Goal: Ask a question: Seek information or help from site administrators or community

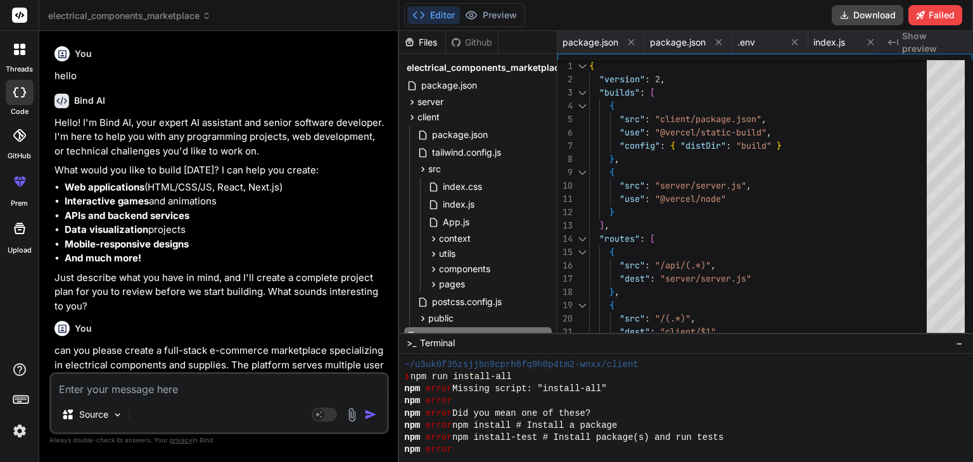
scroll to position [0, 3643]
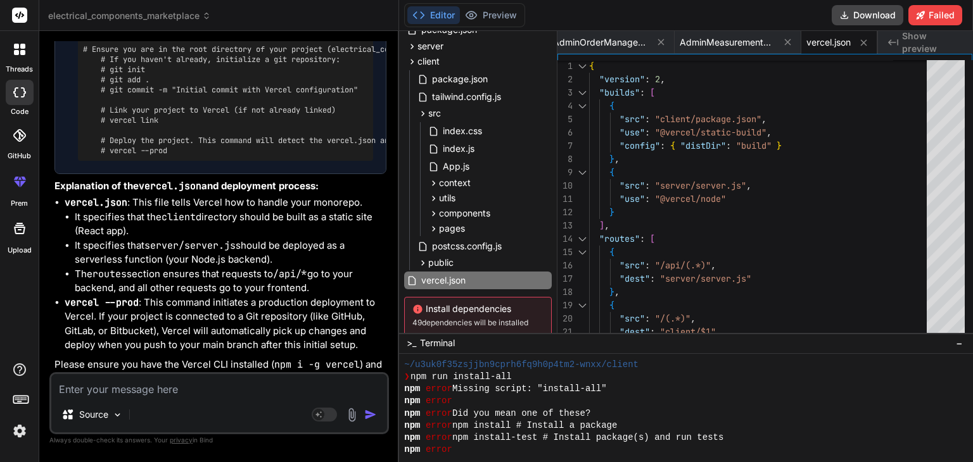
click at [149, 383] on textarea at bounding box center [219, 385] width 336 height 23
type textarea "c"
type textarea "x"
type textarea "ca"
type textarea "x"
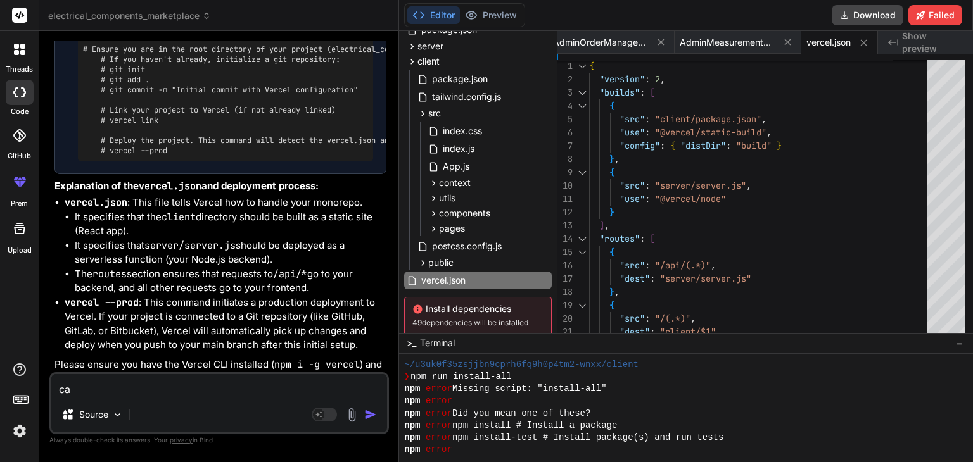
type textarea "can"
type textarea "x"
type textarea "can"
type textarea "x"
type textarea "can y"
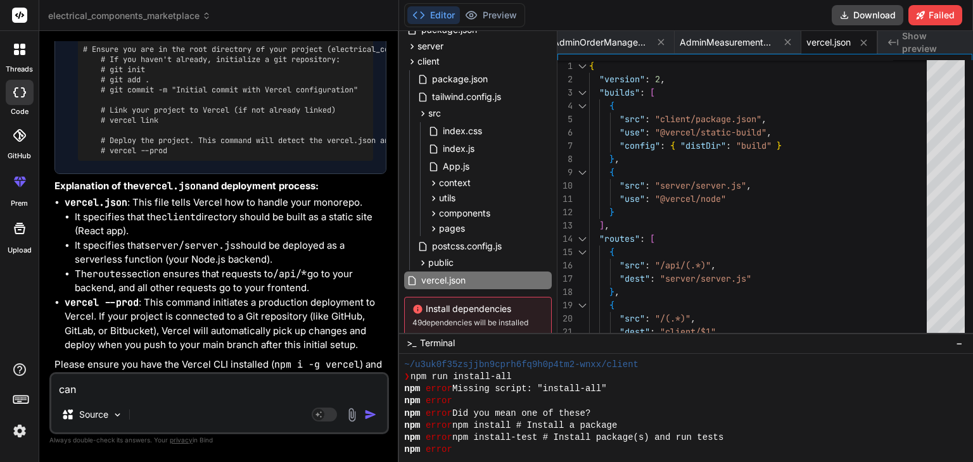
type textarea "x"
type textarea "can yo"
type textarea "x"
type textarea "can you"
type textarea "x"
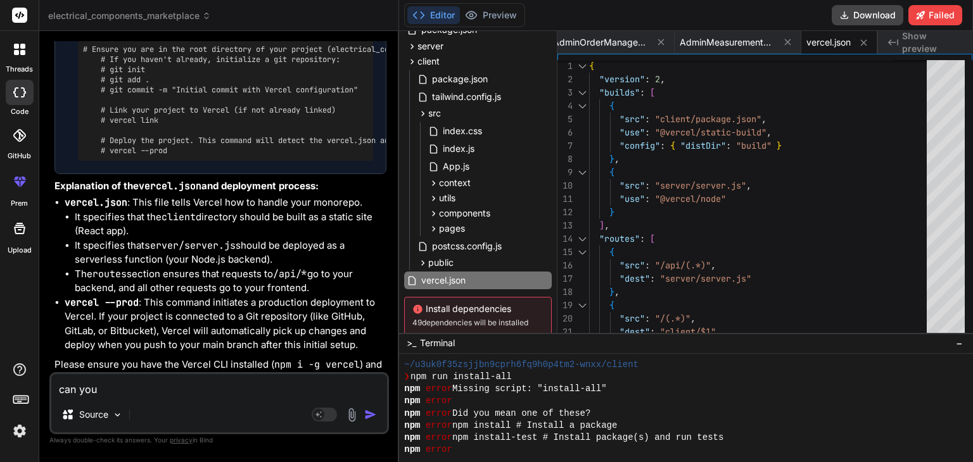
type textarea "can you"
type textarea "x"
type textarea "can you p"
type textarea "x"
type textarea "can you pl"
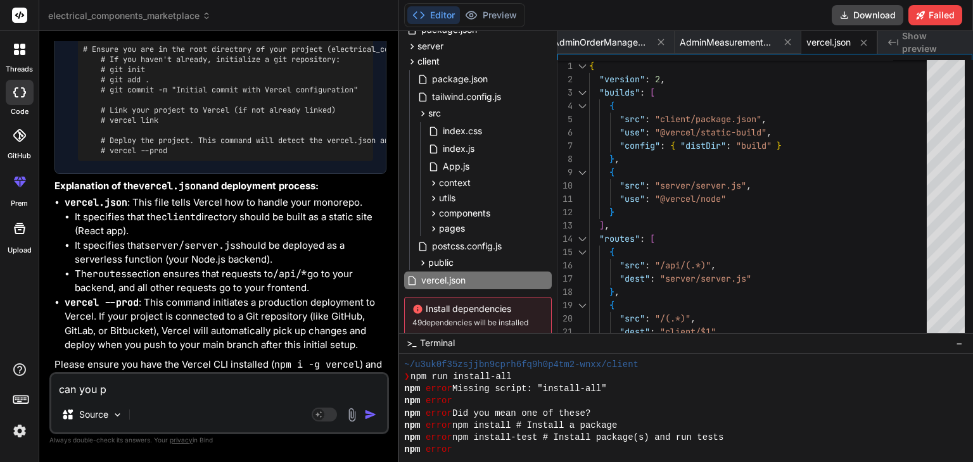
type textarea "x"
type textarea "can you ple"
type textarea "x"
type textarea "can you plea"
type textarea "x"
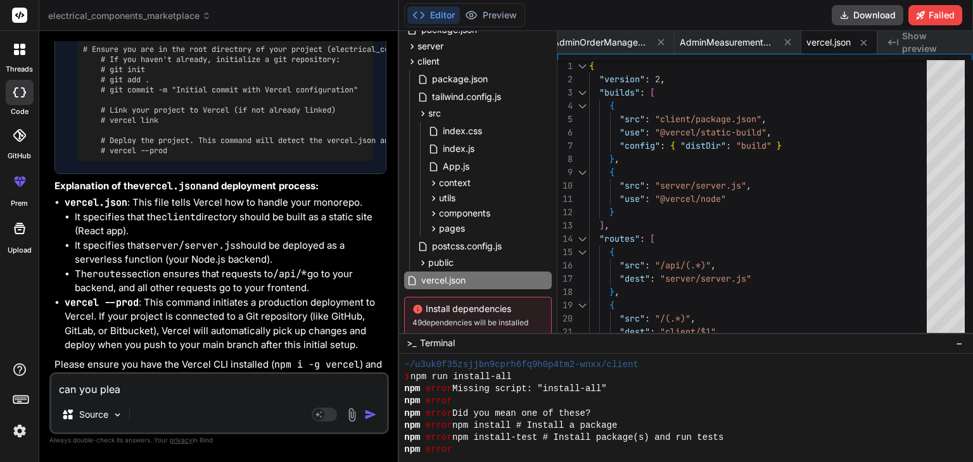
type textarea "can you pleas"
type textarea "x"
type textarea "can you please"
type textarea "x"
type textarea "can you please"
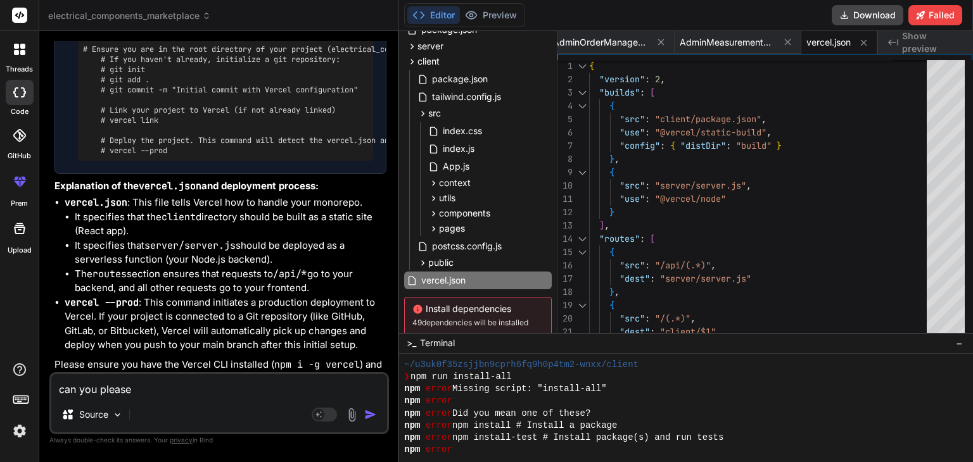
type textarea "x"
type textarea "can you please a"
type textarea "x"
type textarea "can you please ad"
type textarea "x"
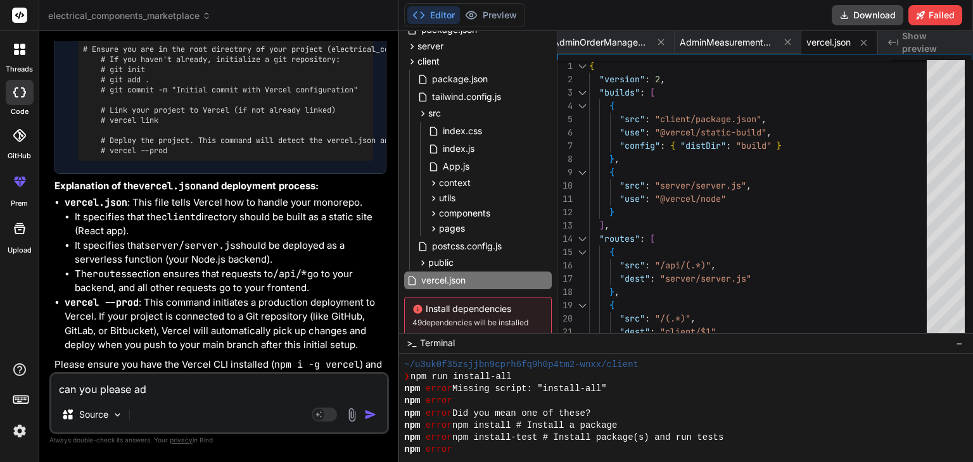
type textarea "can you please add"
type textarea "x"
type textarea "can you please add"
type textarea "x"
type textarea "can you please add b"
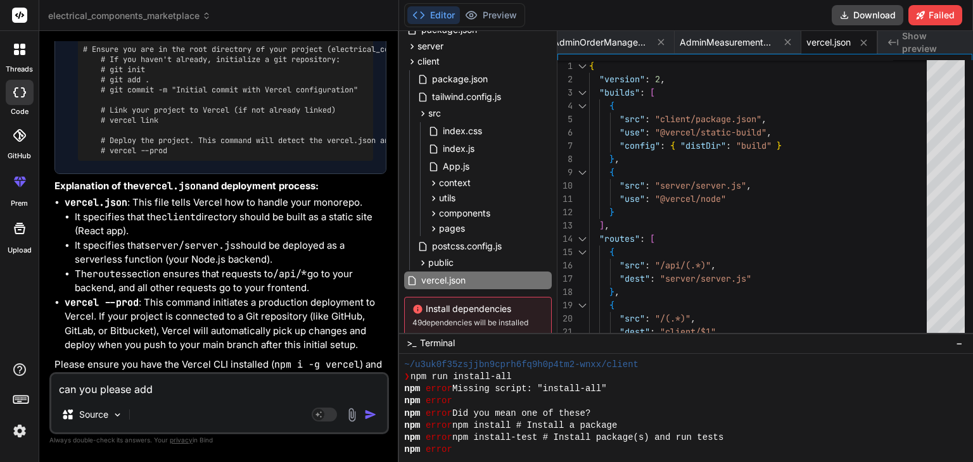
type textarea "x"
type textarea "can you please add br"
type textarea "x"
type textarea "can you please add bra"
type textarea "x"
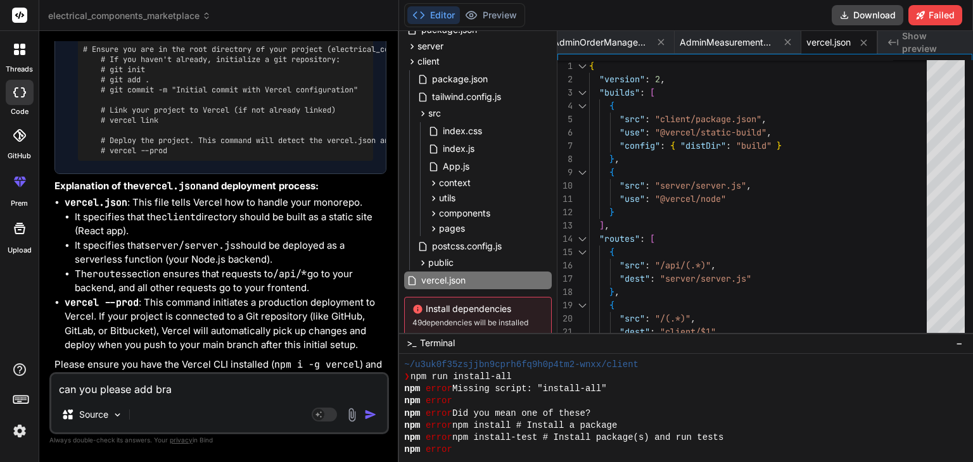
type textarea "can you please add bran"
type textarea "x"
type textarea "can you please add brand"
type textarea "x"
type textarea "can you please add brand"
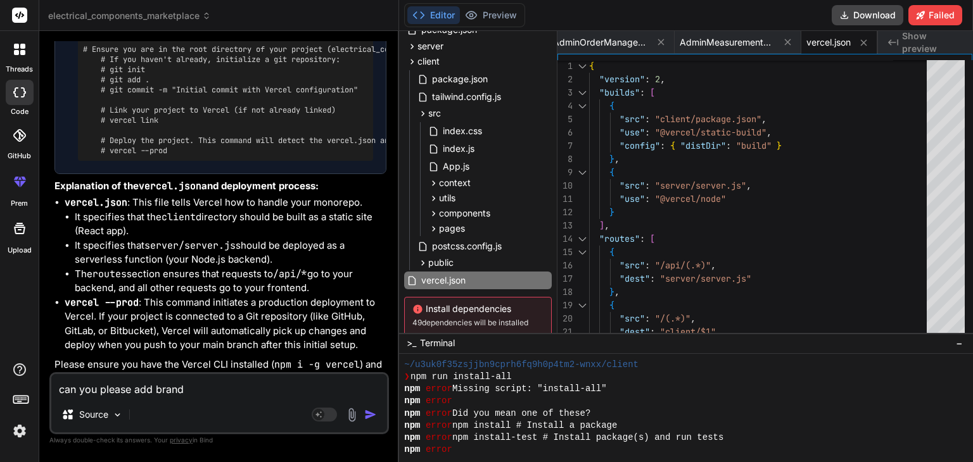
type textarea "x"
type textarea "can you please add brand n"
type textarea "x"
type textarea "can you please add brand na"
type textarea "x"
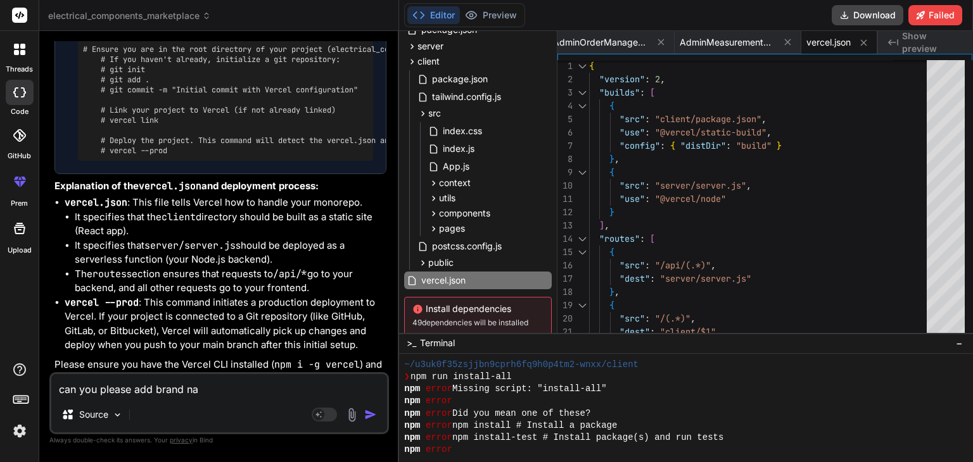
type textarea "can you please add brand nam"
type textarea "x"
type textarea "can you please add brand name"
type textarea "x"
type textarea "can you please add brand name"
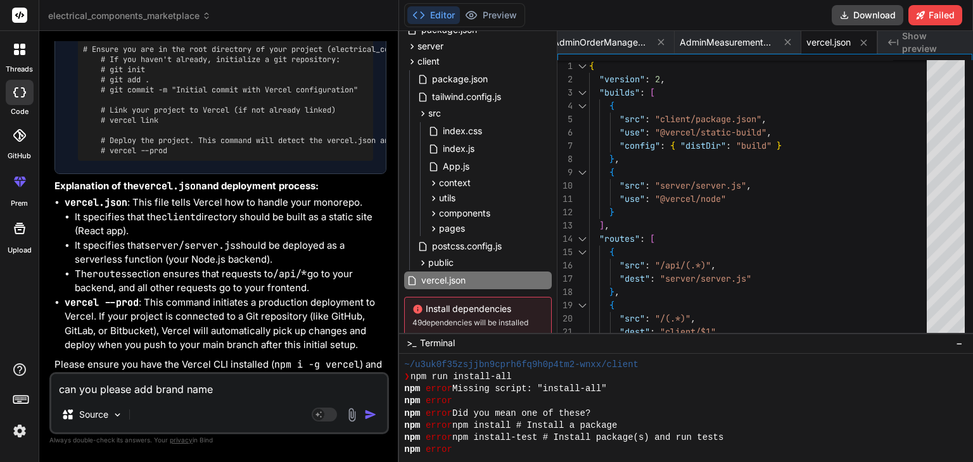
type textarea "x"
type textarea "can you please add brand name i"
type textarea "x"
type textarea "can you please add brand name in"
type textarea "x"
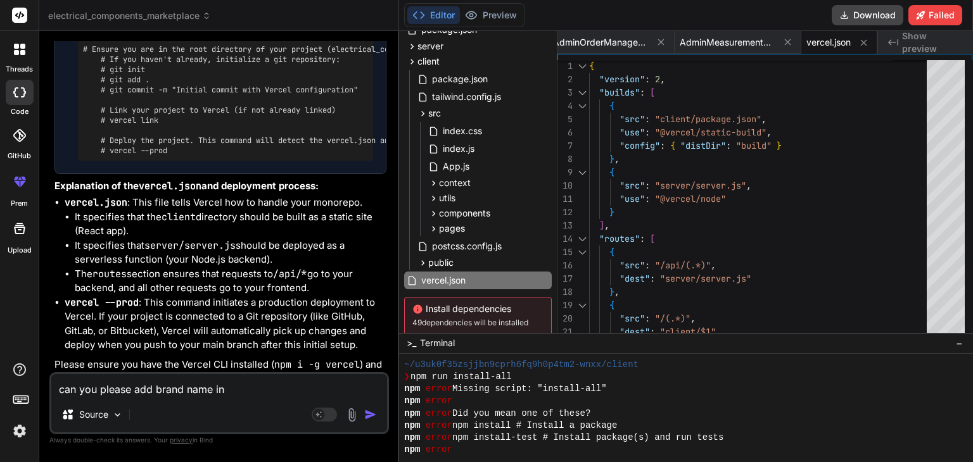
type textarea "can you please add brand name in"
type textarea "x"
type textarea "can you please add brand name in f"
type textarea "x"
type textarea "can you please add brand name in fi"
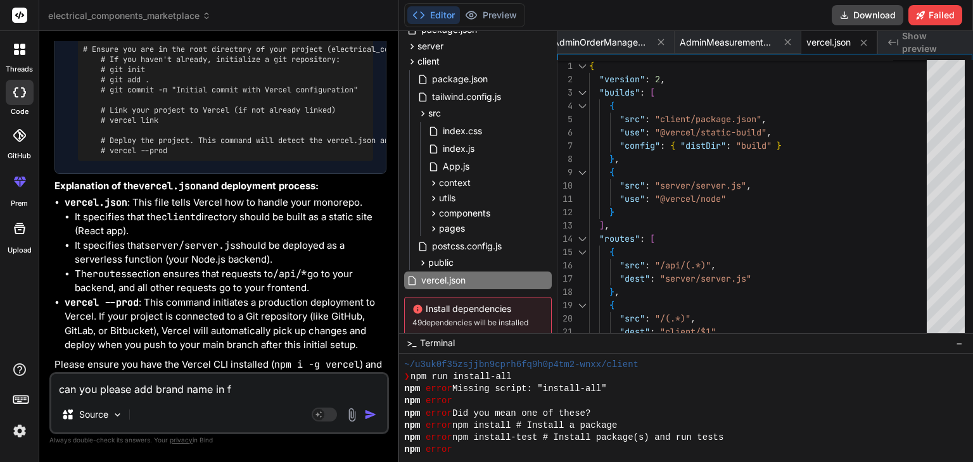
type textarea "x"
type textarea "can you please add brand name in fil"
type textarea "x"
type textarea "can you please add brand name in file"
type textarea "x"
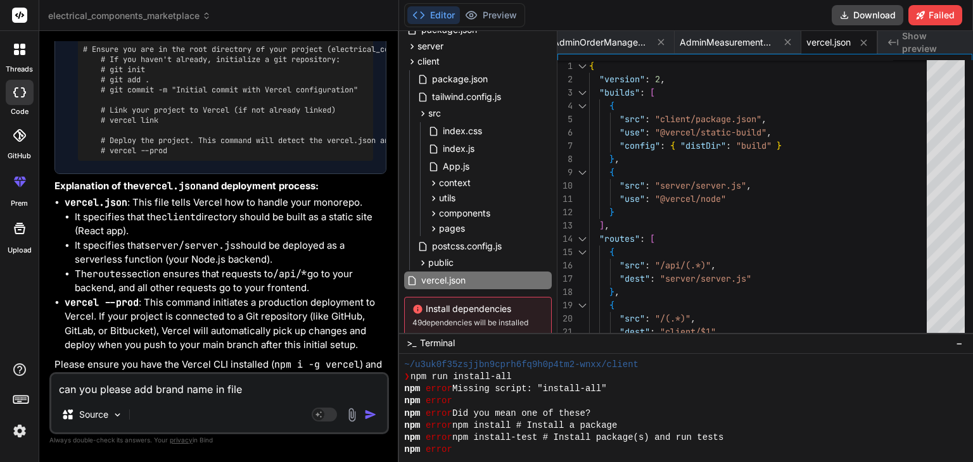
type textarea "can you please add brand name in filet"
type textarea "x"
type textarea "can you please add brand name in file"
type textarea "x"
type textarea "can you please add brand name in fil"
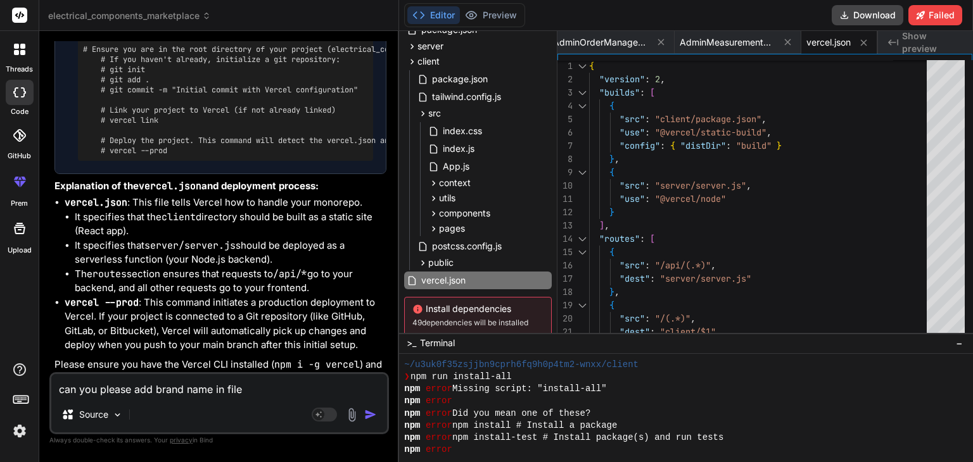
type textarea "x"
type textarea "can you please add brand name in filt"
type textarea "x"
type textarea "can you please add brand name in filte"
type textarea "x"
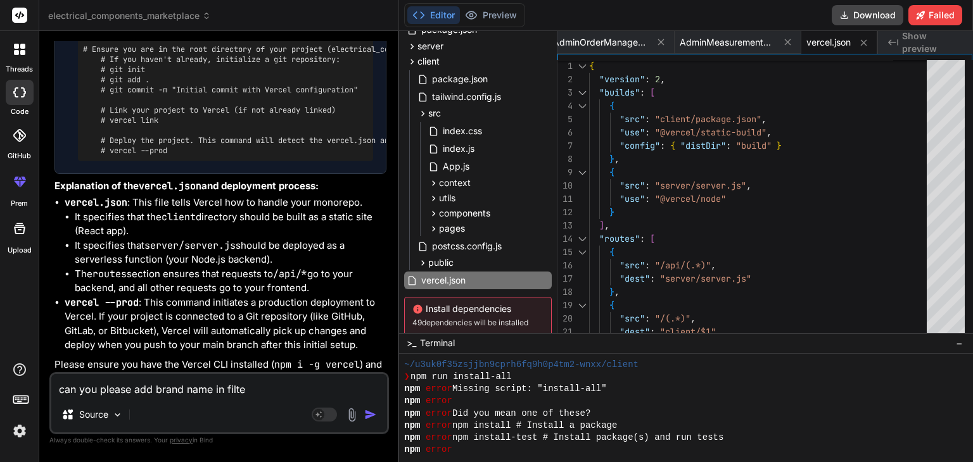
type textarea "can you please add brand name in filter"
type textarea "x"
type textarea "can you please add brand name in filter"
type textarea "x"
type textarea "can you please add brand name in filter a"
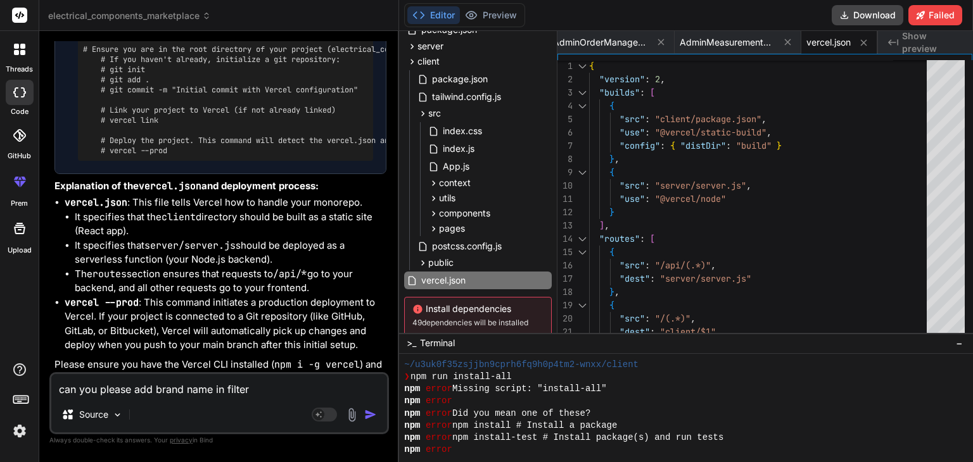
type textarea "x"
type textarea "can you please add brand name in filter an"
type textarea "x"
type textarea "can you please add brand name in filter and"
type textarea "x"
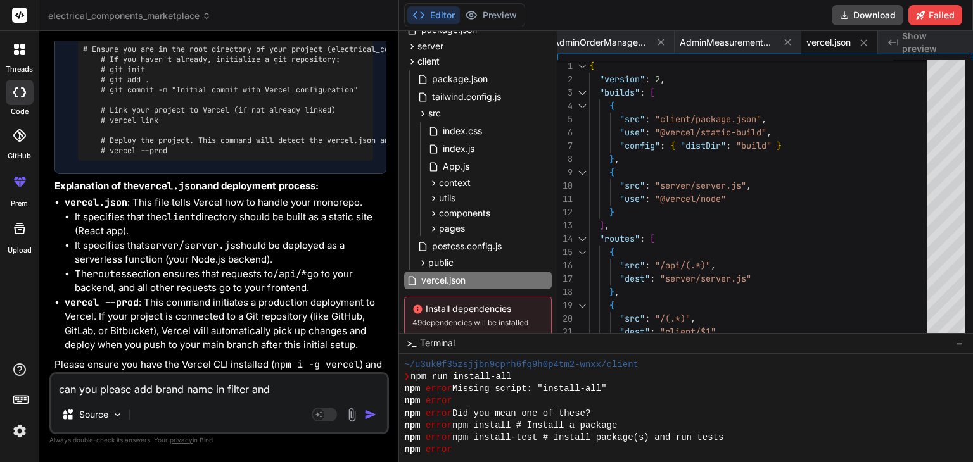
type textarea "can you please add brand name in filter and"
type textarea "x"
type textarea "can you please add brand name in filter and p"
type textarea "x"
type textarea "can you please add brand name in filter and pr"
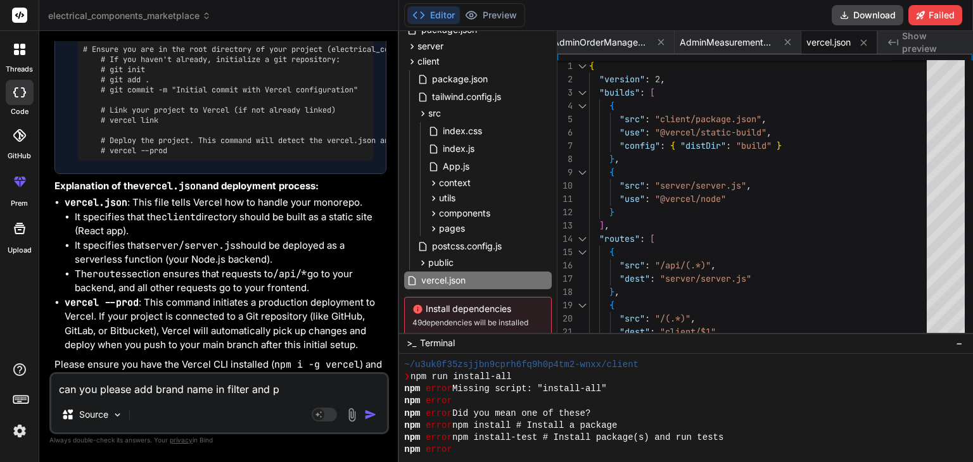
type textarea "x"
type textarea "can you please add brand name in filter and pro"
type textarea "x"
type textarea "can you please add brand name in filter and prod"
type textarea "x"
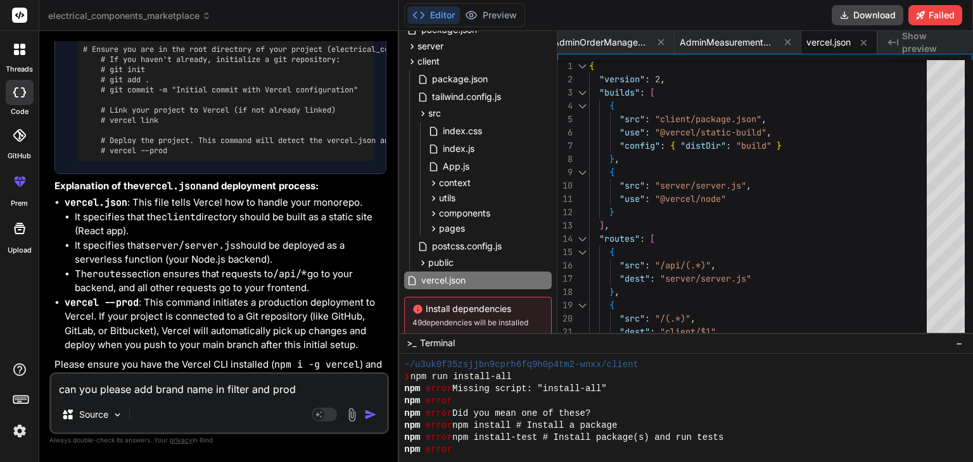
type textarea "can you please add brand name in filter and produ"
type textarea "x"
type textarea "can you please add brand name in filter and produc"
type textarea "x"
type textarea "can you please add brand name in filter and produc"
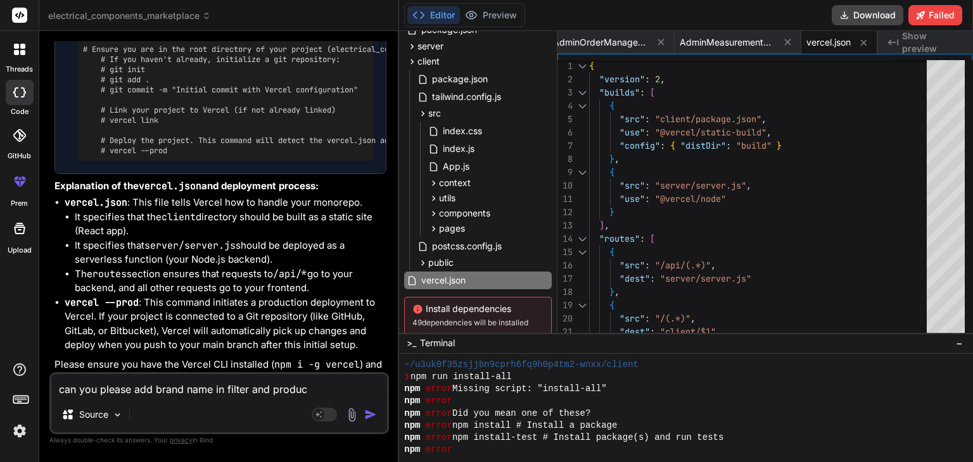
type textarea "x"
type textarea "can you please add brand name in filter and produc t"
type textarea "x"
type textarea "can you please add brand name in filter and produc"
type textarea "x"
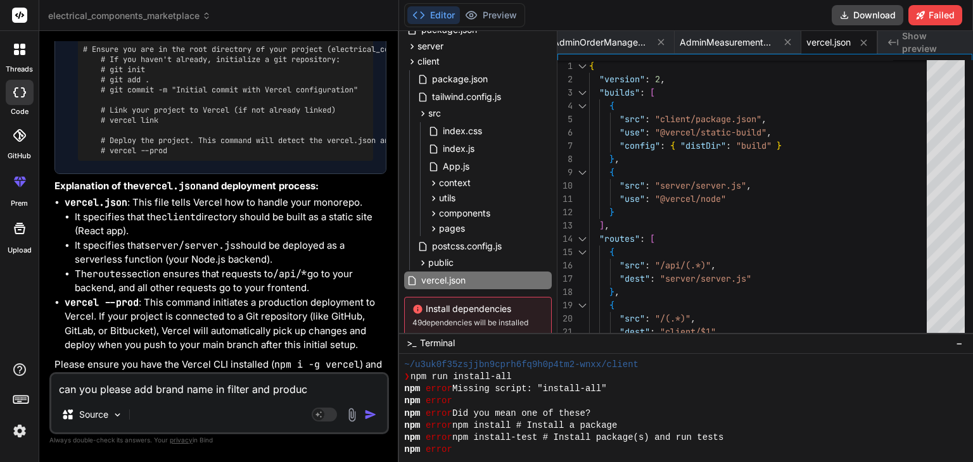
type textarea "can you please add brand name in filter and produc"
type textarea "x"
type textarea "can you please add brand name in filter and product"
type textarea "x"
type textarea "can you please add brand name in filter and product"
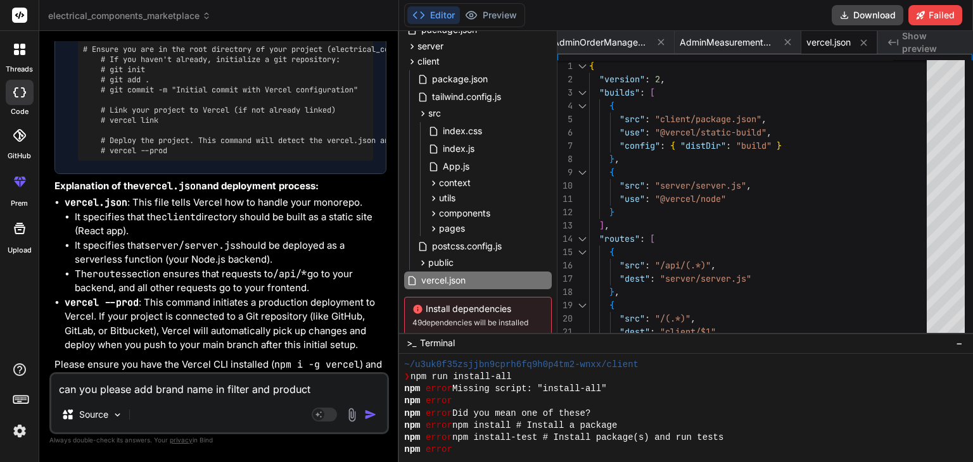
type textarea "x"
type textarea "can you please add brand name in filter and product d"
type textarea "x"
type textarea "can you please add brand name in filter and product de"
type textarea "x"
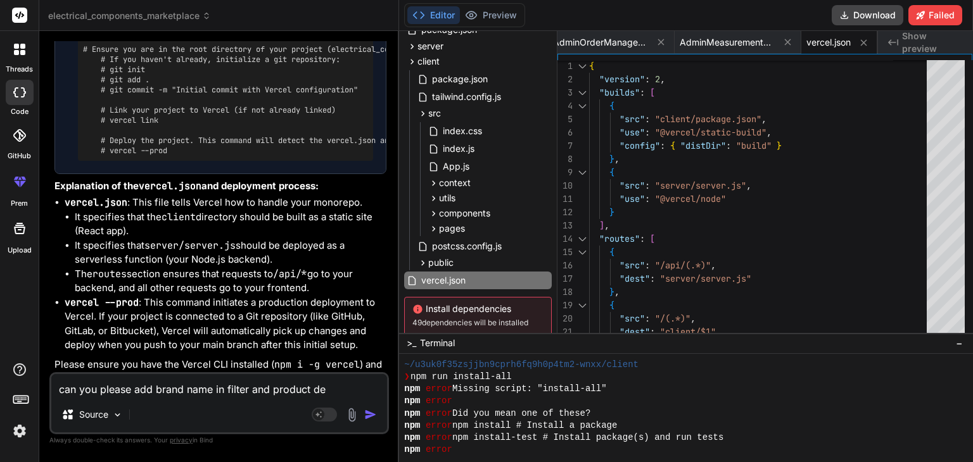
type textarea "can you please add brand name in filter and product det"
type textarea "x"
type textarea "can you please add brand name in filter and product deta"
type textarea "x"
type textarea "can you please add brand name in filter and product detai"
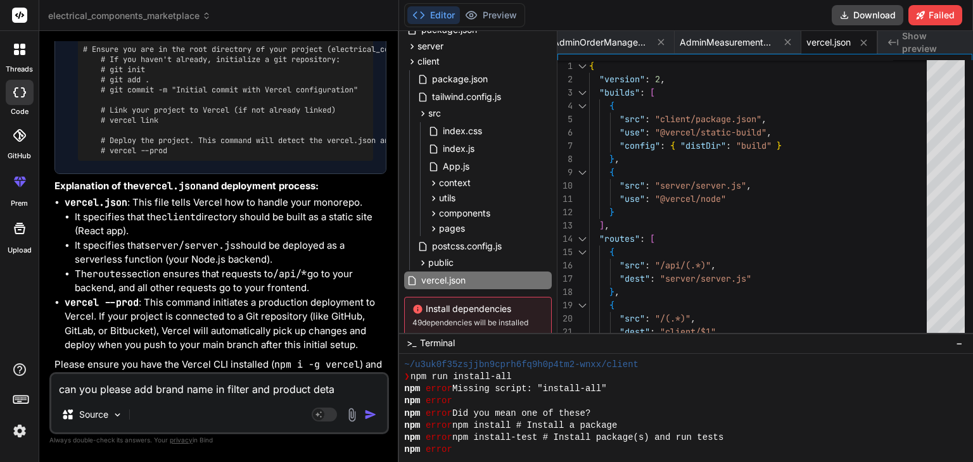
type textarea "x"
type textarea "can you please add brand name in filter and product detail"
type textarea "x"
type textarea "can you please add brand name in filter and product details"
type textarea "x"
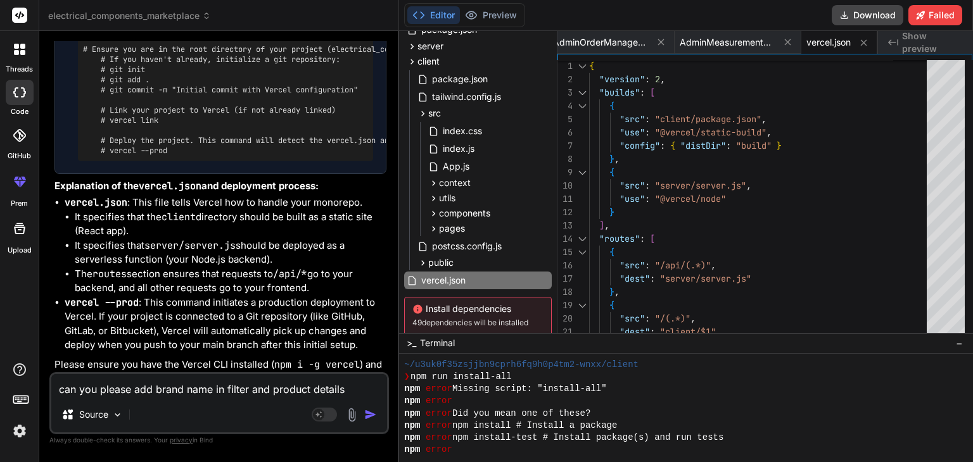
type textarea "can you please add brand name in filter and product details"
type textarea "x"
type textarea "can you please add brand name in filter and product details s"
type textarea "x"
type textarea "can you please add brand name in filter and product details so"
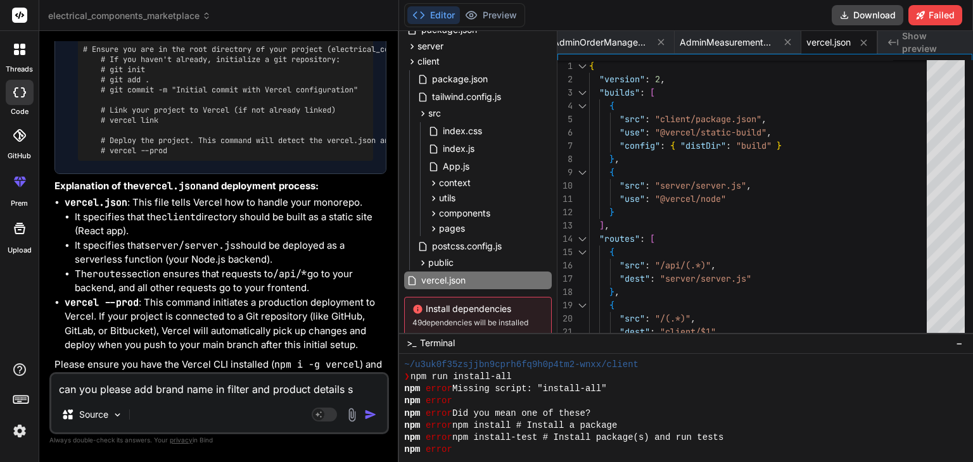
type textarea "x"
type textarea "can you please add brand name in filter and product details so"
type textarea "x"
type textarea "can you please add brand name in filter and product details so s"
type textarea "x"
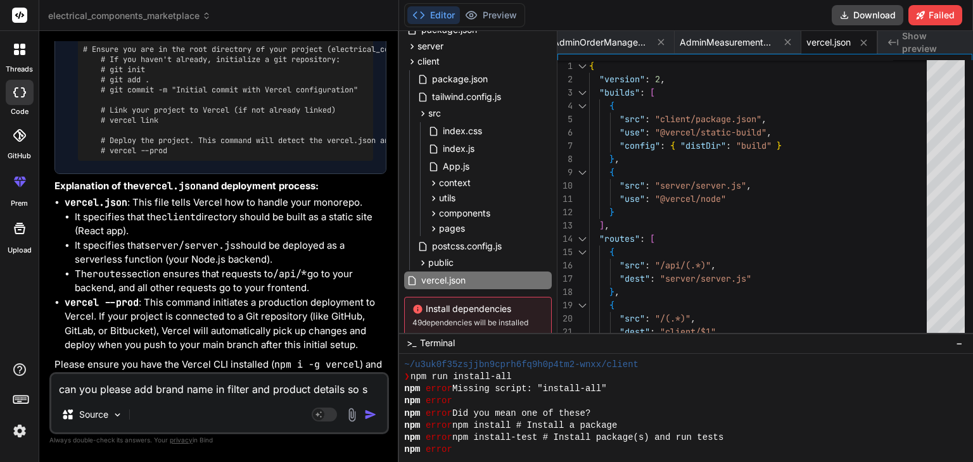
type textarea "can you please add brand name in filter and product details so se"
type textarea "x"
type textarea "can you please add brand name in filter and product details so ser"
type textarea "x"
type textarea "can you please add brand name in filter and product details so ser"
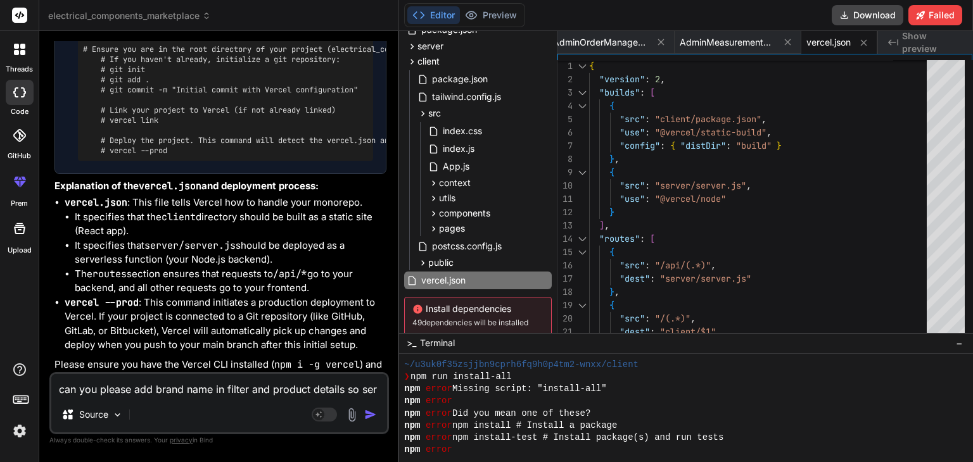
type textarea "x"
type textarea "can you please add brand name in filter and product details so ser"
type textarea "x"
type textarea "can you please add brand name in filter and product details so se"
type textarea "x"
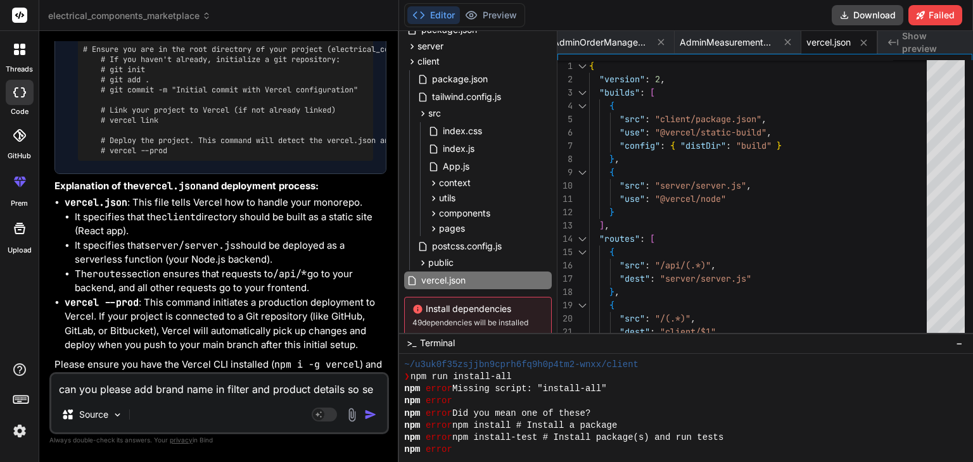
type textarea "can you please add brand name in filter and product details so s"
type textarea "x"
type textarea "can you please add brand name in filter and product details so"
type textarea "x"
type textarea "can you please add brand name in filter and product details so u"
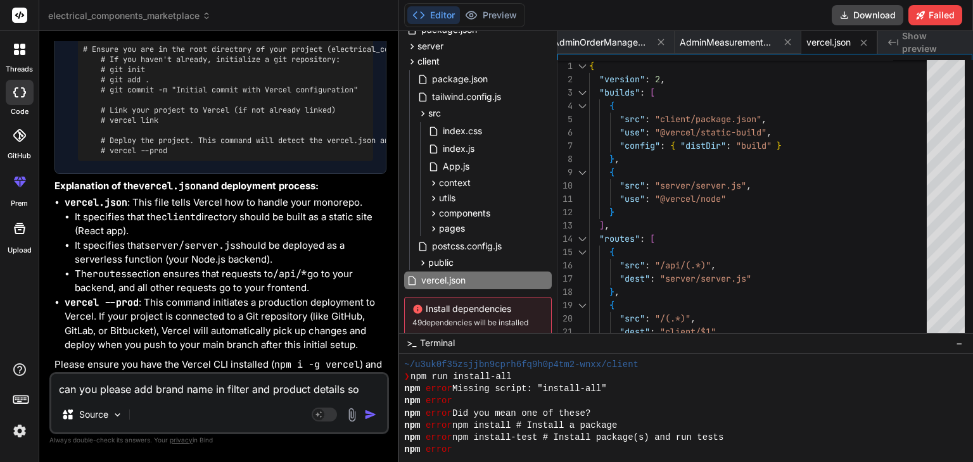
type textarea "x"
type textarea "can you please add brand name in filter and product details so us"
type textarea "x"
type textarea "can you please add brand name in filter and product details so use"
type textarea "x"
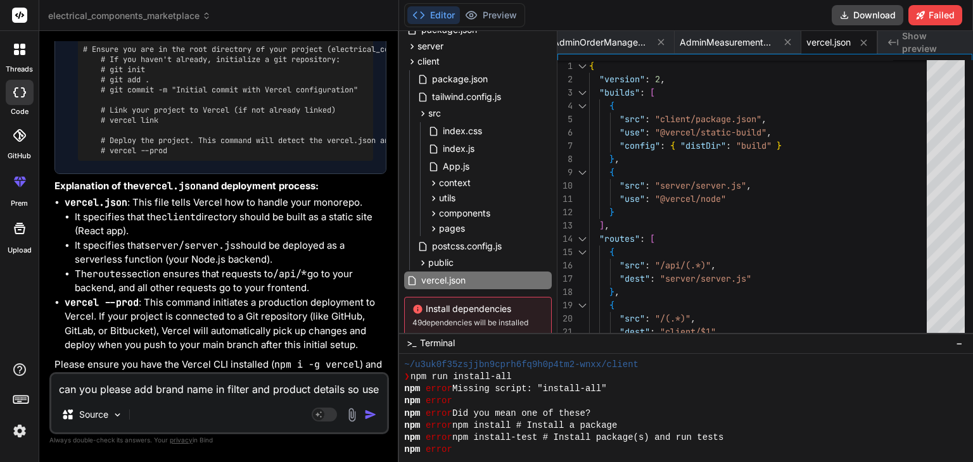
type textarea "can you please add brand name in filter and product details so user"
type textarea "x"
type textarea "can you please add brand name in filter and product details so user"
type textarea "x"
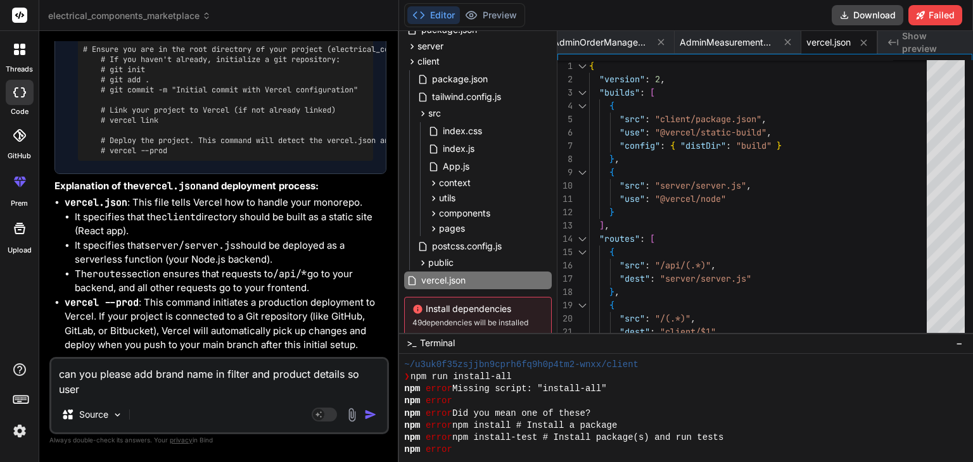
type textarea "can you please add brand name in filter and product details so user c"
type textarea "x"
type textarea "can you please add brand name in filter and product details so user ca"
type textarea "x"
type textarea "can you please add brand name in filter and product details so user can"
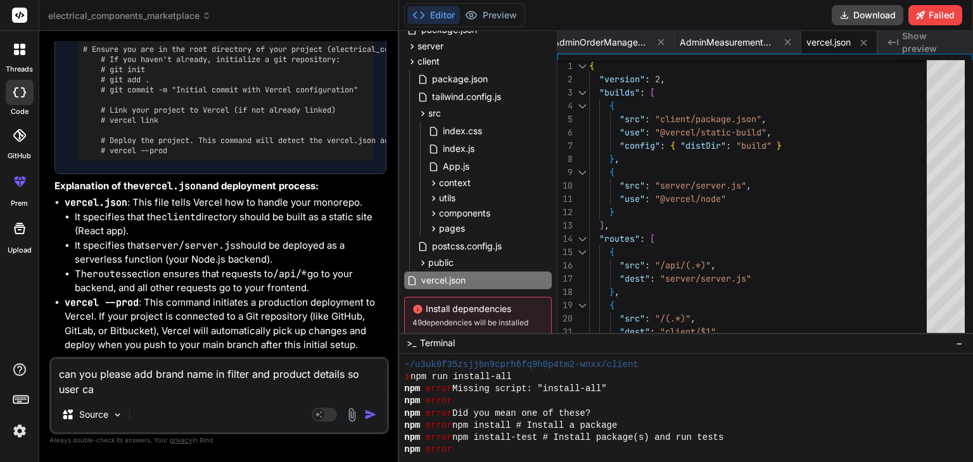
type textarea "x"
type textarea "can you please add brand name in filter and product details so user can"
type textarea "x"
type textarea "can you please add brand name in filter and product details so user can a"
type textarea "x"
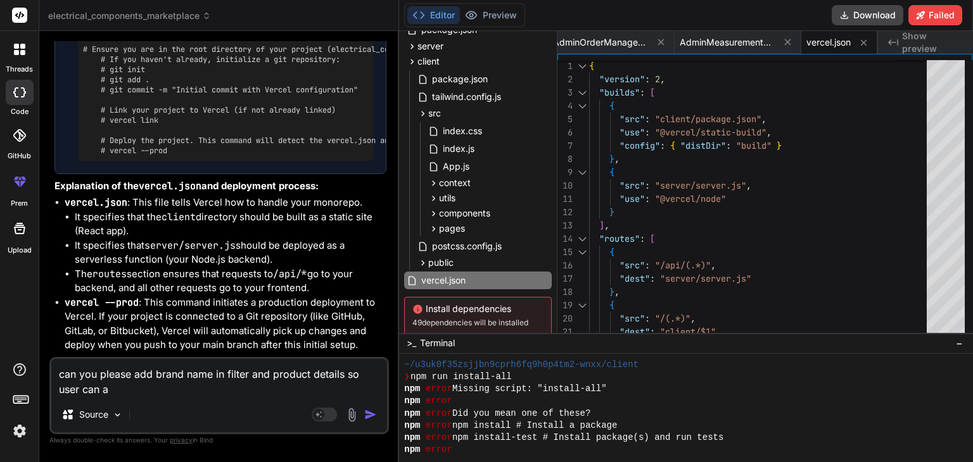
type textarea "can you please add brand name in filter and product details so user can ab"
type textarea "x"
type textarea "can you please add brand name in filter and product details so user can abl"
type textarea "x"
type textarea "can you please add brand name in filter and product details so user can able"
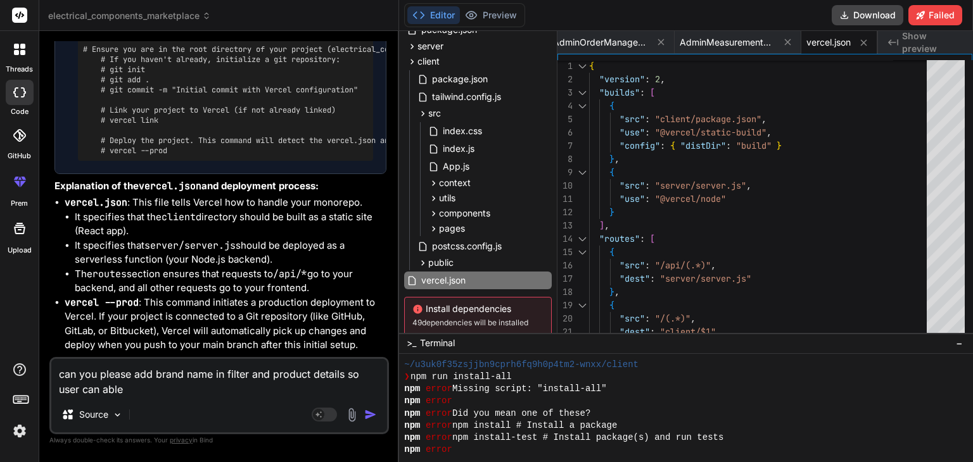
type textarea "x"
type textarea "can you please add brand name in filter and product details so user can able"
type textarea "x"
type textarea "can you please add brand name in filter and product details so user can able t"
type textarea "x"
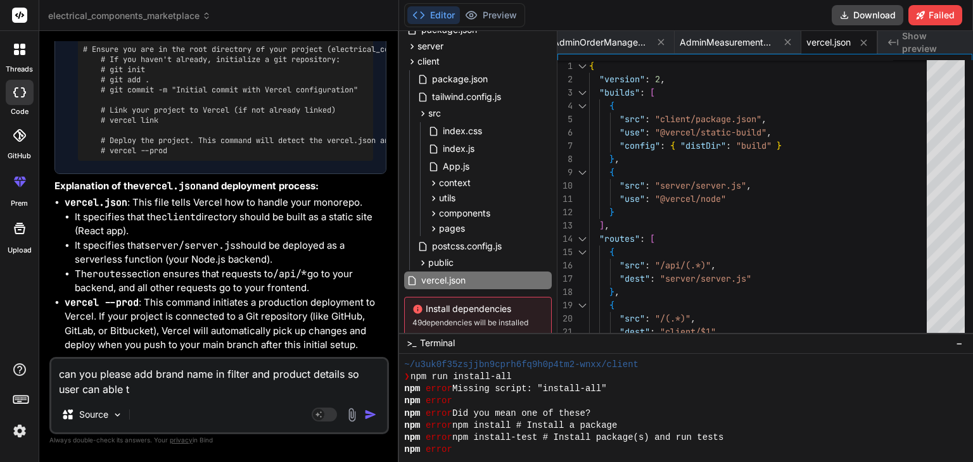
type textarea "can you please add brand name in filter and product details so user can able to"
type textarea "x"
type textarea "can you please add brand name in filter and product details so user can able to"
type textarea "x"
type textarea "can you please add brand name in filter and product details so user can able to…"
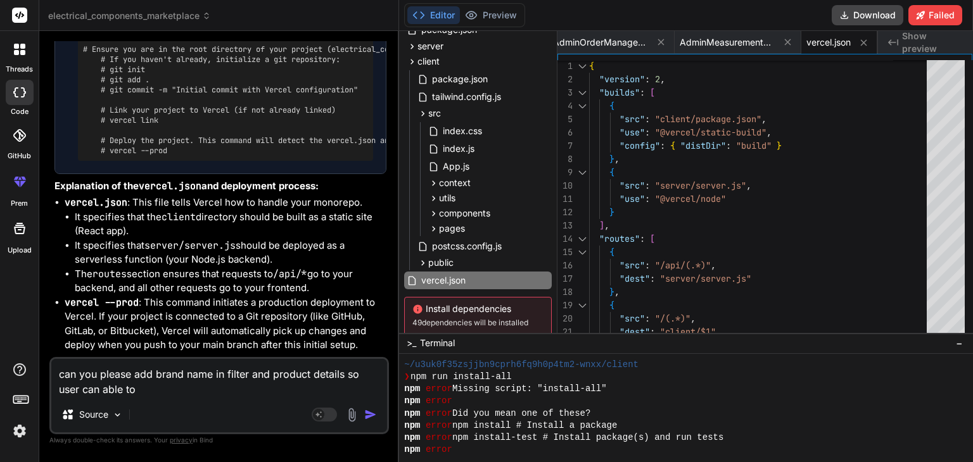
type textarea "x"
type textarea "can you please add brand name in filter and product details so user can able to…"
type textarea "x"
type textarea "can you please add brand name in filter and product details so user can able to…"
type textarea "x"
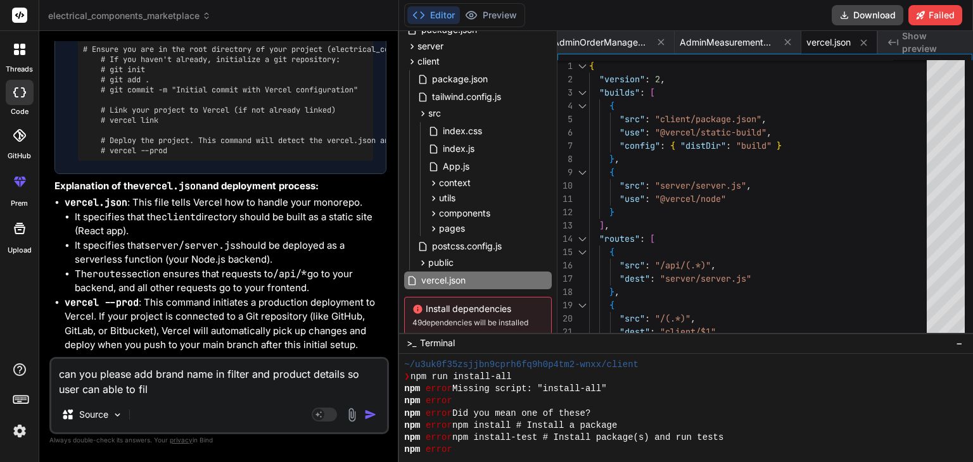
type textarea "can you please add brand name in filter and product details so user can able to…"
type textarea "x"
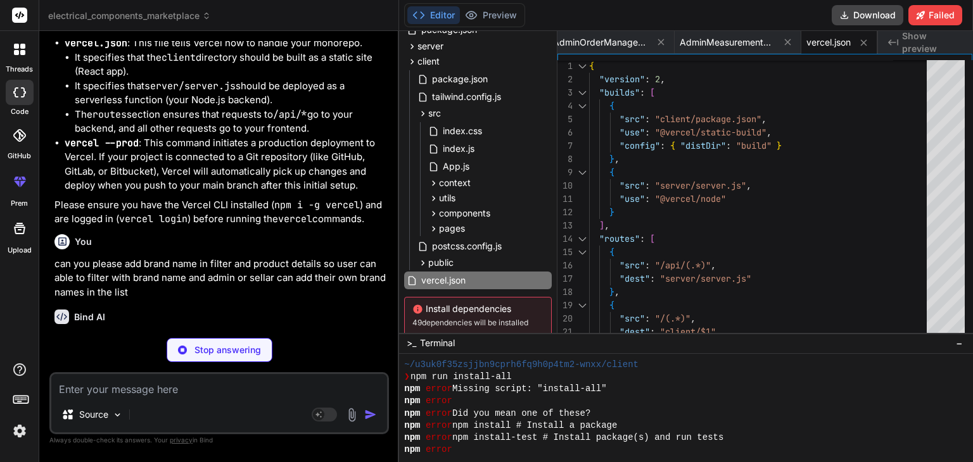
scroll to position [40276, 0]
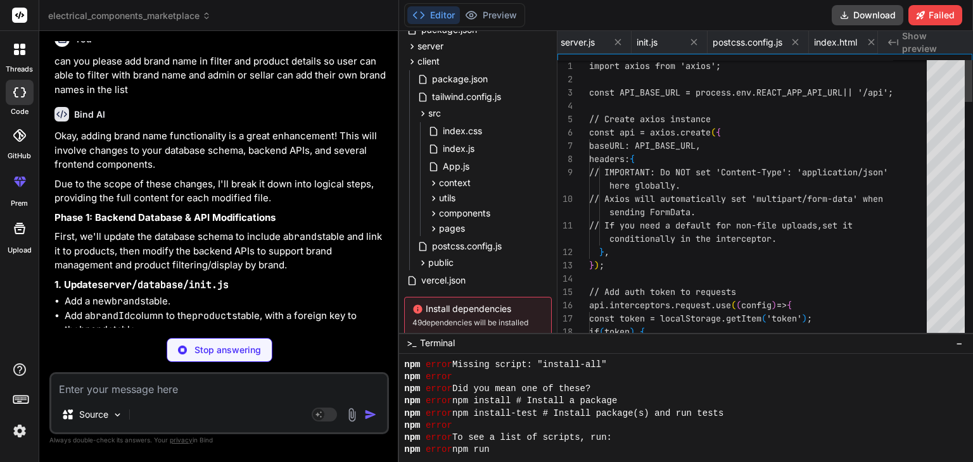
scroll to position [0, 1390]
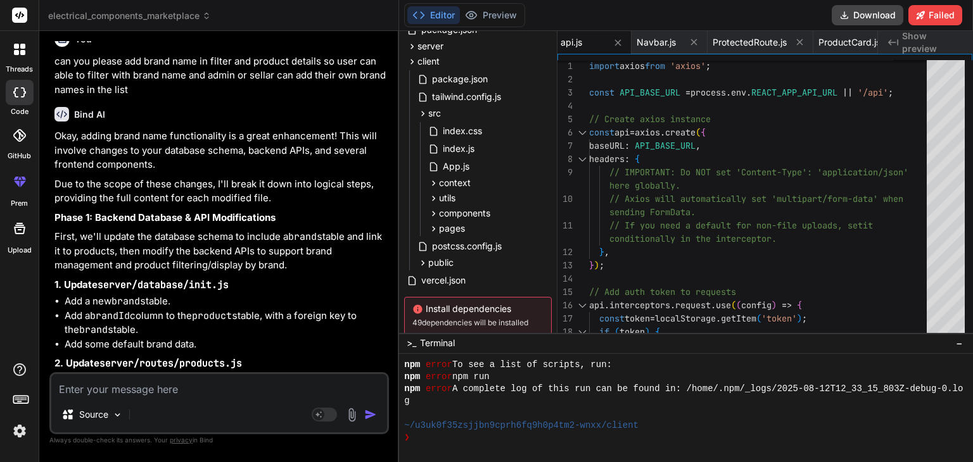
click at [220, 312] on li "Add a brandId column to the products table, with a foreign key to the brands ta…" at bounding box center [226, 323] width 322 height 28
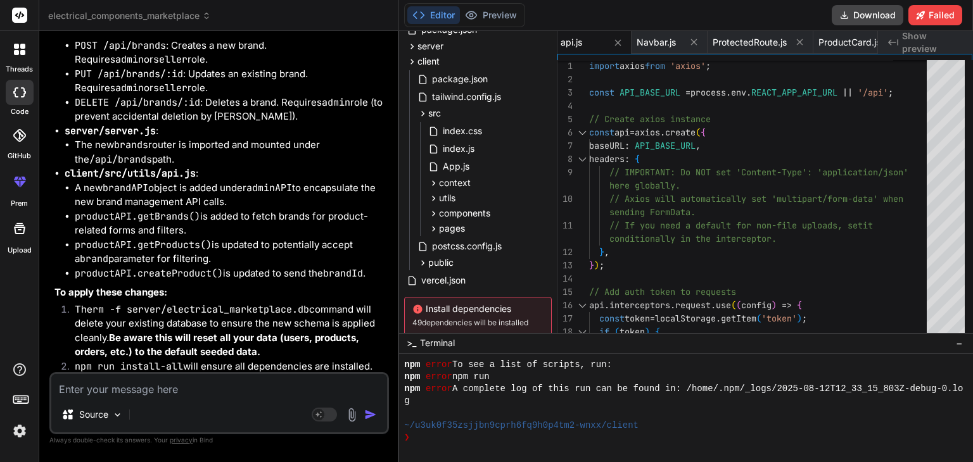
scroll to position [41677, 0]
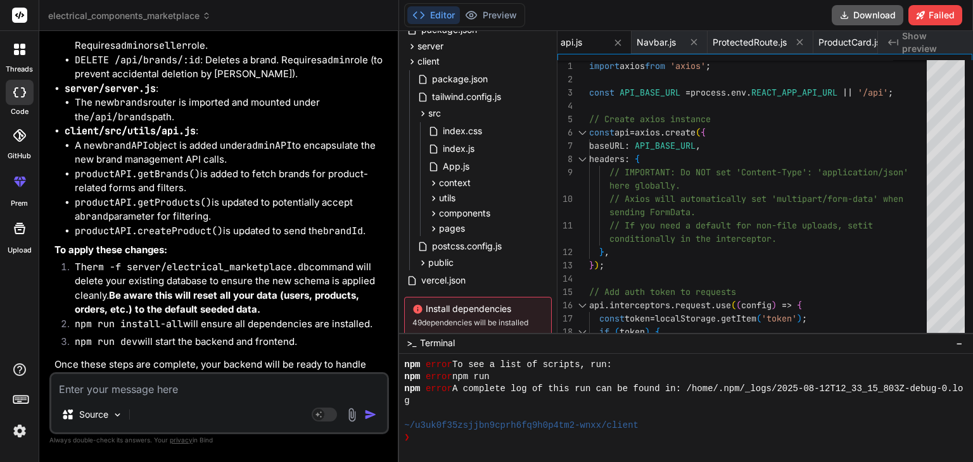
click at [866, 13] on button "Download" at bounding box center [867, 15] width 72 height 20
click at [177, 386] on textarea at bounding box center [219, 385] width 336 height 23
paste textarea "C:\Users\chgop\Downloads\electrical_components_marketplace\server\database\init…"
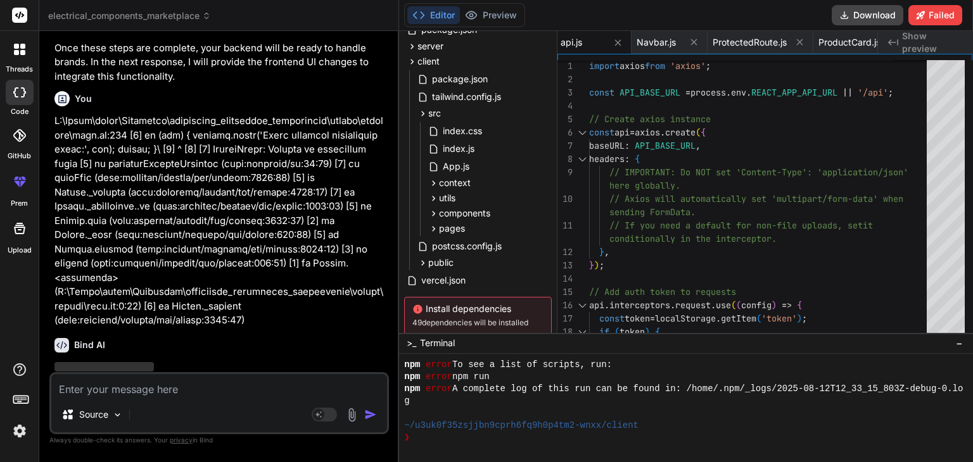
scroll to position [41993, 0]
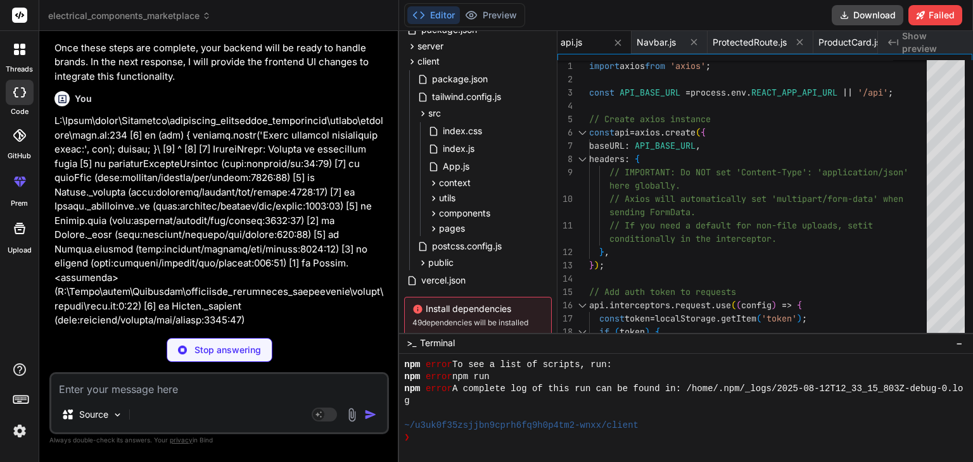
click at [296, 328] on div "Bind AI You're absolutely right! My apologies, it seems a stray backslash chara…" at bounding box center [220, 462] width 332 height 269
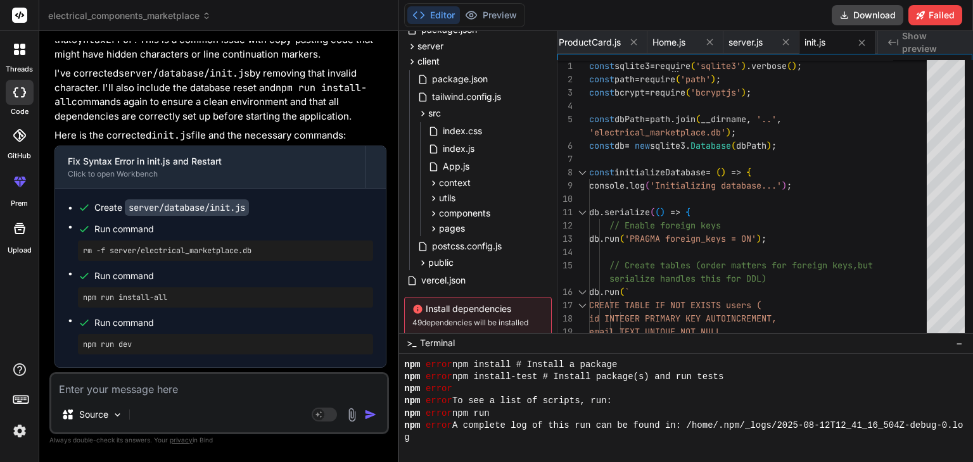
scroll to position [42363, 0]
click at [864, 17] on button "Download" at bounding box center [867, 15] width 72 height 20
click at [210, 390] on textarea at bounding box center [219, 385] width 336 height 23
paste textarea "C:\Users\chgop\Downloads\electrical_components_marketplace\server\routes\produc…"
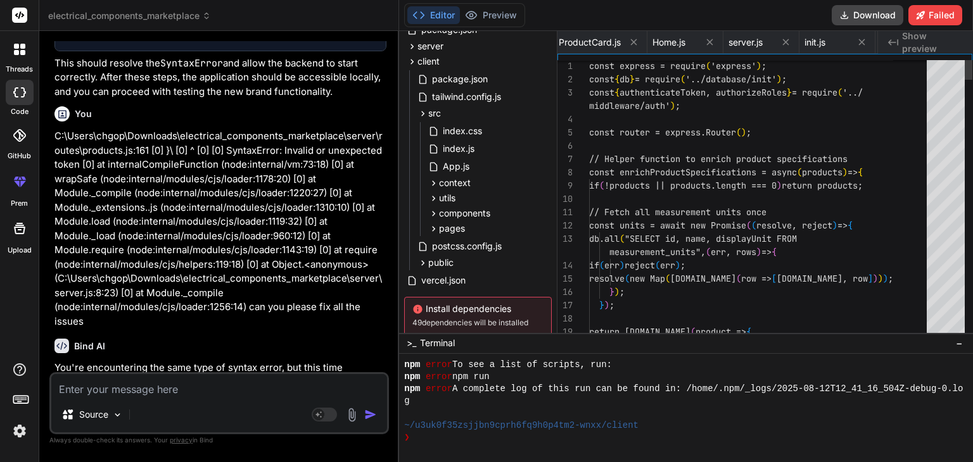
scroll to position [0, 558]
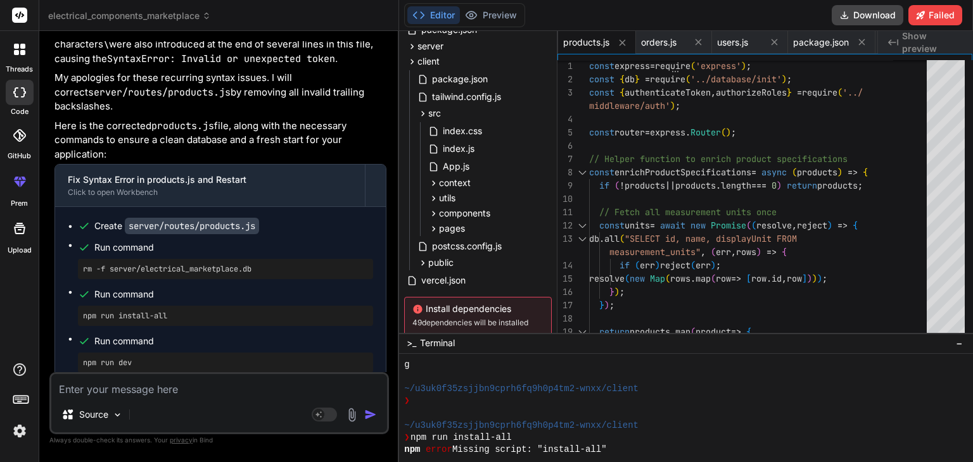
scroll to position [43051, 0]
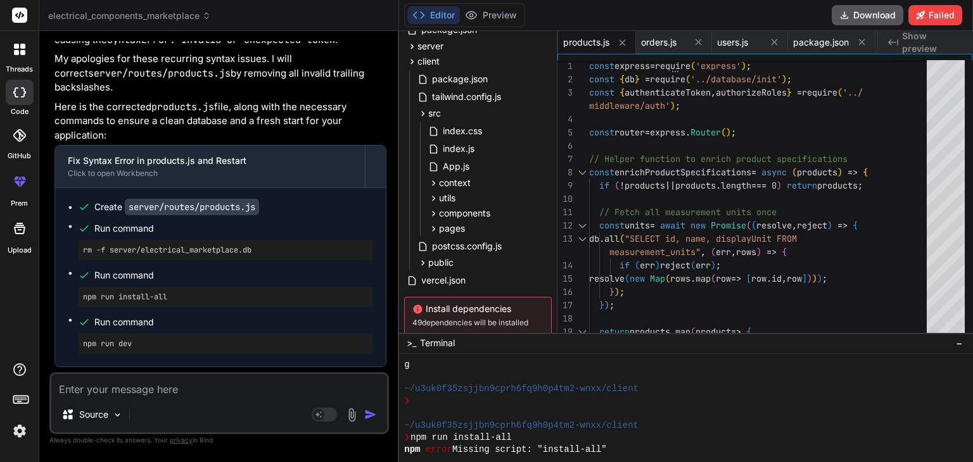
click at [864, 13] on button "Download" at bounding box center [867, 15] width 72 height 20
click at [267, 394] on textarea at bounding box center [219, 385] width 336 height 23
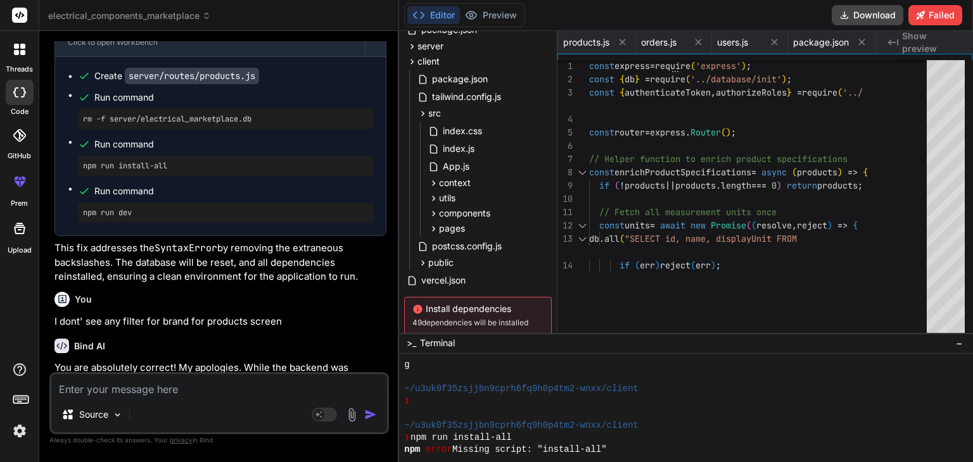
scroll to position [0, 2660]
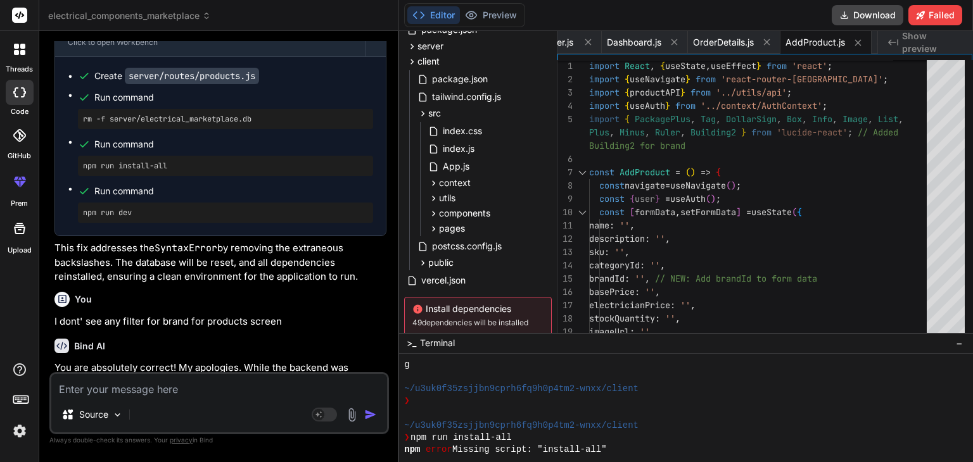
click at [274, 315] on p "I dont' see any filter for brand for products screen" at bounding box center [220, 322] width 332 height 15
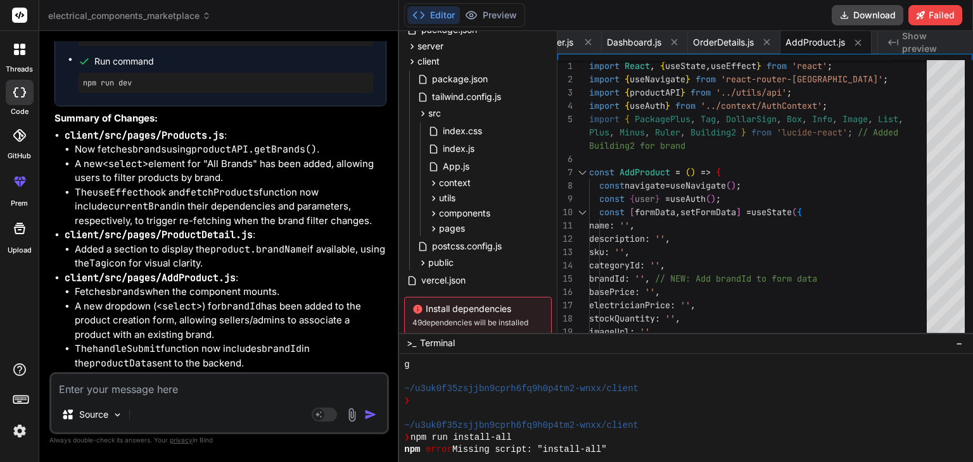
scroll to position [43926, 0]
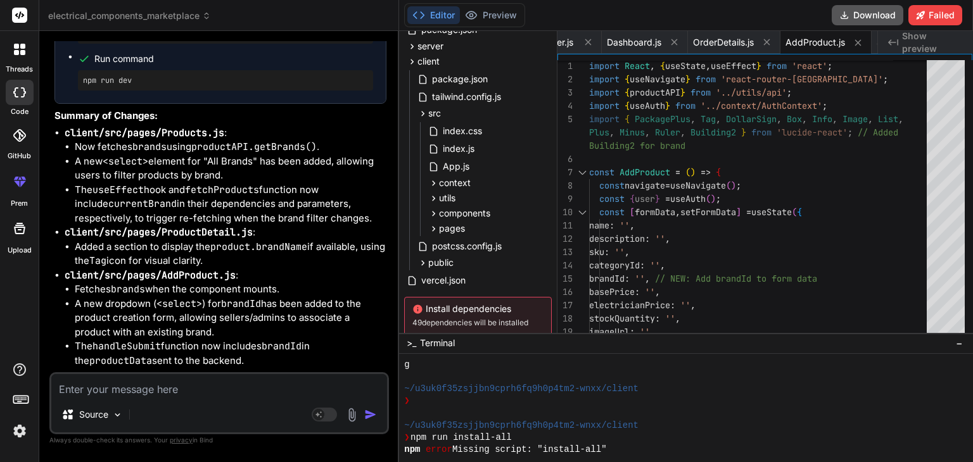
click at [860, 11] on button "Download" at bounding box center [867, 15] width 72 height 20
click at [203, 386] on textarea at bounding box center [219, 385] width 336 height 23
paste textarea "Module build failed (from ./node_modules/babel-loader/lib/index.js): SyntaxErro…"
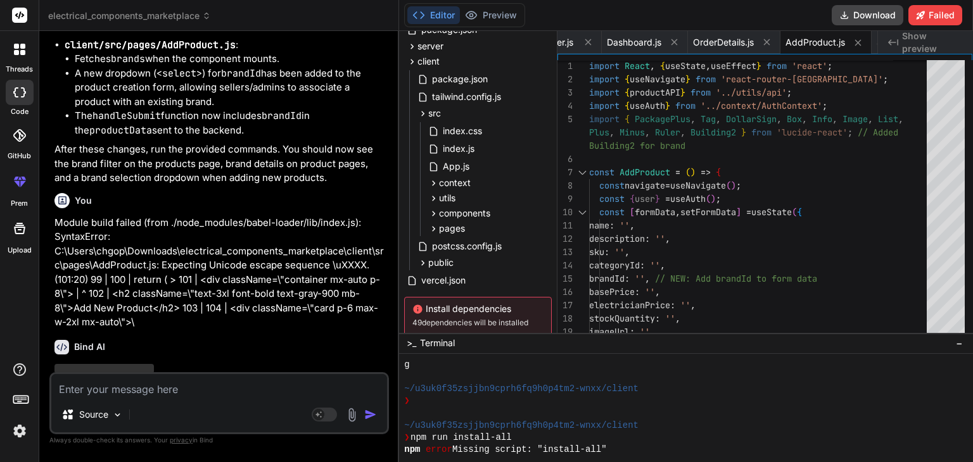
scroll to position [44157, 0]
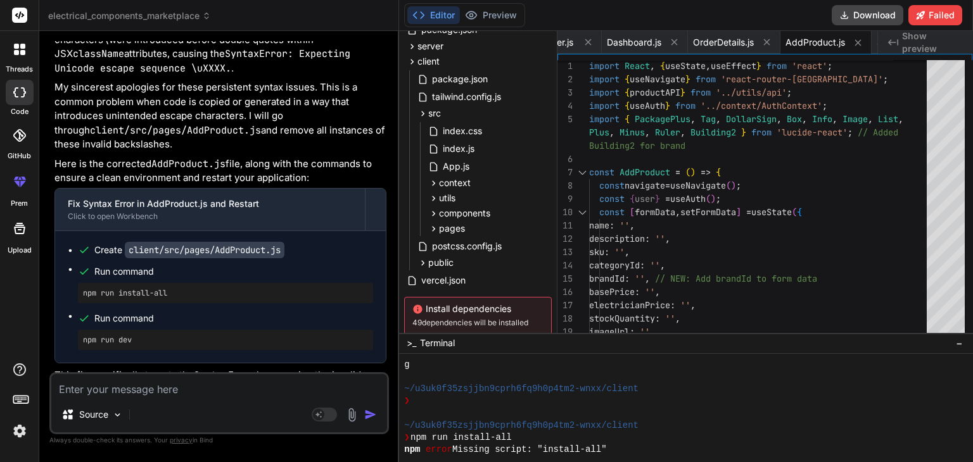
scroll to position [44523, 0]
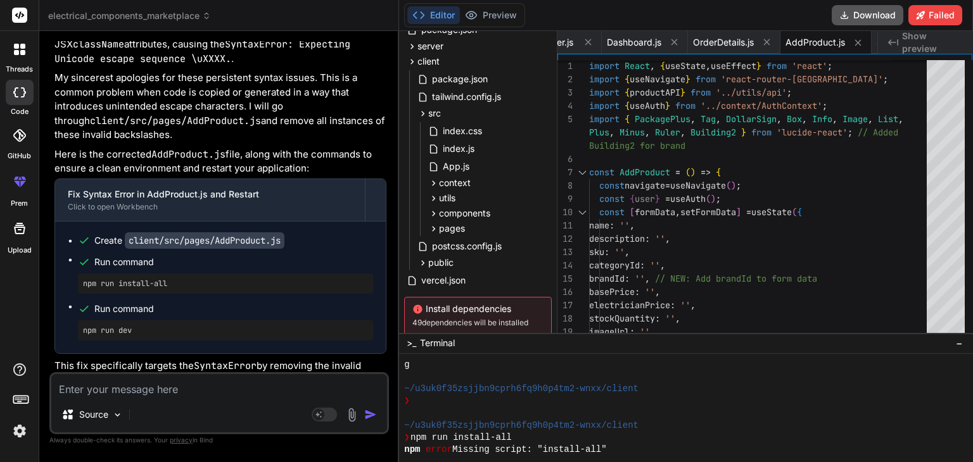
click at [867, 12] on button "Download" at bounding box center [867, 15] width 72 height 20
click at [856, 18] on button "Download" at bounding box center [867, 15] width 72 height 20
click at [175, 386] on textarea at bounding box center [219, 385] width 336 height 23
paste textarea "Module build failed (from ./node_modules/babel-loader/lib/index.js): SyntaxErro…"
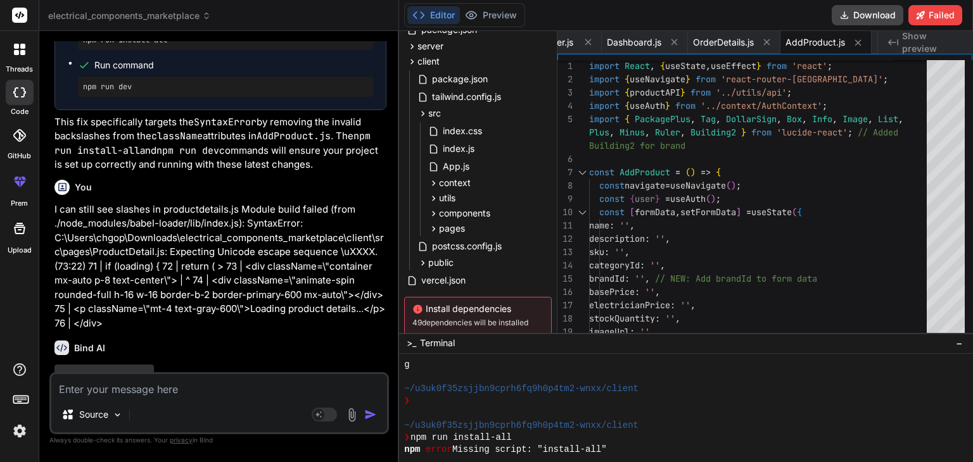
scroll to position [44769, 0]
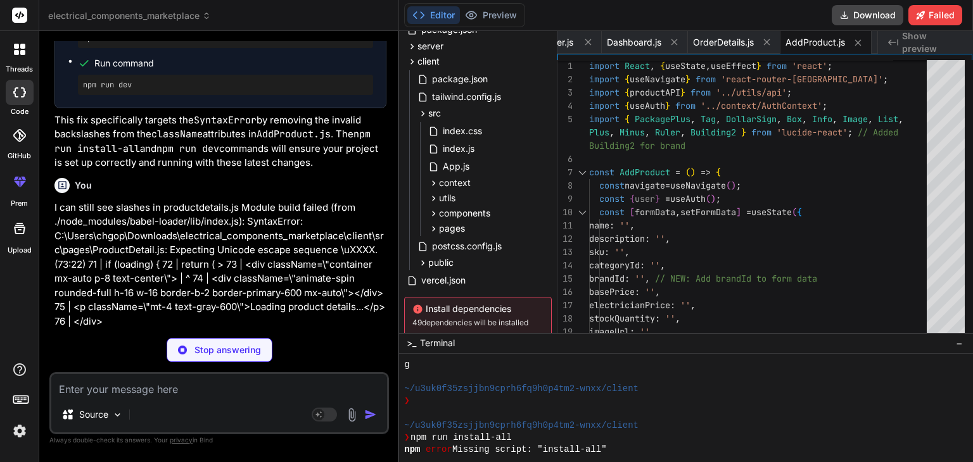
click at [208, 329] on div "Bind AI You are absolutely right! My apologies once again for this persistent i…" at bounding box center [220, 449] width 332 height 241
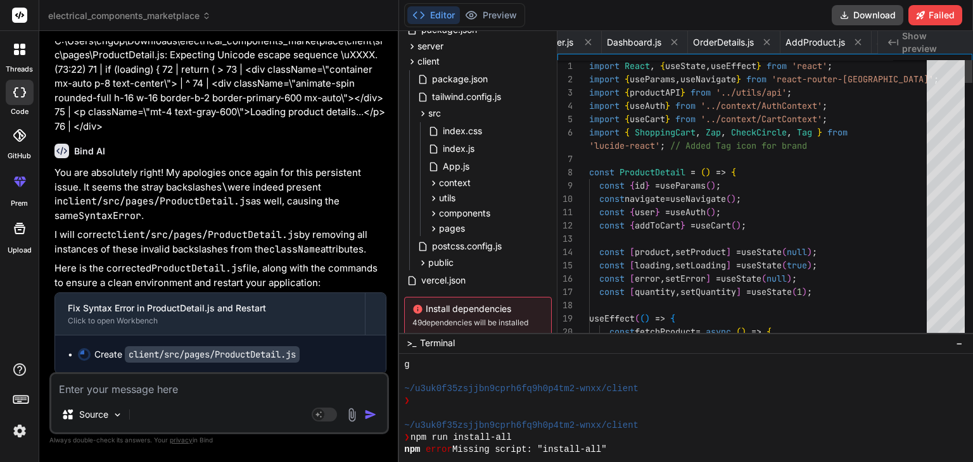
scroll to position [0, 2226]
click at [833, 411] on div at bounding box center [686, 414] width 564 height 12
click at [871, 13] on button "Download" at bounding box center [867, 15] width 72 height 20
click at [214, 397] on div "Source Agent Mode. When this toggle is activated, AI automatically makes decisi…" at bounding box center [218, 403] width 339 height 62
click at [201, 392] on textarea at bounding box center [219, 385] width 336 height 23
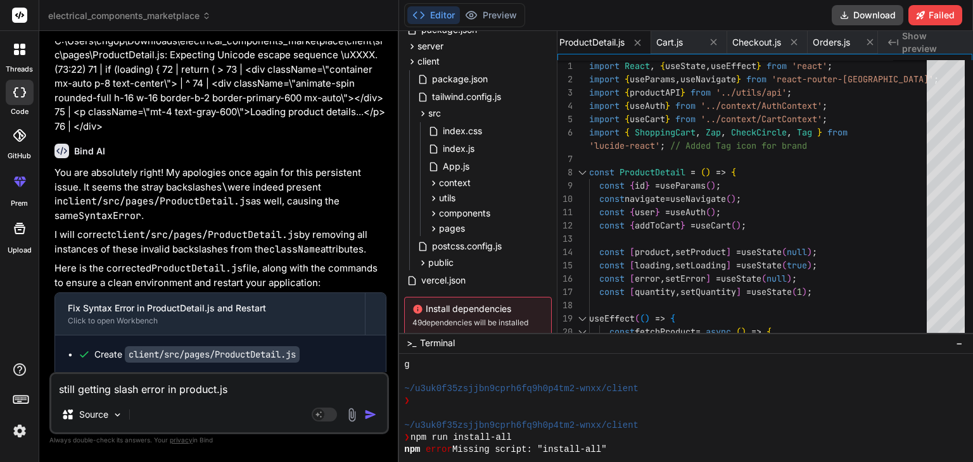
paste textarea "ERROR in ./src/pages/Products.js Module build failed (from ./node_modules/babel…"
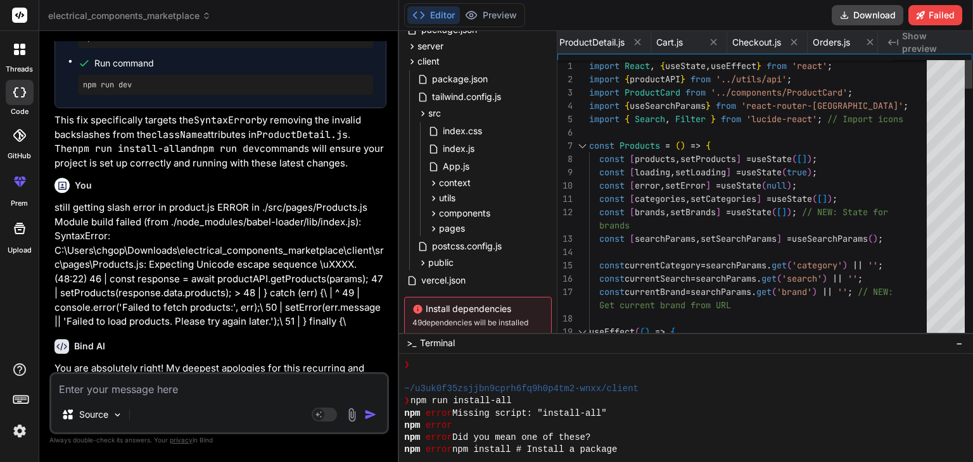
scroll to position [0, 2148]
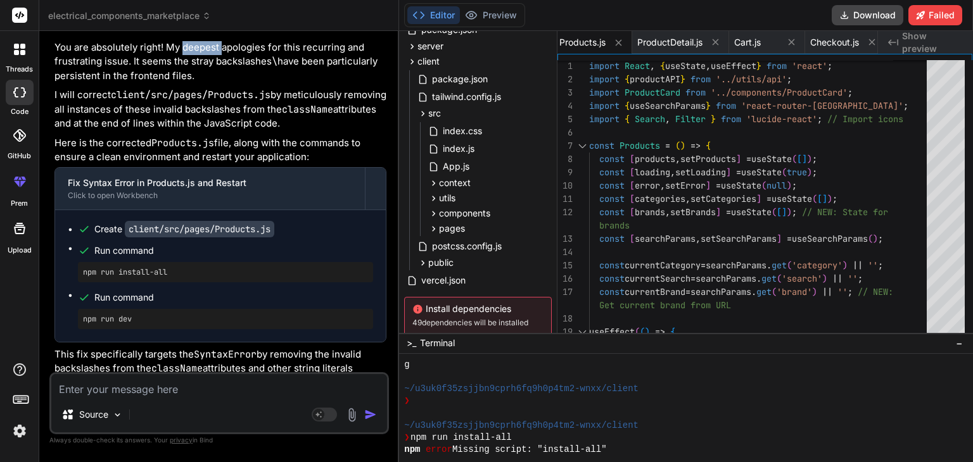
scroll to position [45647, 0]
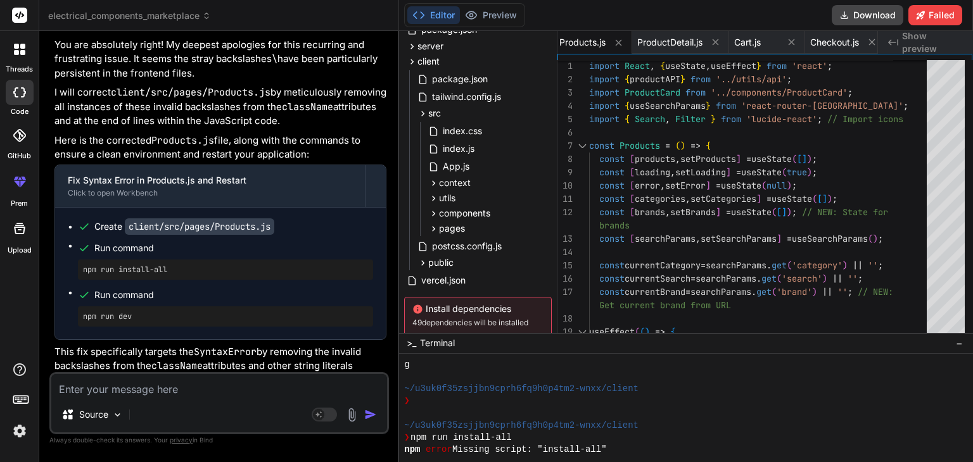
click at [156, 406] on div "Source" at bounding box center [219, 417] width 336 height 30
click at [139, 378] on textarea at bounding box center [219, 385] width 336 height 23
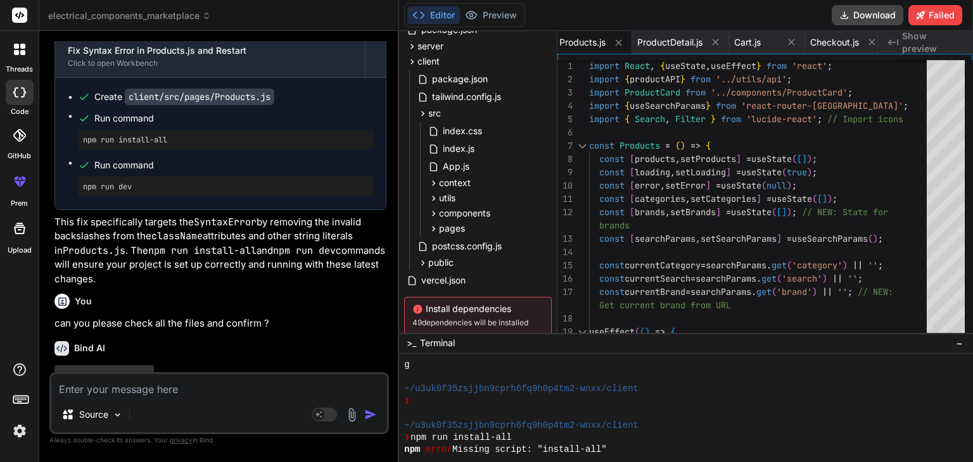
scroll to position [45778, 0]
click at [354, 415] on img at bounding box center [351, 415] width 15 height 15
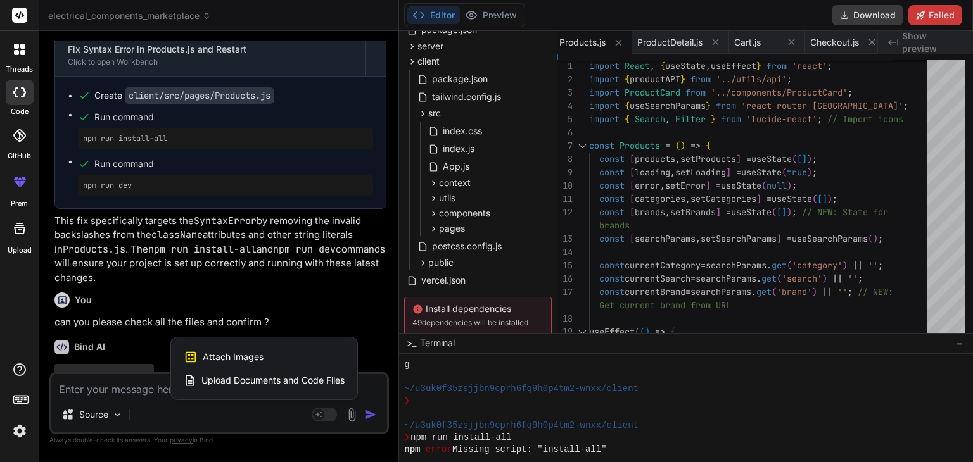
click at [109, 396] on div at bounding box center [486, 231] width 973 height 462
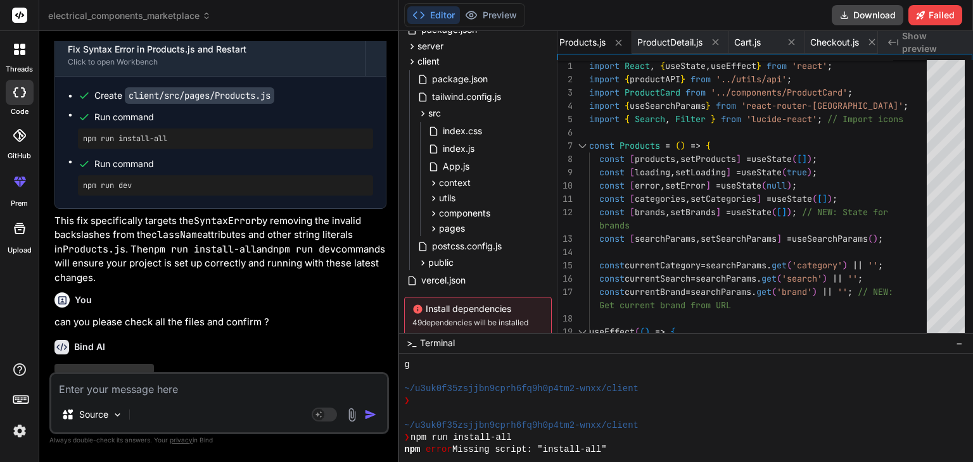
click at [108, 394] on textarea at bounding box center [219, 385] width 336 height 23
click at [279, 362] on p "I have thoroughly reviewed client/src/pages/Products.js , client/src/pages/Prod…" at bounding box center [220, 390] width 332 height 57
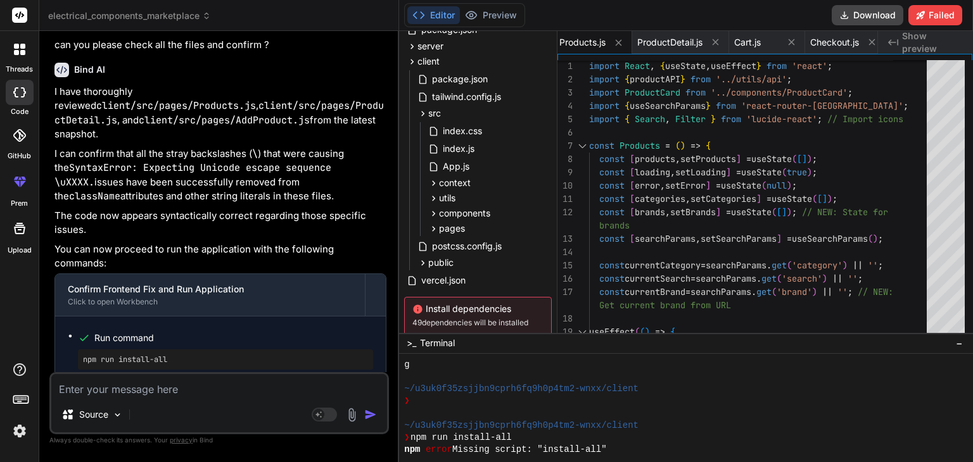
scroll to position [46073, 0]
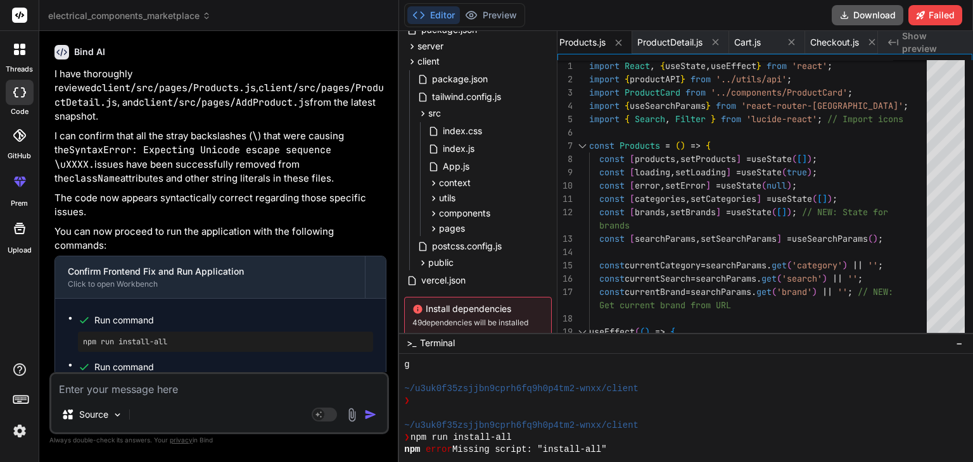
click at [876, 15] on button "Download" at bounding box center [867, 15] width 72 height 20
click at [190, 388] on textarea at bounding box center [219, 385] width 336 height 23
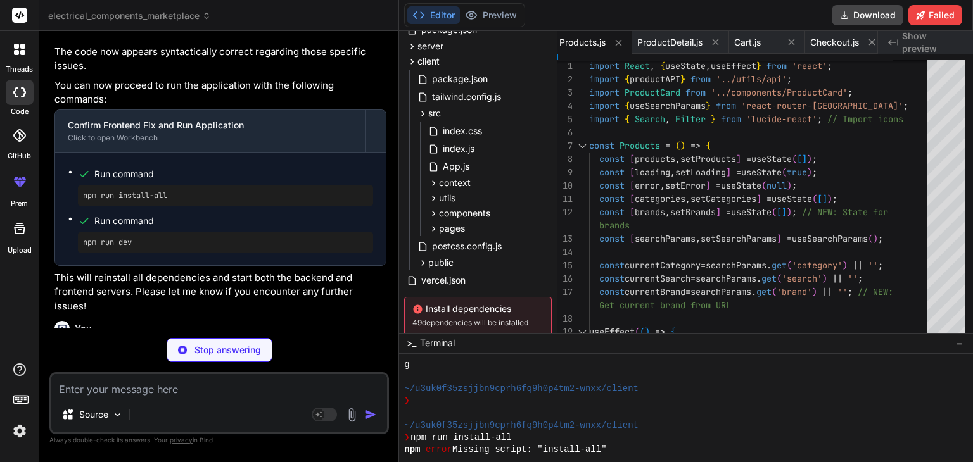
scroll to position [46220, 0]
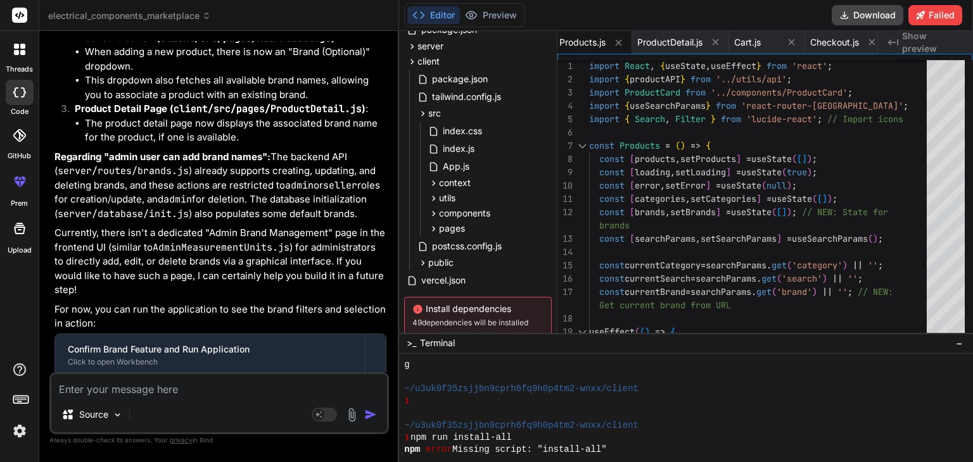
scroll to position [46808, 0]
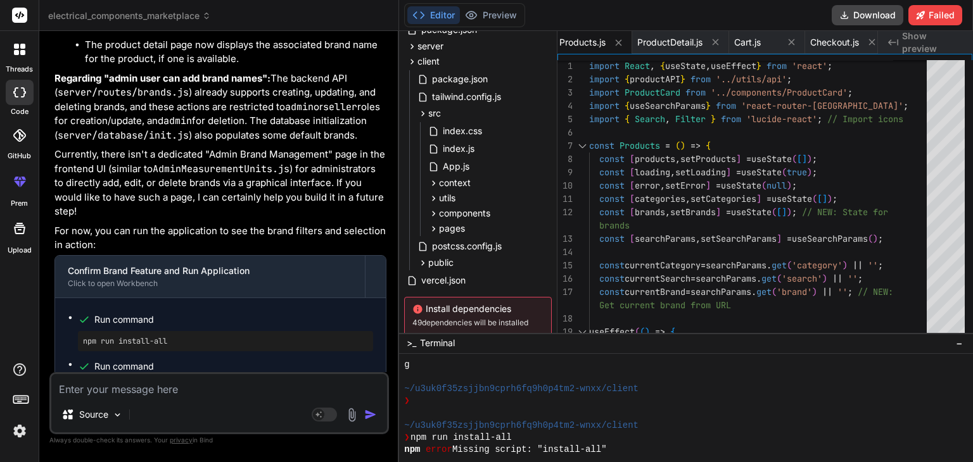
click at [185, 388] on textarea at bounding box center [219, 385] width 336 height 23
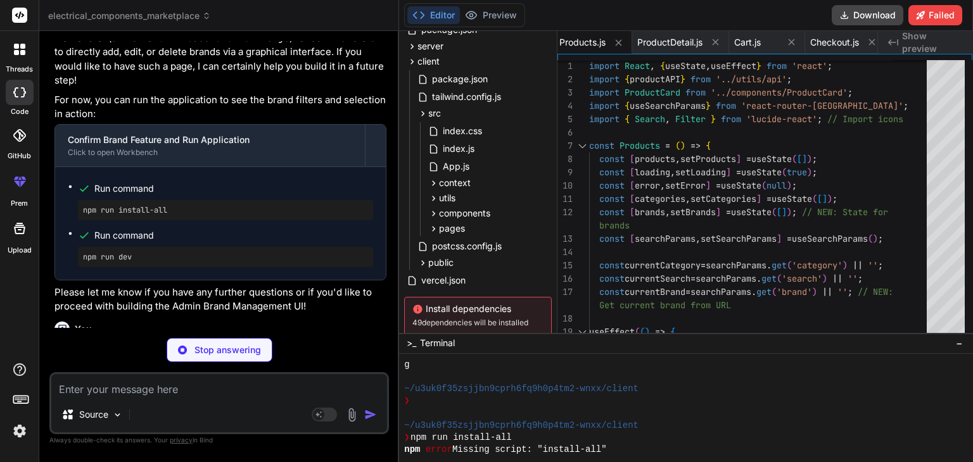
scroll to position [46939, 0]
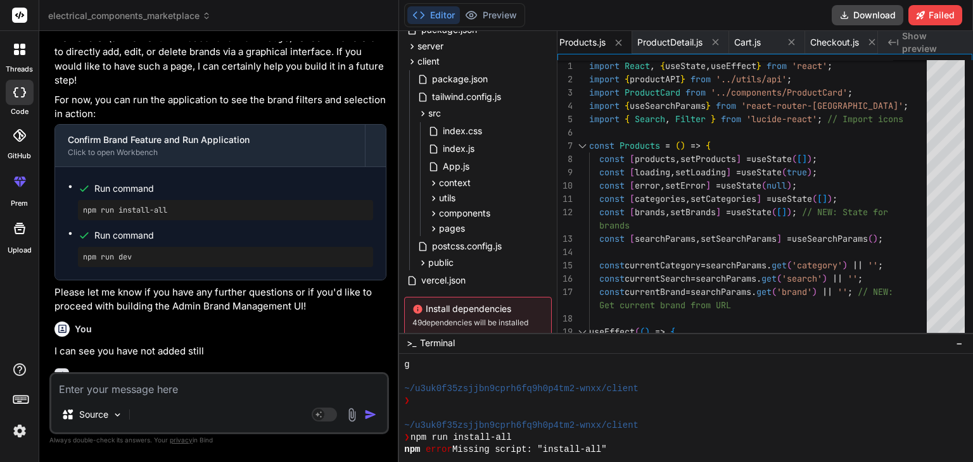
click at [243, 391] on p "My apologies! It seems I might have misunderstood or missed something specific …" at bounding box center [220, 405] width 332 height 28
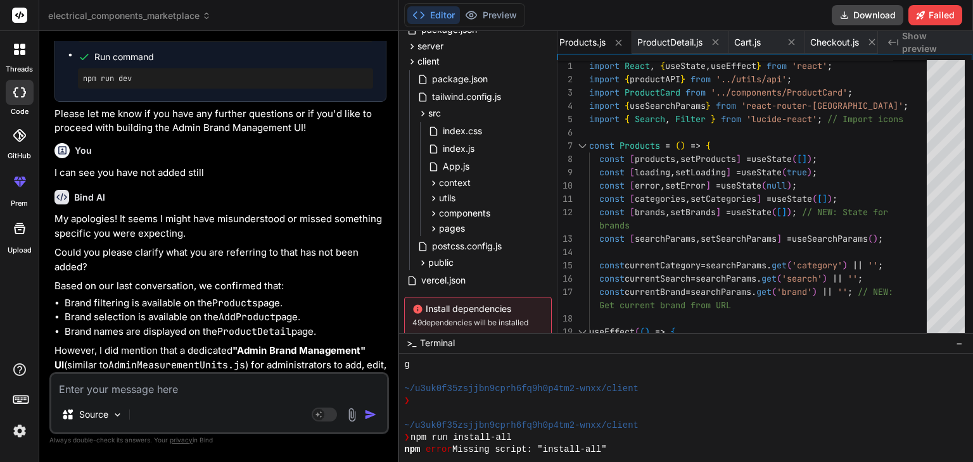
scroll to position [47126, 0]
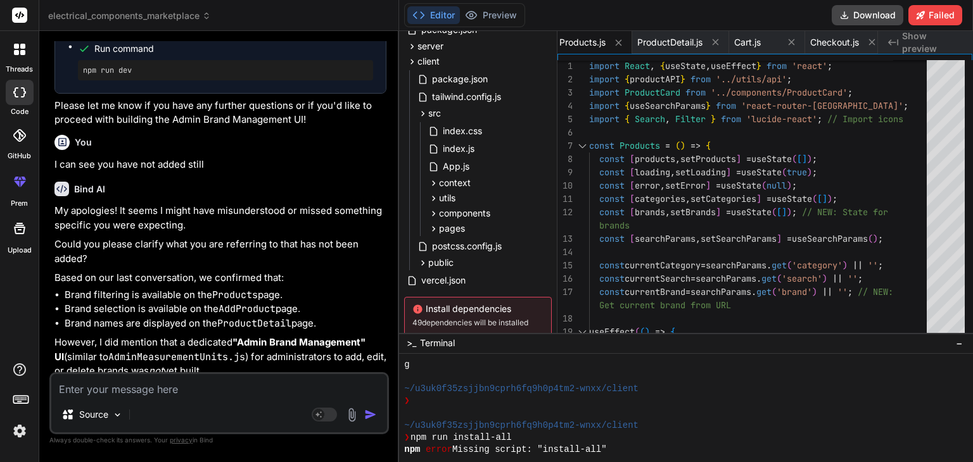
click at [196, 401] on div "Source Agent Mode. When this toggle is activated, AI automatically makes decisi…" at bounding box center [218, 403] width 339 height 62
click at [180, 396] on textarea at bounding box center [219, 385] width 336 height 23
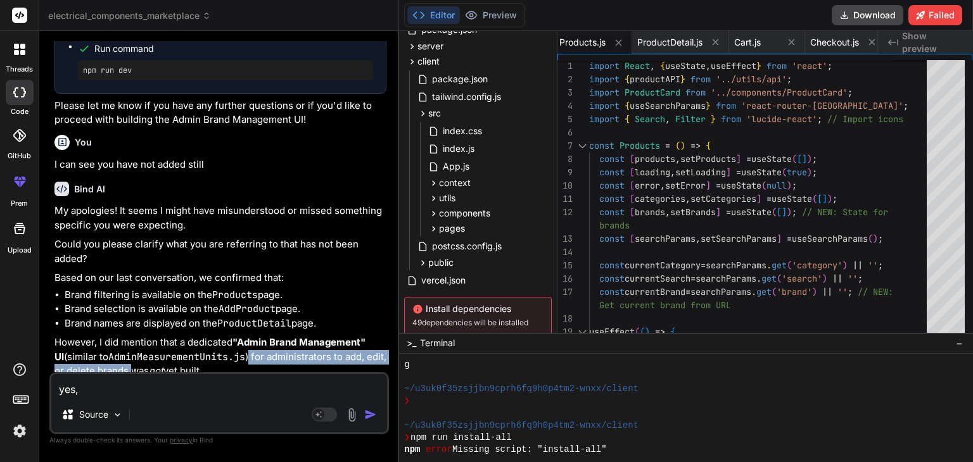
drag, startPoint x: 241, startPoint y: 279, endPoint x: 129, endPoint y: 296, distance: 113.4
click at [129, 336] on p "However, I did mention that a dedicated "Admin Brand Management" UI (similar to…" at bounding box center [220, 357] width 332 height 43
copy p "for administrators to add, edit, or delete brands"
click at [115, 391] on textarea "yes," at bounding box center [219, 385] width 336 height 23
paste textarea "for administrators to add, edit, or delete brands"
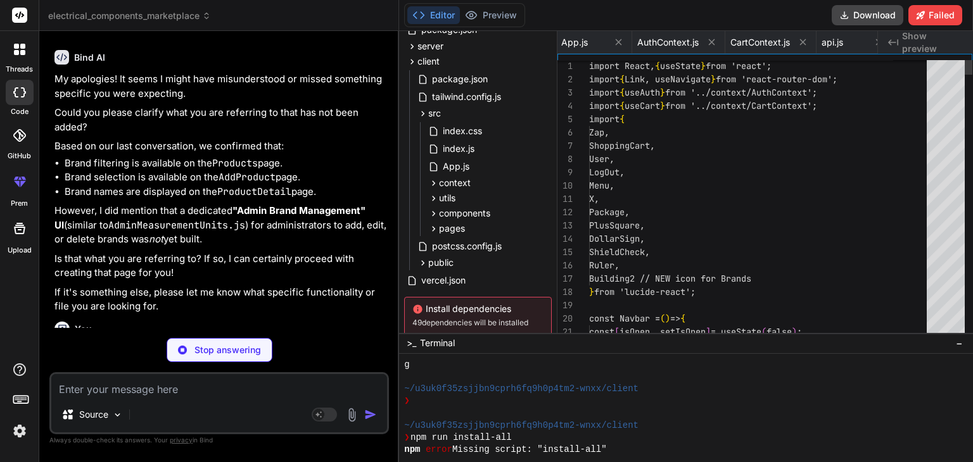
scroll to position [0, 1223]
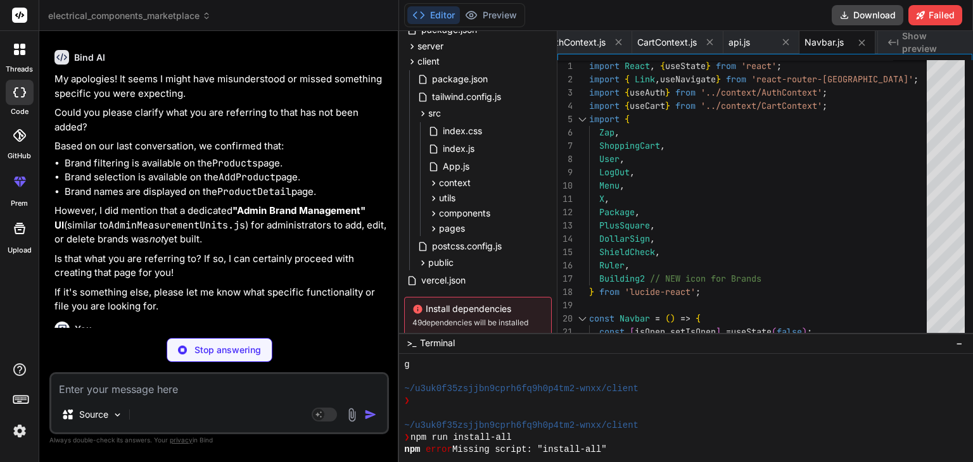
click at [246, 286] on p "If it's something else, please let me know what specific functionality or file …" at bounding box center [220, 300] width 332 height 28
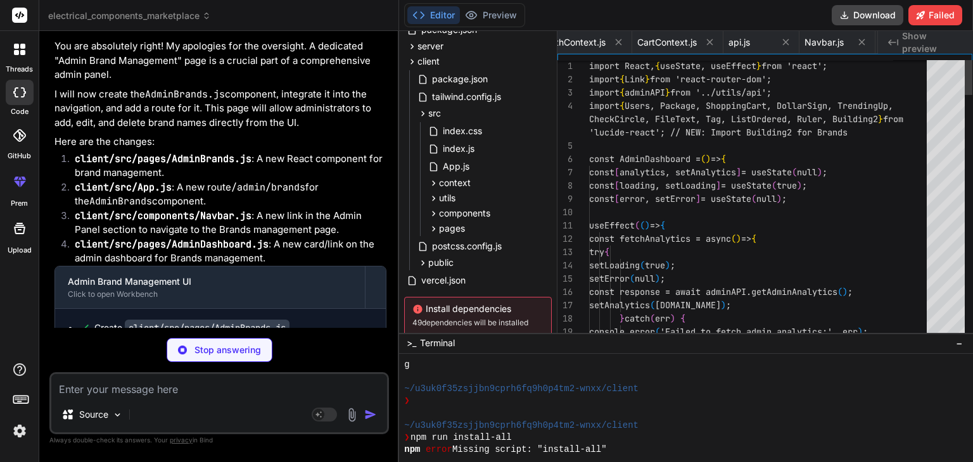
scroll to position [0, 3186]
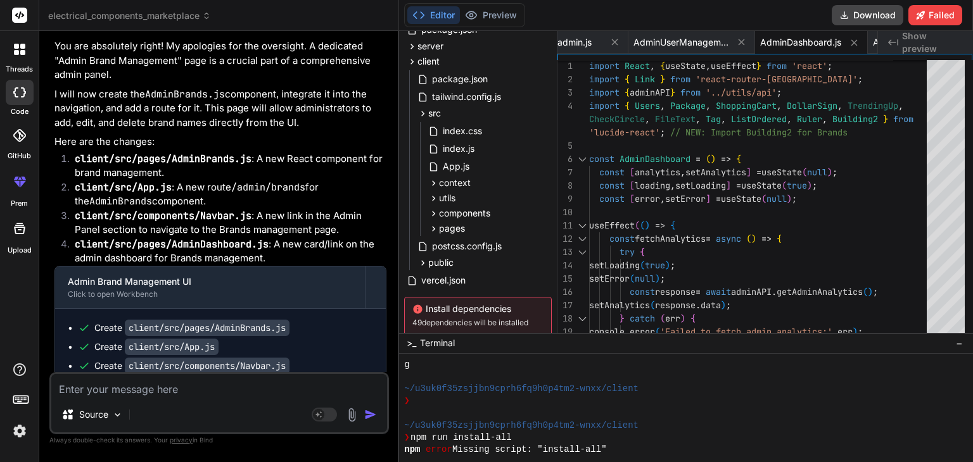
click at [322, 237] on li "client/src/pages/AdminDashboard.js : A new card/link on the admin dashboard for…" at bounding box center [226, 251] width 322 height 28
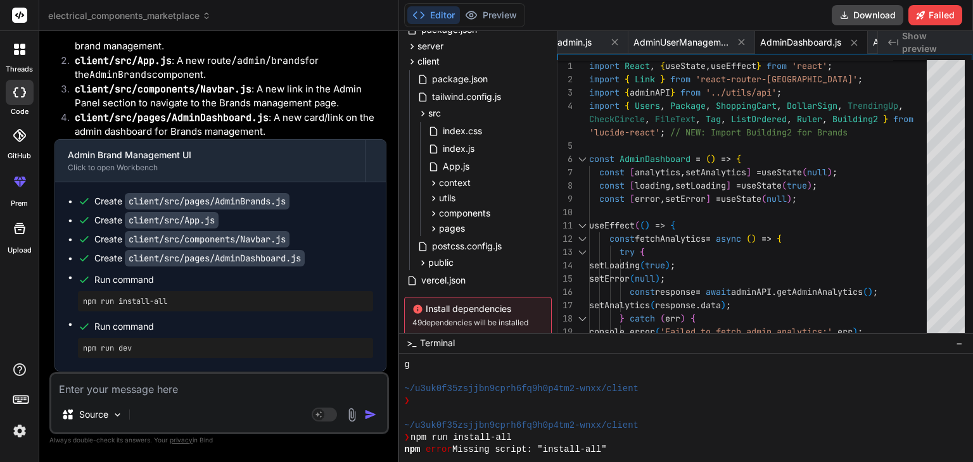
scroll to position [47737, 0]
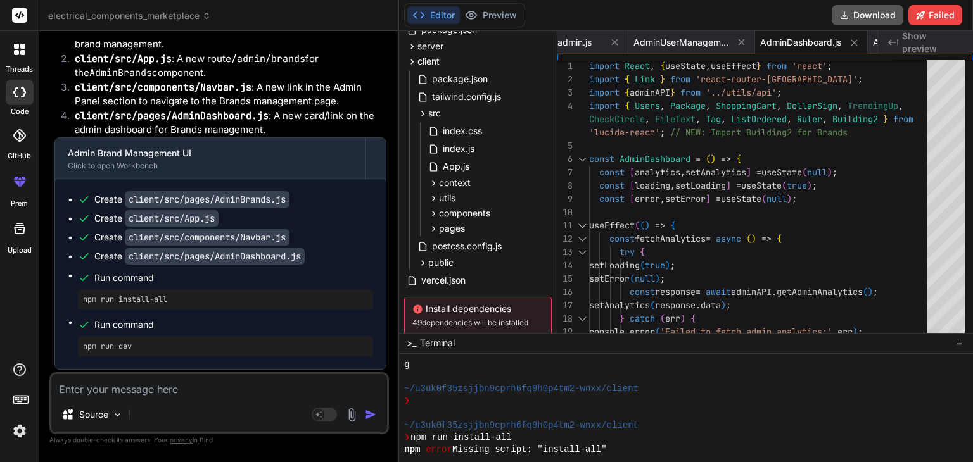
click at [870, 18] on button "Download" at bounding box center [867, 15] width 72 height 20
click at [173, 394] on textarea at bounding box center [219, 385] width 336 height 23
paste textarea "Module build failed (from ./node_modules/babel-loader/lib/index.js): SyntaxErro…"
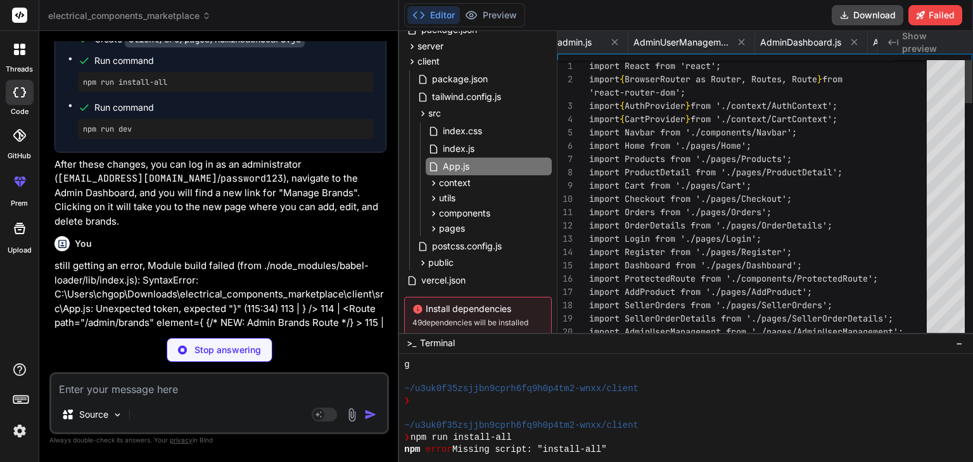
scroll to position [0, 1130]
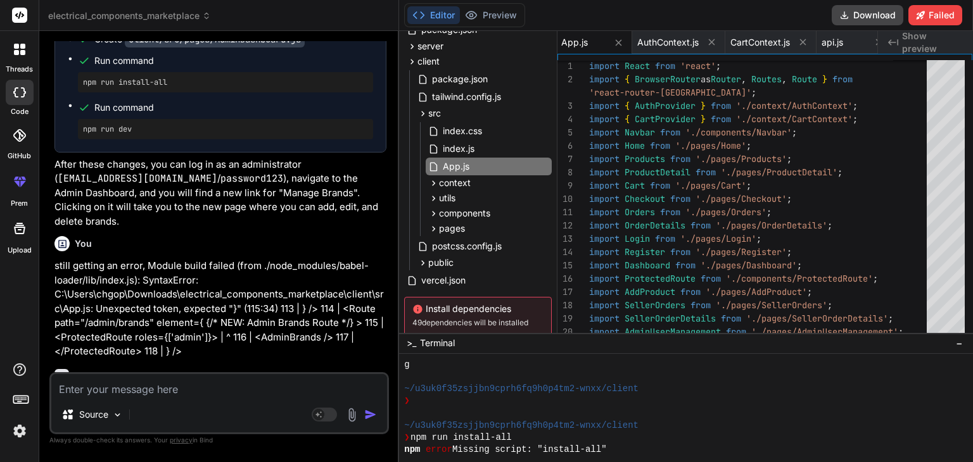
click at [241, 369] on div "Bind AI" at bounding box center [220, 376] width 332 height 15
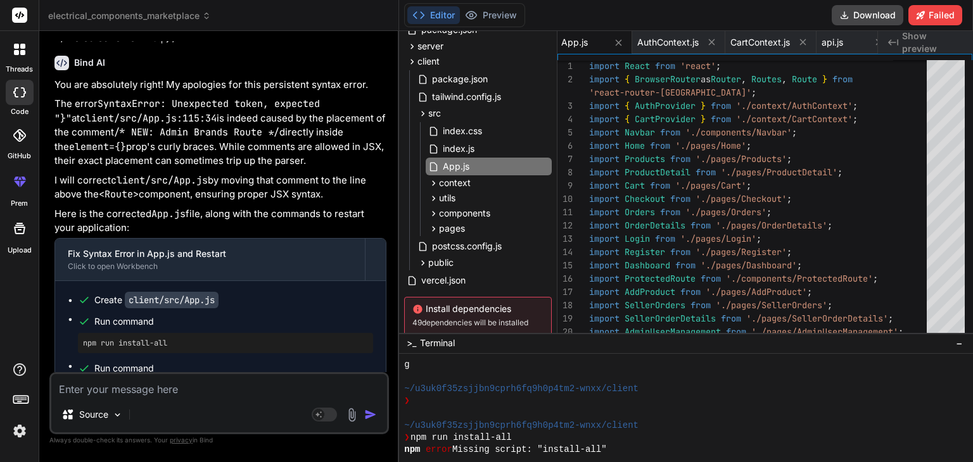
scroll to position [48269, 0]
click at [872, 15] on button "Download" at bounding box center [867, 15] width 72 height 20
click at [210, 394] on textarea at bounding box center [219, 385] width 336 height 23
paste textarea "Module build failed (from ./node_modules/babel-loader/lib/index.js): SyntaxErro…"
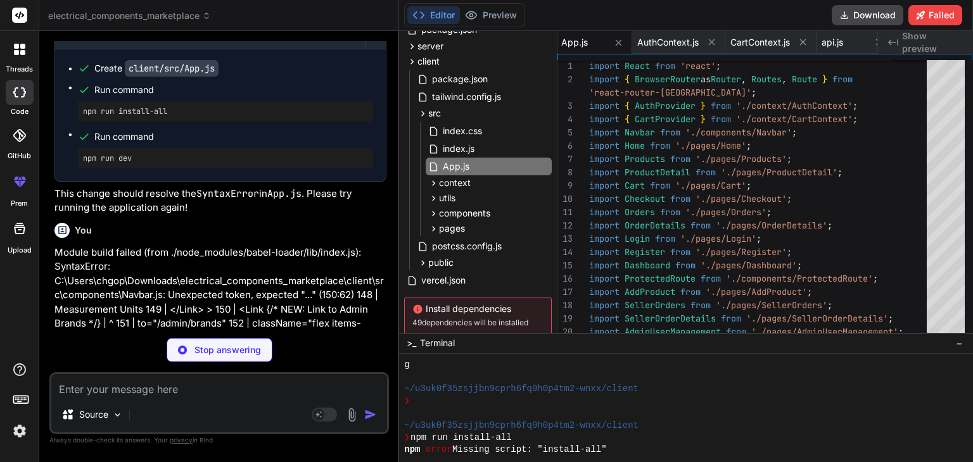
scroll to position [48500, 0]
click at [233, 370] on div "Bind AI" at bounding box center [220, 377] width 332 height 15
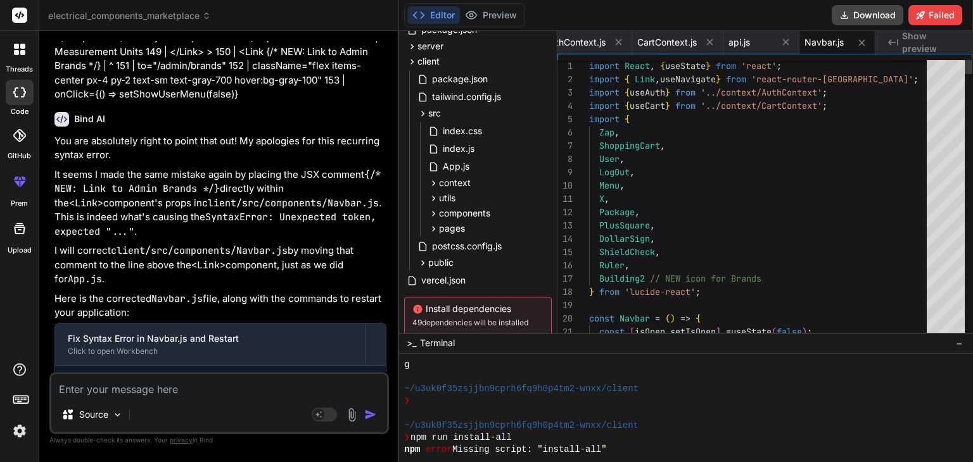
scroll to position [48757, 0]
click at [315, 292] on p "Here is the corrected Navbar.js file, along with the commands to restart your a…" at bounding box center [220, 306] width 332 height 28
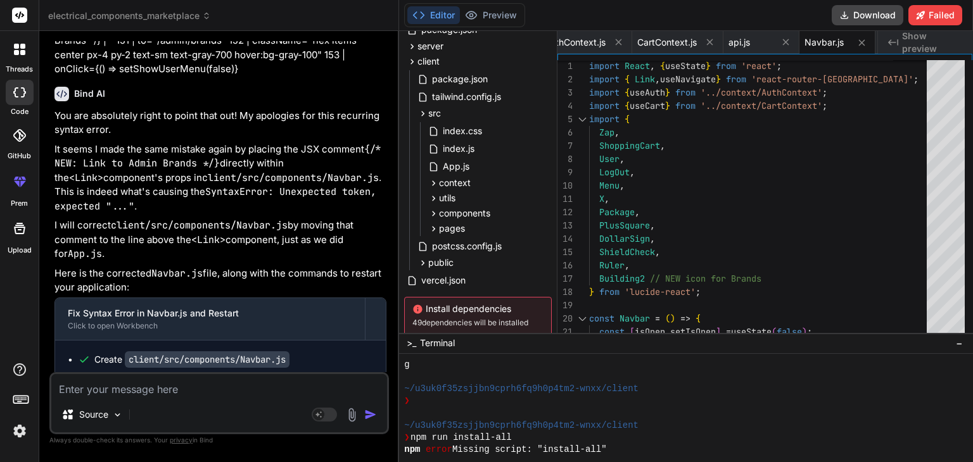
scroll to position [48843, 0]
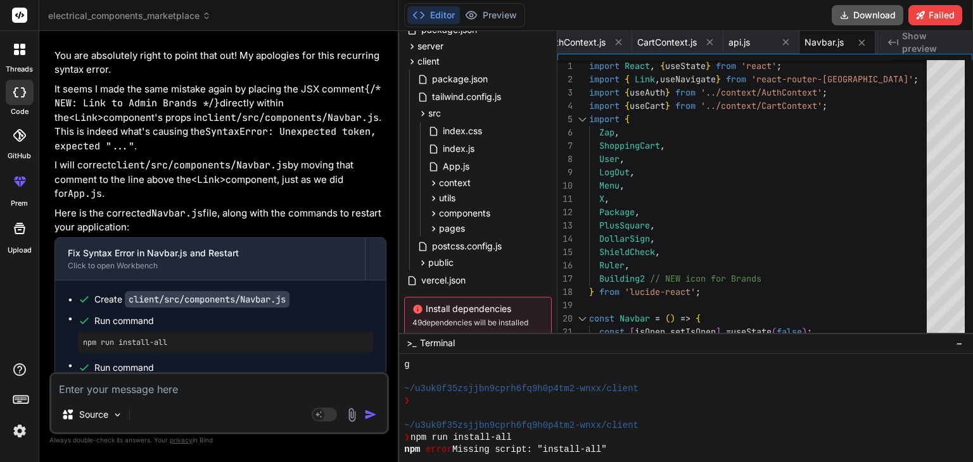
click at [879, 16] on button "Download" at bounding box center [867, 15] width 72 height 20
click at [163, 391] on textarea at bounding box center [219, 385] width 336 height 23
paste textarea "Module build failed (from ./node_modules/babel-loader/lib/index.js): SyntaxErro…"
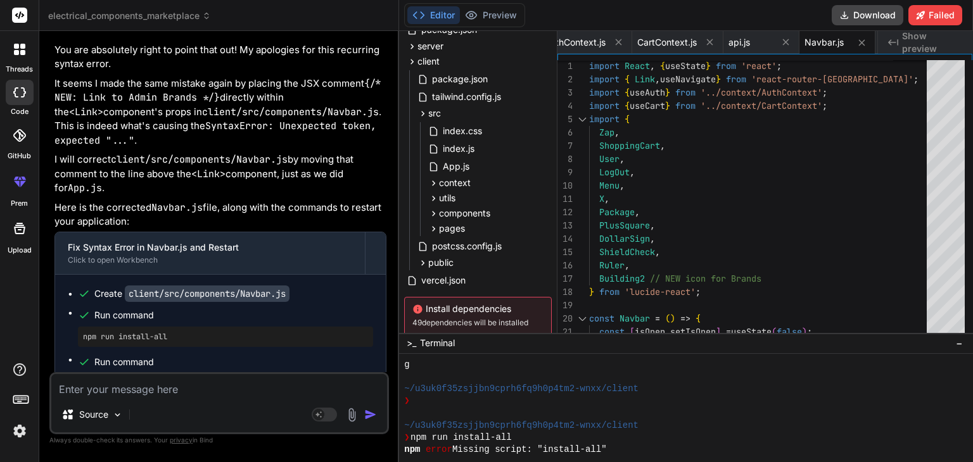
scroll to position [49088, 0]
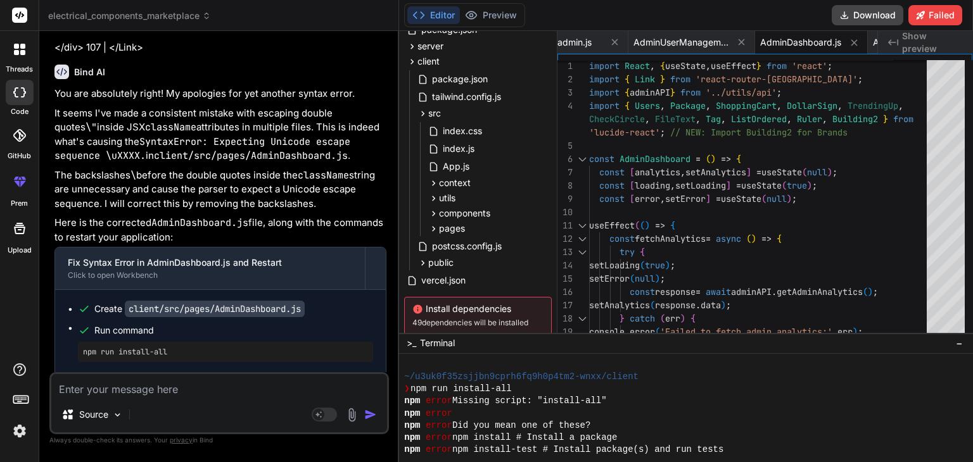
scroll to position [49402, 0]
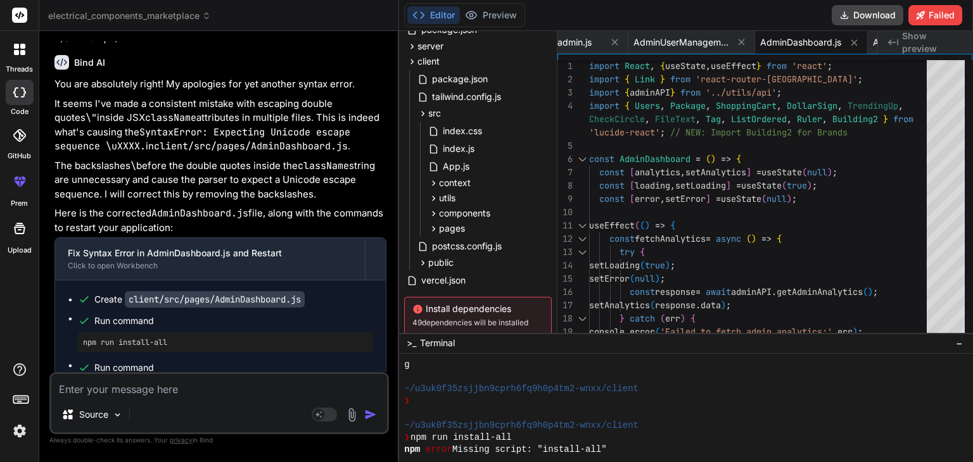
click at [167, 397] on div "Source Agent Mode. When this toggle is activated, AI automatically makes decisi…" at bounding box center [218, 403] width 339 height 62
click at [163, 393] on textarea at bounding box center [219, 385] width 336 height 23
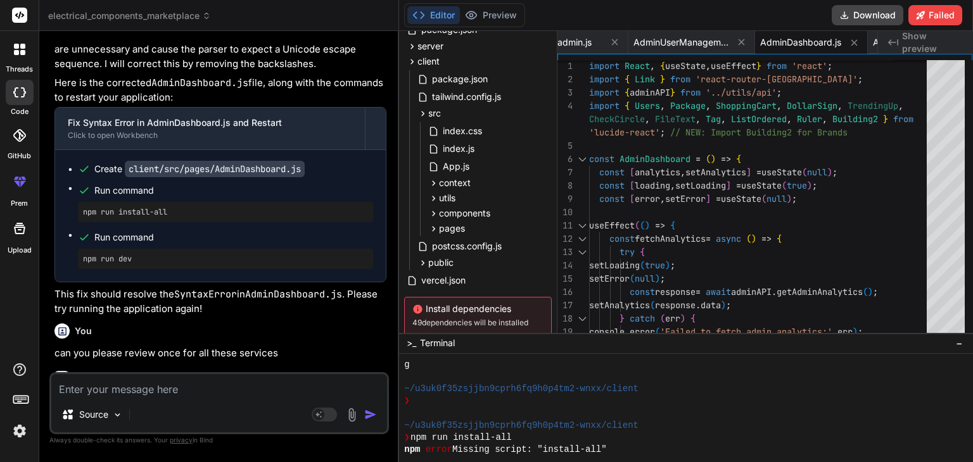
scroll to position [49534, 0]
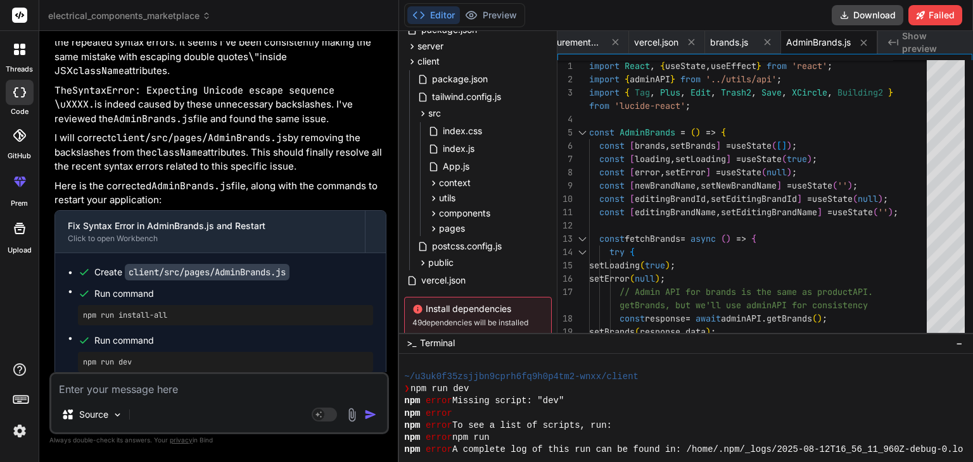
scroll to position [49905, 0]
click at [864, 13] on button "Download" at bounding box center [867, 15] width 72 height 20
click at [222, 387] on textarea at bounding box center [219, 385] width 336 height 23
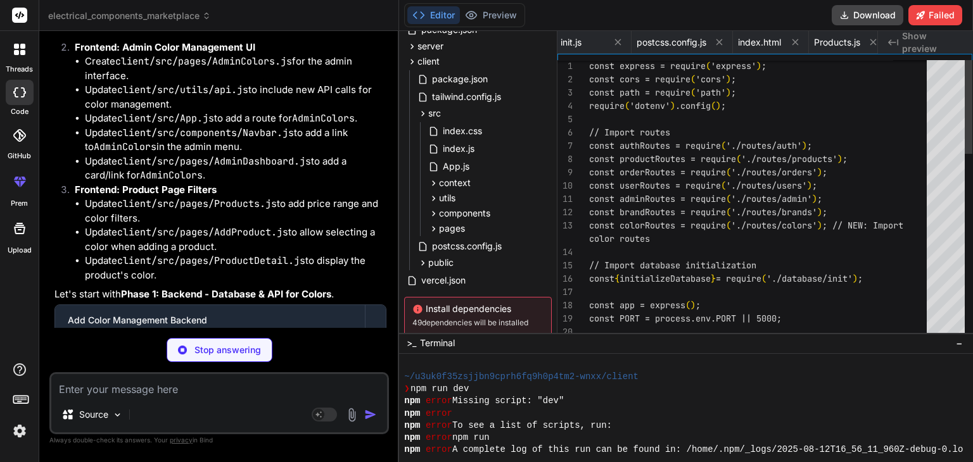
scroll to position [0, 1818]
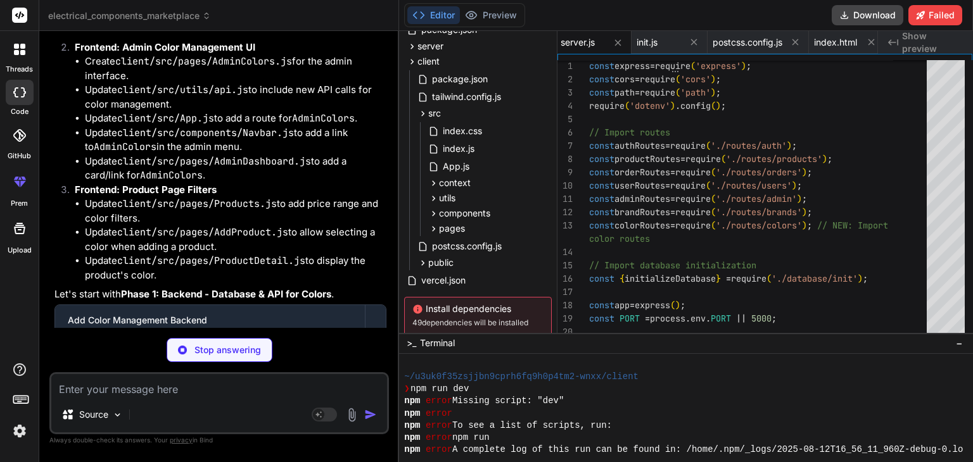
click at [353, 254] on li "Update client/src/pages/ProductDetail.js to display the product's color." at bounding box center [235, 268] width 301 height 28
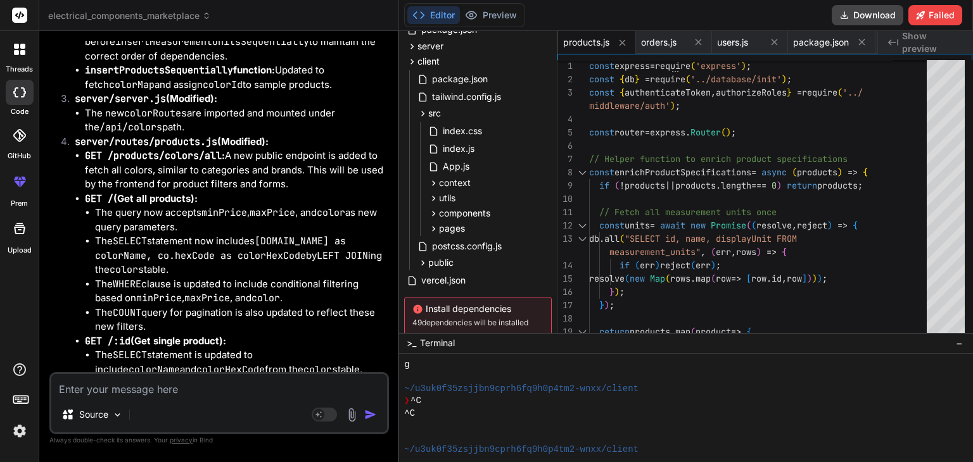
scroll to position [51592, 0]
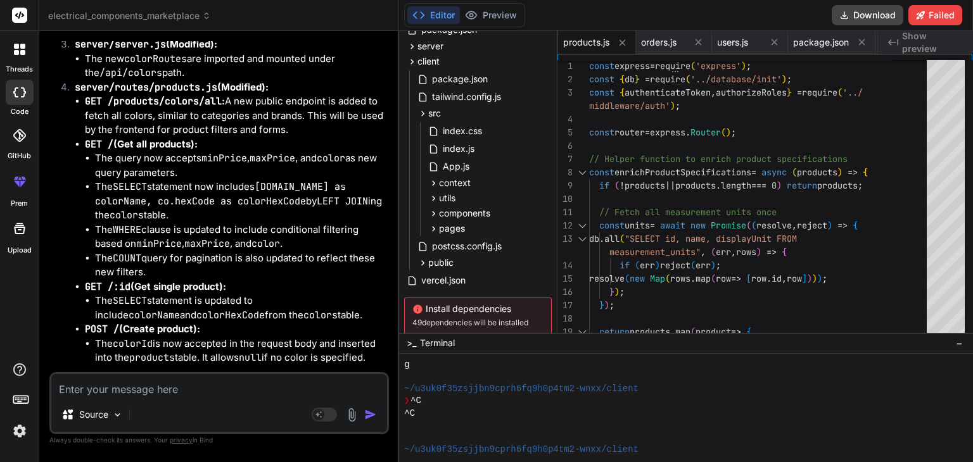
click at [276, 370] on p "After these changes, run npm run install-all to ensure the database schema is u…" at bounding box center [220, 391] width 332 height 43
click at [177, 393] on textarea at bounding box center [219, 385] width 336 height 23
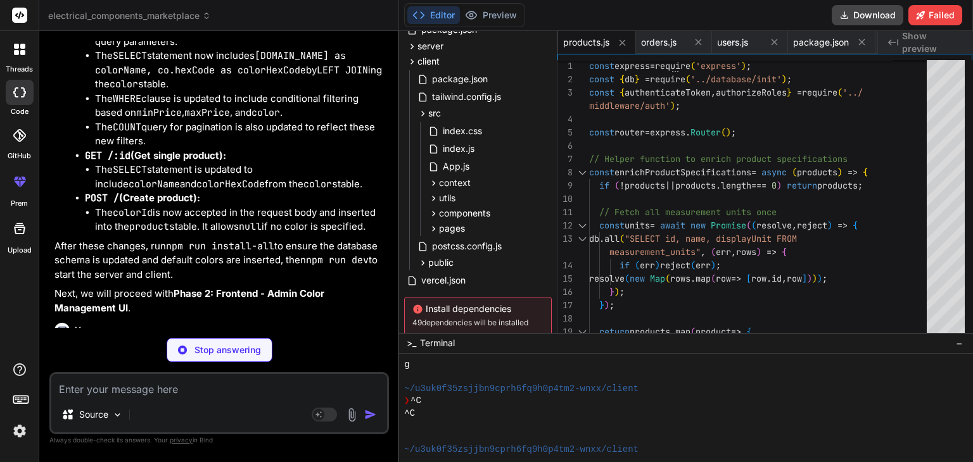
scroll to position [51723, 0]
click at [298, 323] on div "You" at bounding box center [220, 330] width 332 height 15
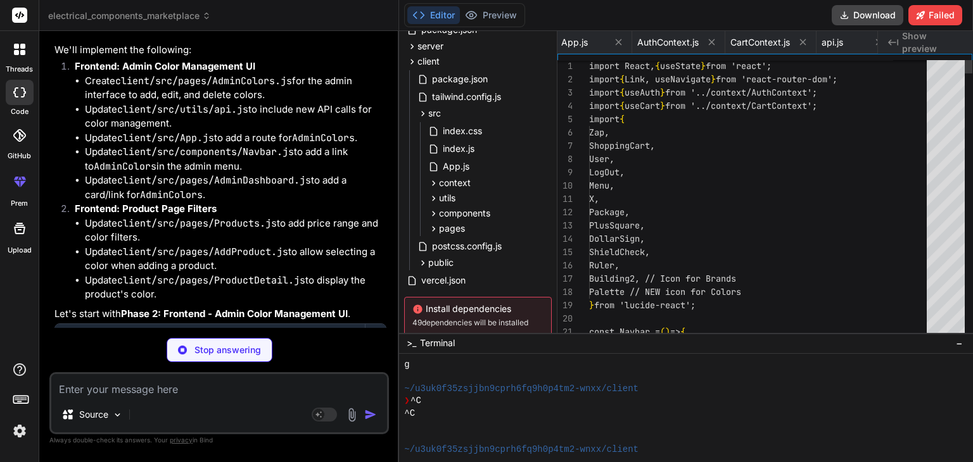
scroll to position [0, 1223]
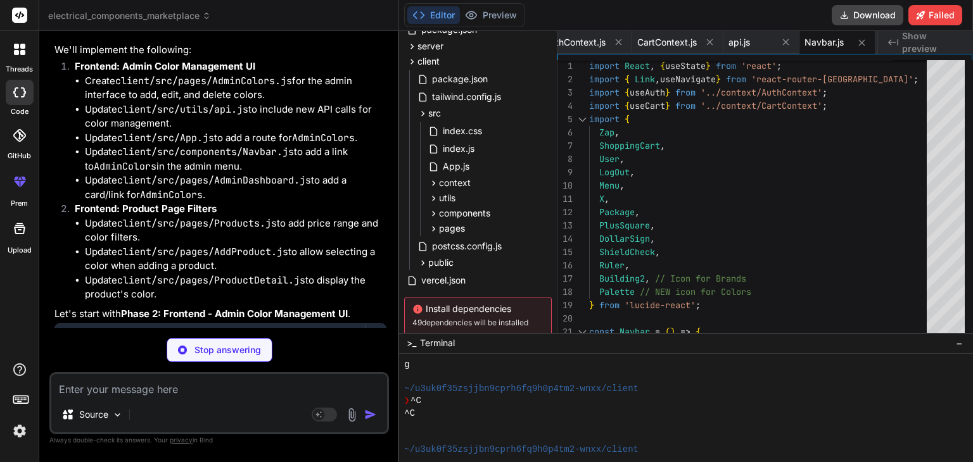
click at [332, 274] on li "Update client/src/pages/ProductDetail.js to display the product's color." at bounding box center [235, 288] width 301 height 28
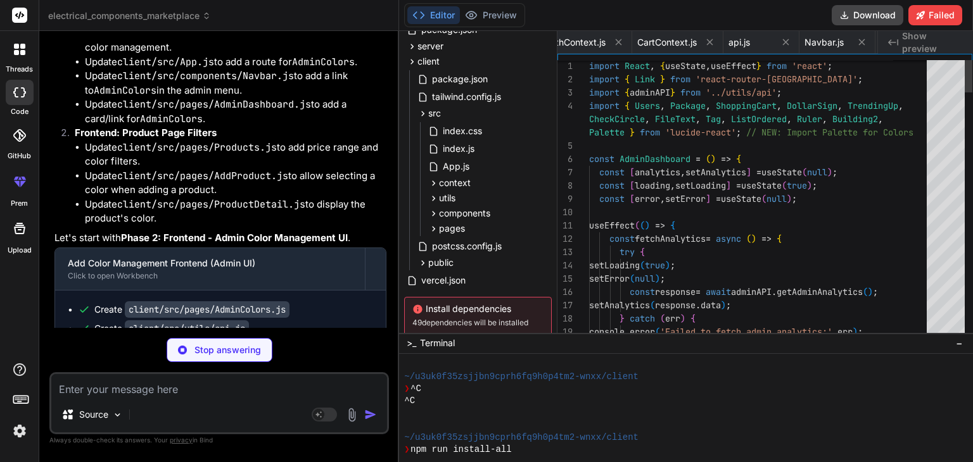
scroll to position [0, 3186]
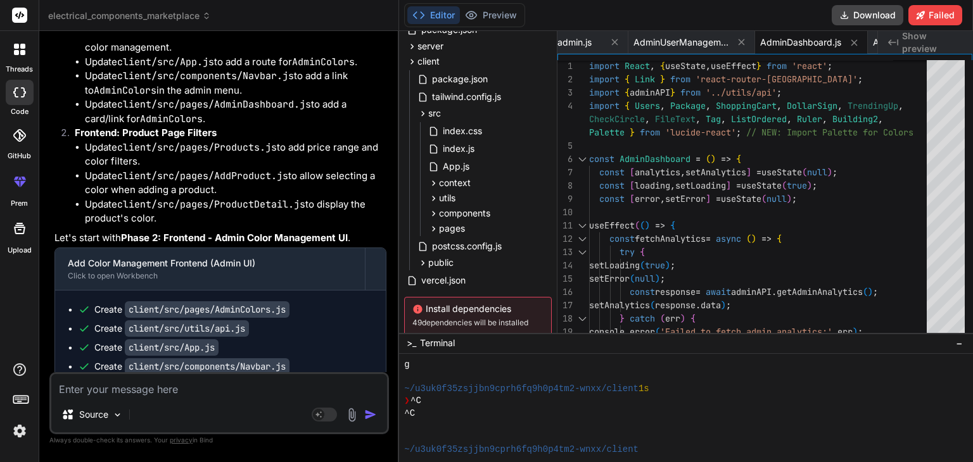
click at [358, 231] on p "Let's start with Phase 2: Frontend - Admin Color Management UI ." at bounding box center [220, 238] width 332 height 15
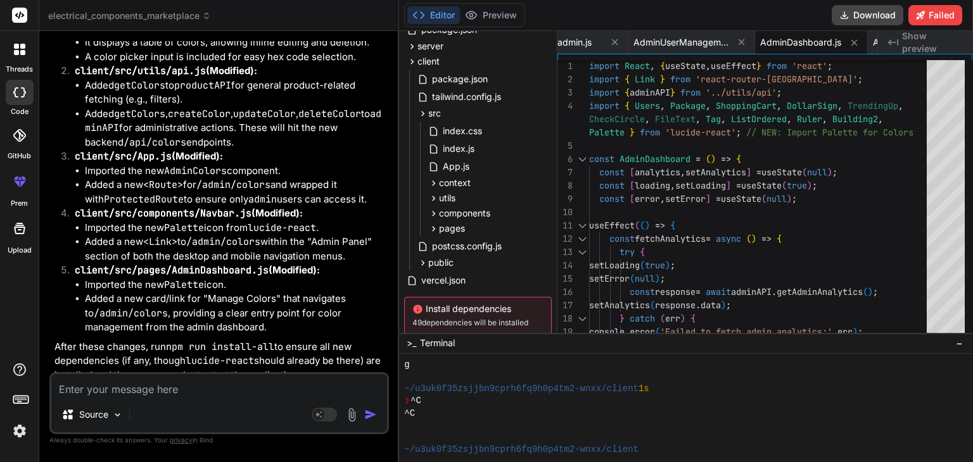
scroll to position [52770, 0]
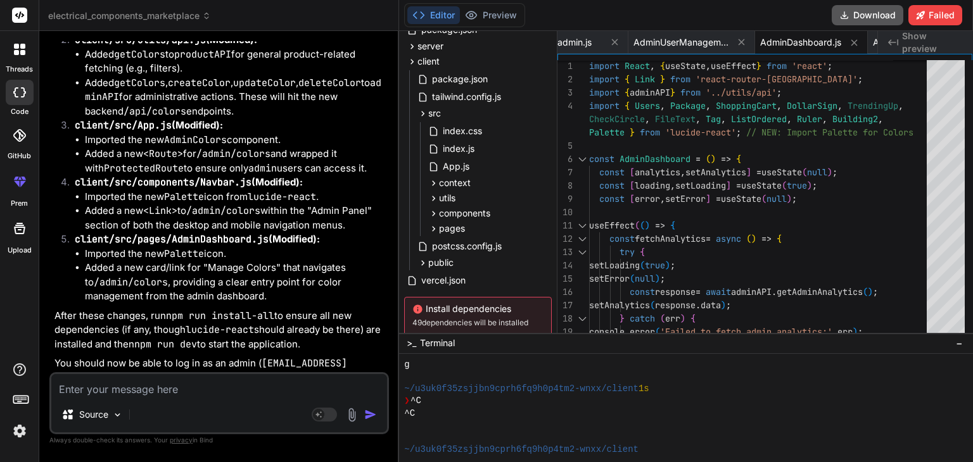
click at [853, 13] on button "Download" at bounding box center [867, 15] width 72 height 20
click at [868, 20] on button "Download" at bounding box center [867, 15] width 72 height 20
click at [122, 391] on textarea at bounding box center [219, 385] width 336 height 23
paste textarea "C:\Users\chgop\Downloads\electrical_components_marketplace\server\database\init…"
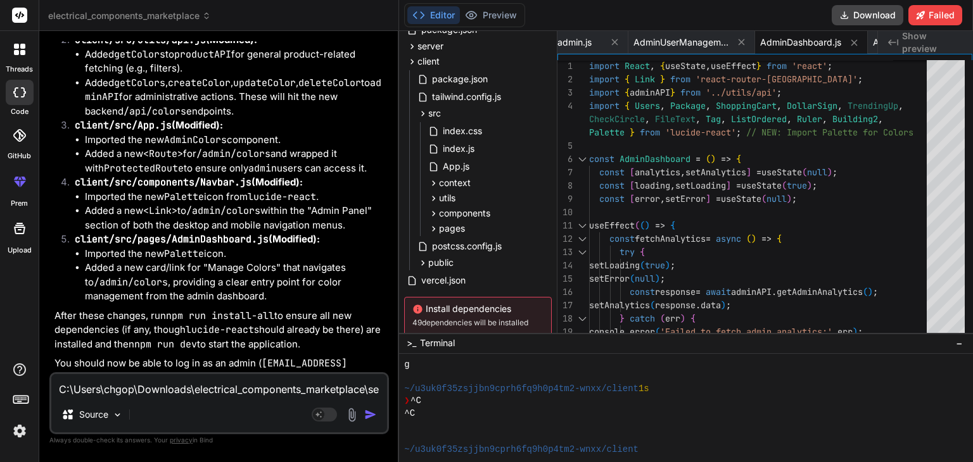
scroll to position [198, 0]
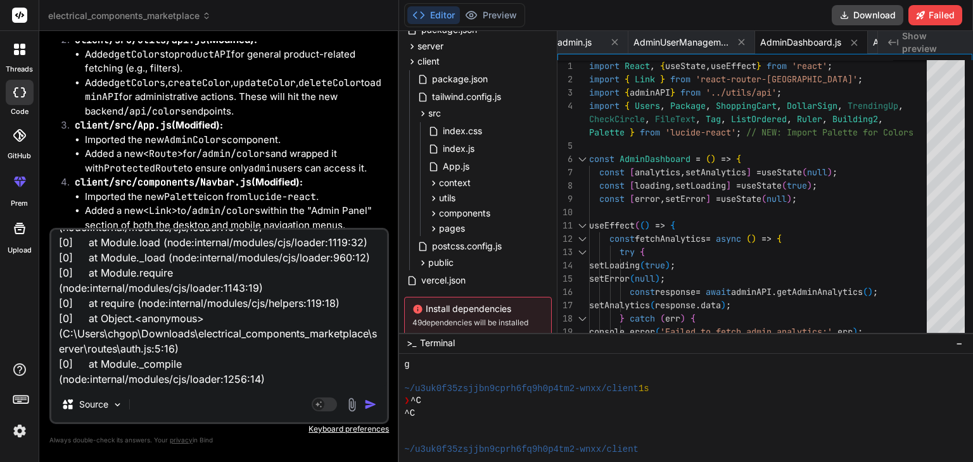
click at [122, 391] on div "C:\Users\chgop\Downloads\electrical_components_marketplace\server\database\init…" at bounding box center [218, 326] width 339 height 196
click at [280, 378] on textarea "C:\Users\chgop\Downloads\electrical_components_marketplace\server\database\init…" at bounding box center [219, 308] width 336 height 157
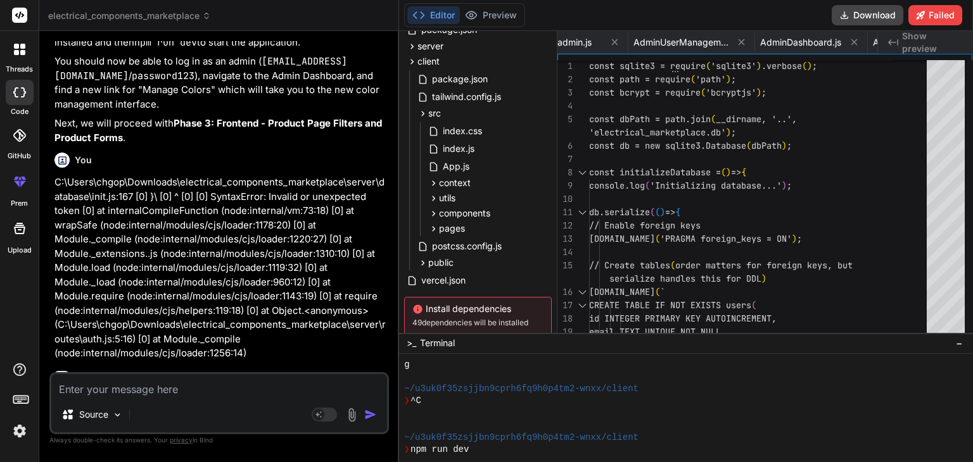
scroll to position [0, 1894]
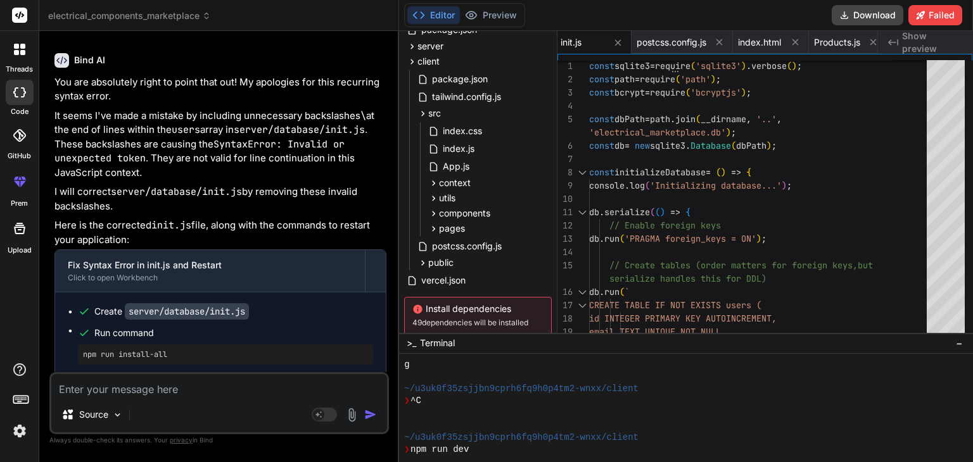
scroll to position [53400, 0]
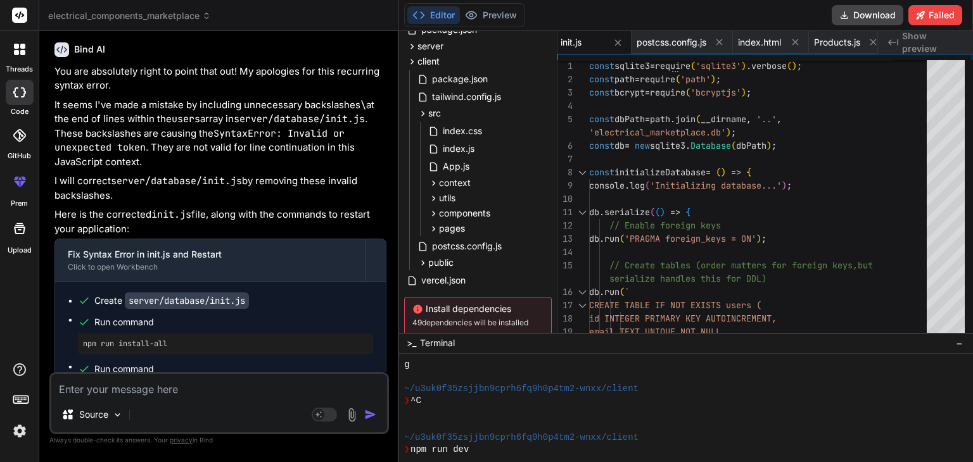
click at [196, 384] on textarea at bounding box center [219, 385] width 336 height 23
paste textarea "SyntaxError: C:\Users\chgop\Downloads\electrical_components_marketplace\client\…"
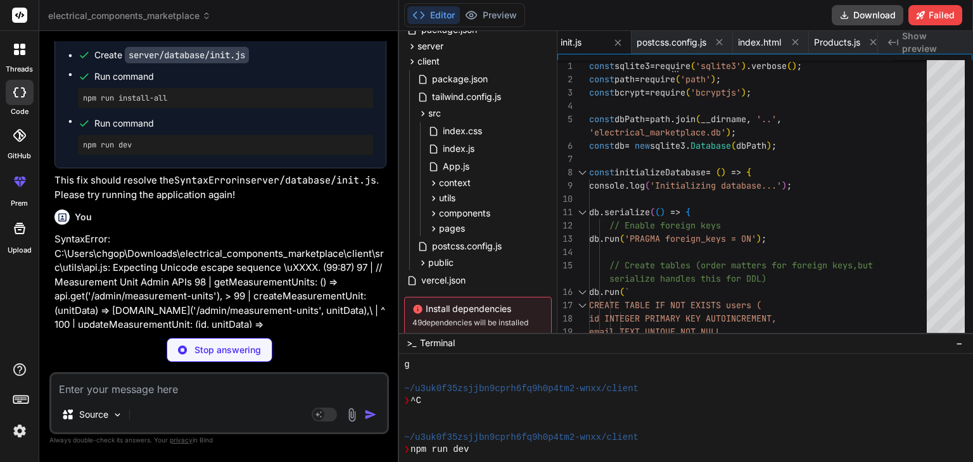
scroll to position [53646, 0]
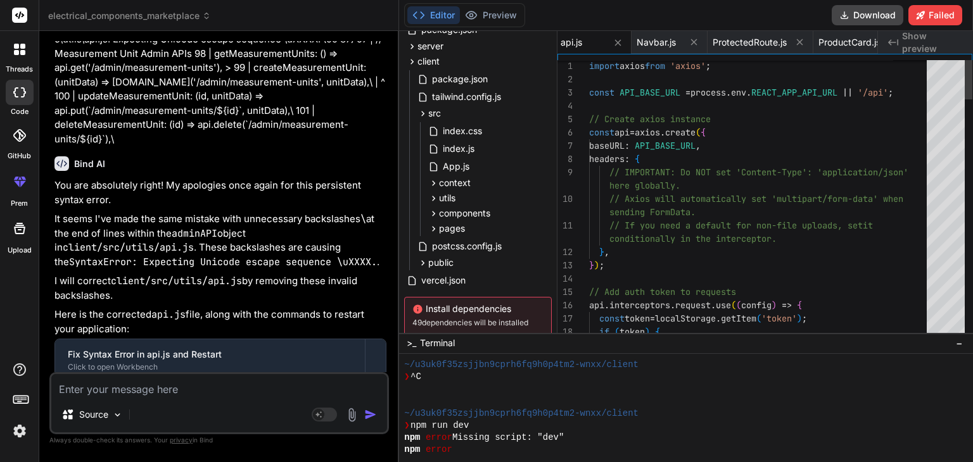
scroll to position [53874, 0]
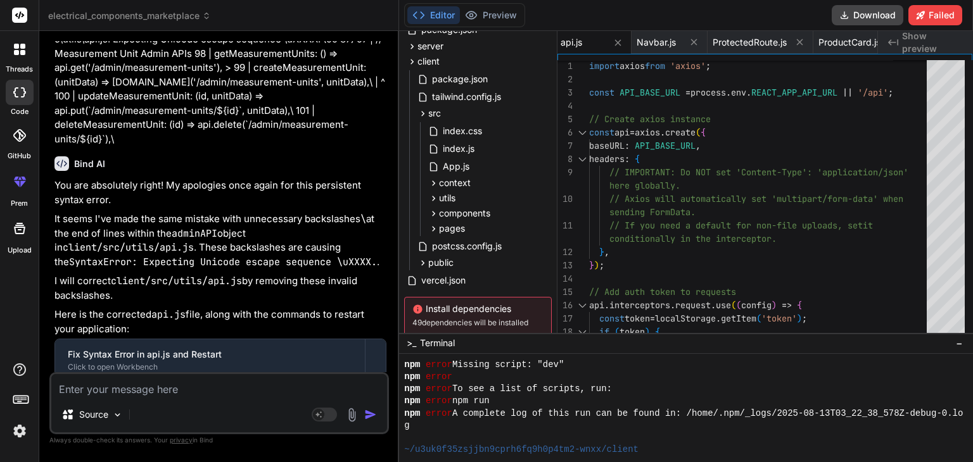
click at [296, 211] on div "You are absolutely right! My apologies once again for this persistent syntax er…" at bounding box center [220, 363] width 332 height 369
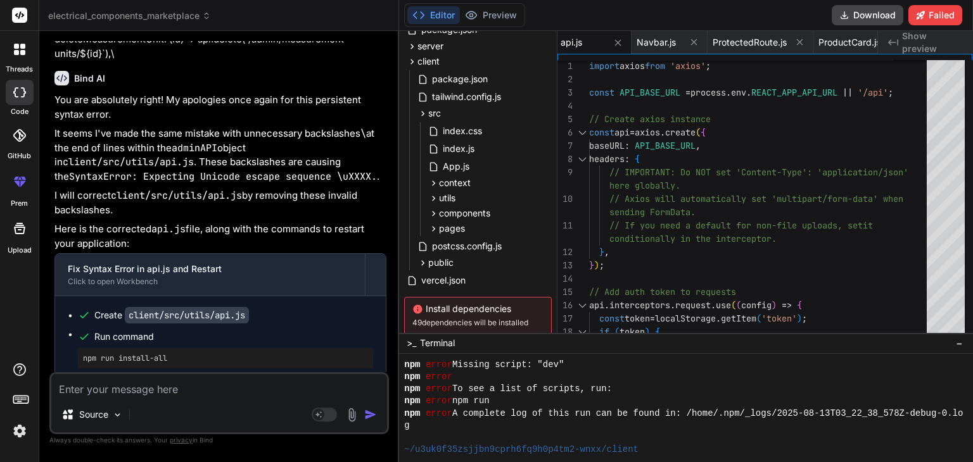
scroll to position [53960, 0]
click at [294, 384] on textarea at bounding box center [219, 385] width 336 height 23
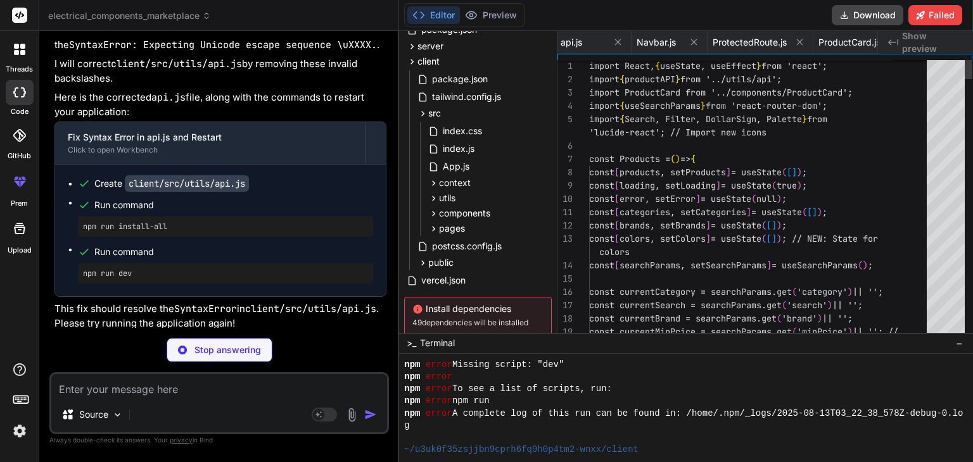
scroll to position [0, 1907]
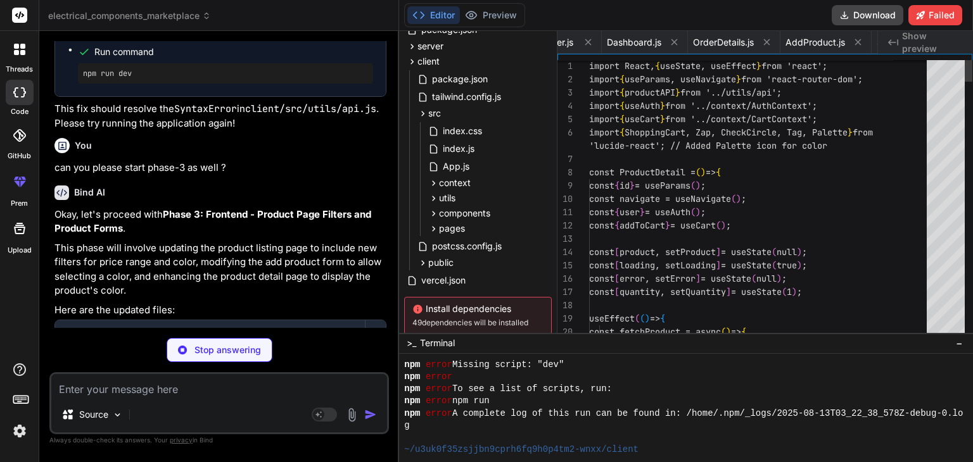
scroll to position [0, 2226]
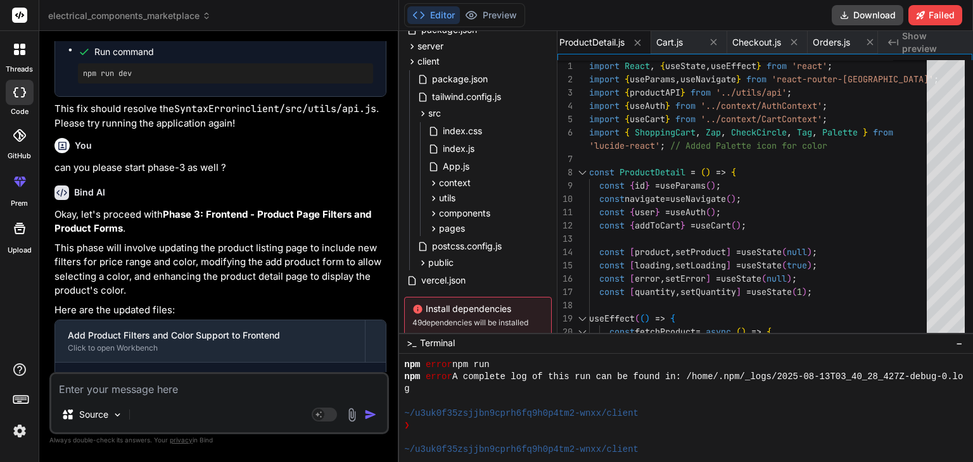
click at [307, 375] on div "Create client/src/pages/Products.js" at bounding box center [225, 381] width 295 height 13
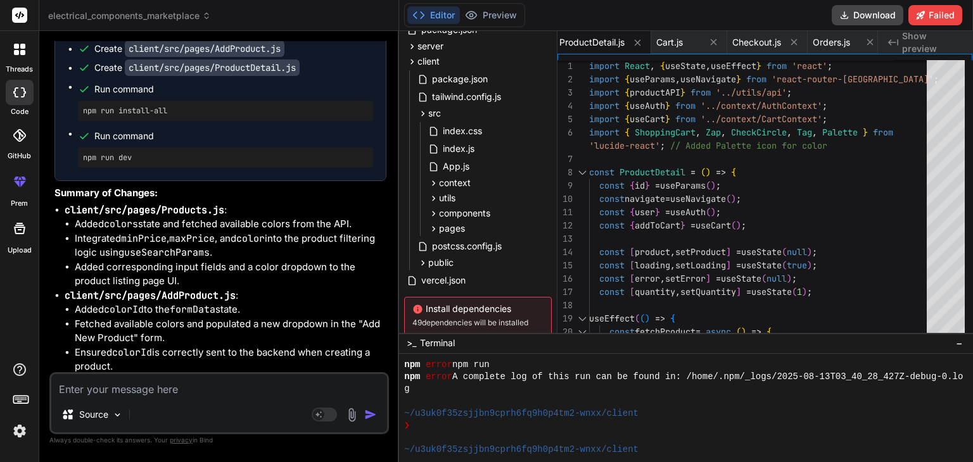
scroll to position [54660, 0]
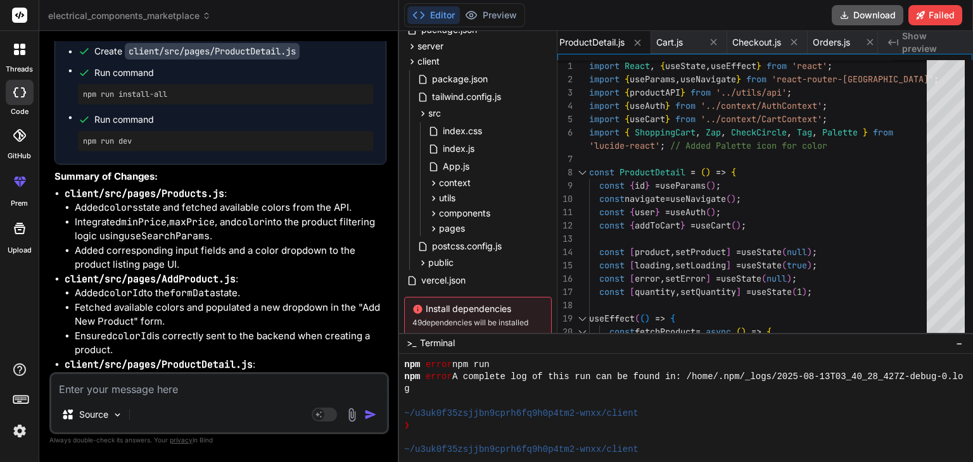
click at [857, 15] on button "Download" at bounding box center [867, 15] width 72 height 20
click at [180, 391] on textarea at bounding box center [219, 385] width 336 height 23
paste textarea "[eslint] src\pages\Products.js Line 141:23: 'handleSearchChange' is not defined…"
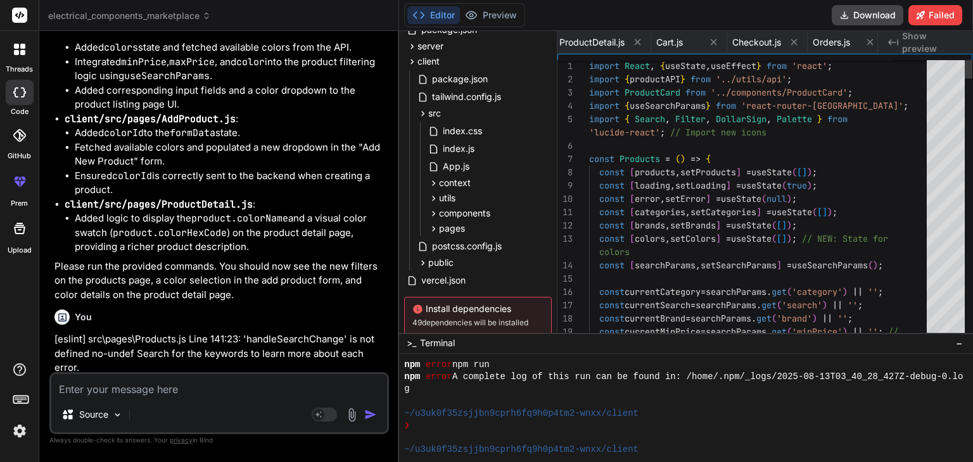
scroll to position [0, 2148]
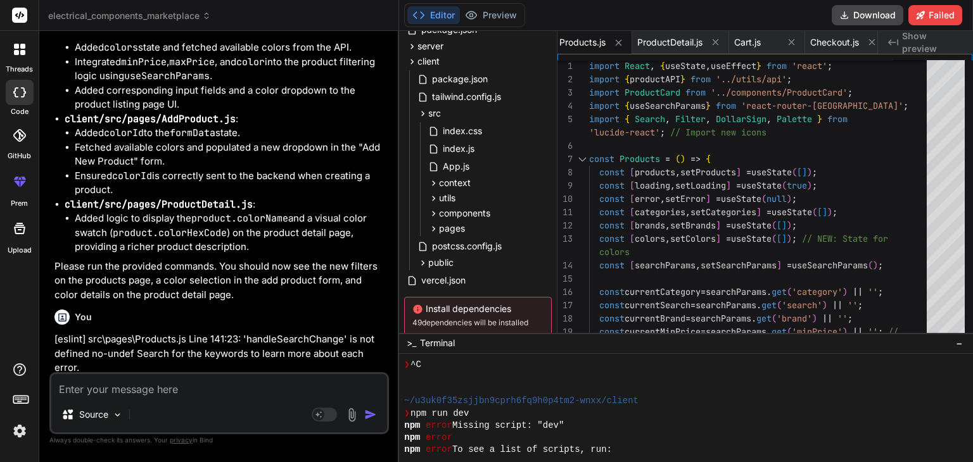
click at [277, 386] on div "Bind AI" at bounding box center [220, 393] width 332 height 15
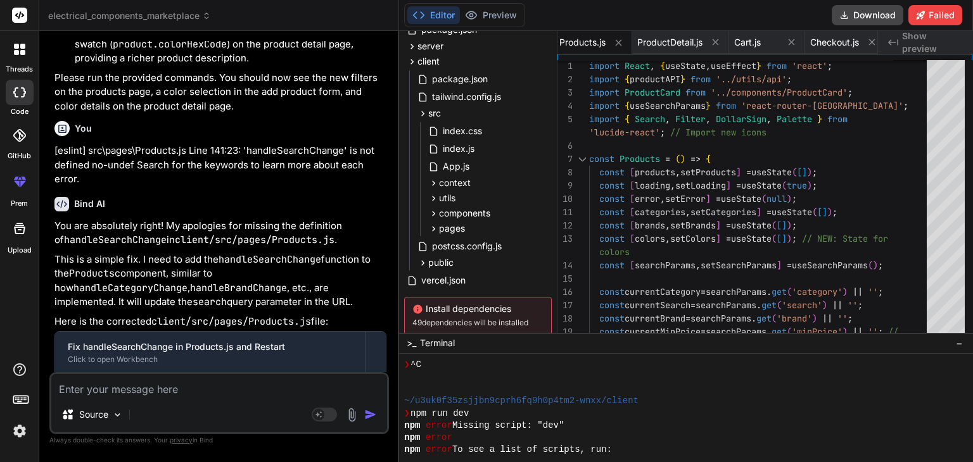
scroll to position [55087, 0]
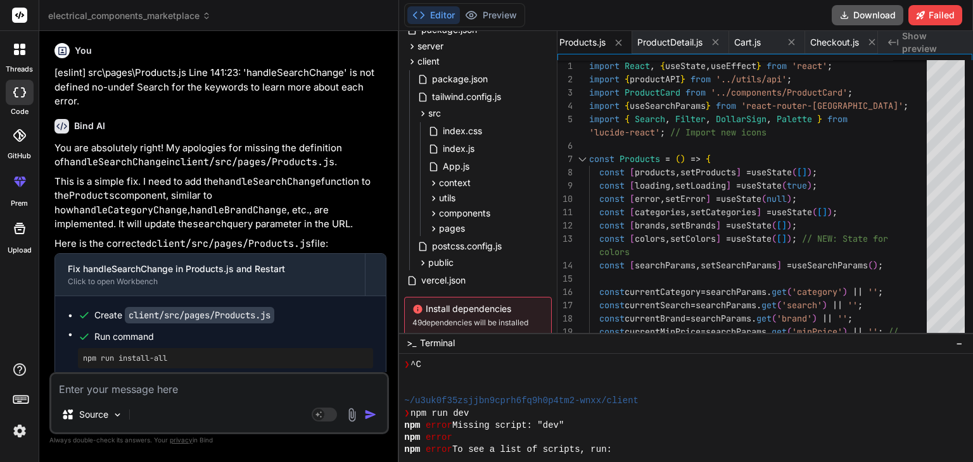
click at [874, 13] on button "Download" at bounding box center [867, 15] width 72 height 20
click at [177, 386] on textarea at bounding box center [219, 385] width 336 height 23
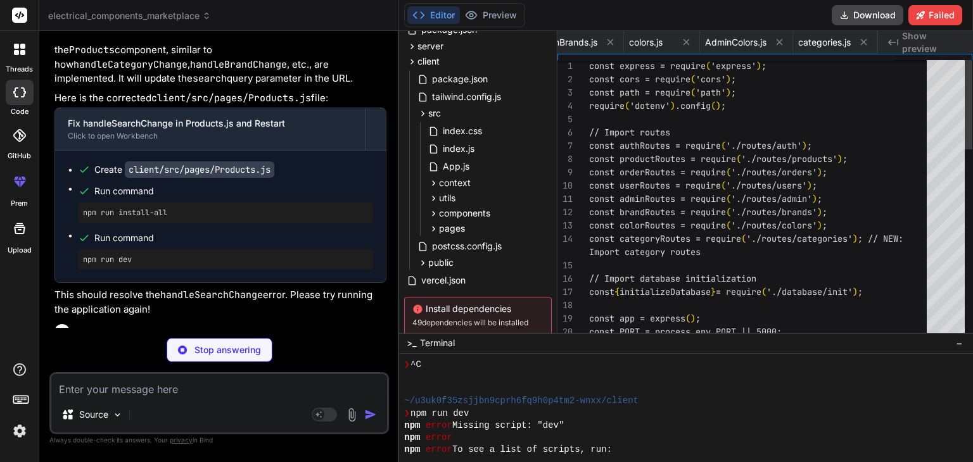
scroll to position [0, 1818]
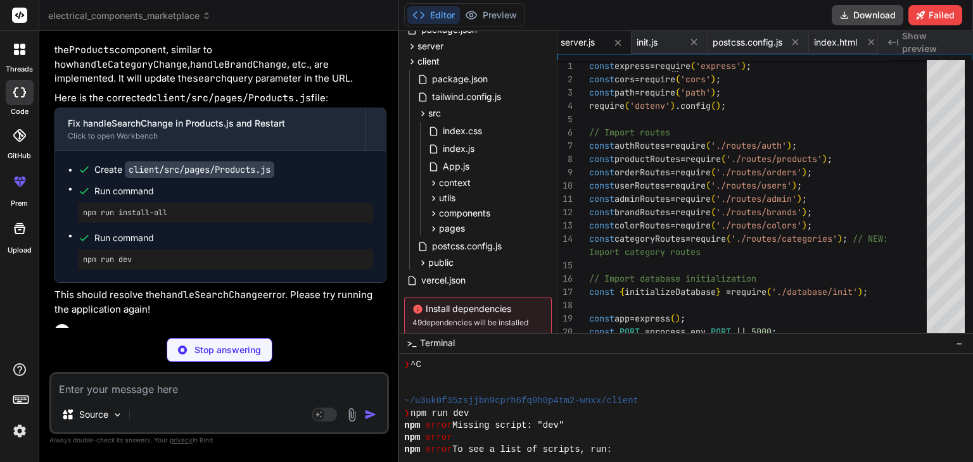
click at [233, 347] on p "can you please include edit and add categories screen by admin both UI and back…" at bounding box center [220, 361] width 332 height 28
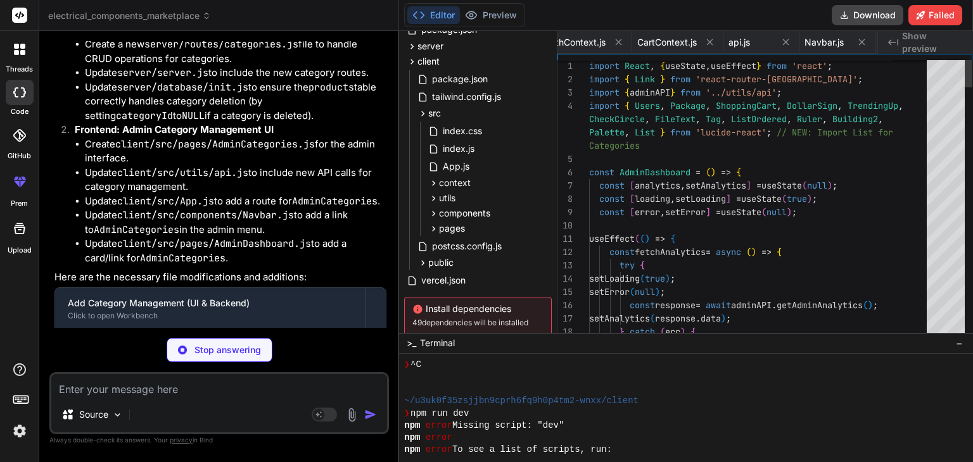
scroll to position [0, 3186]
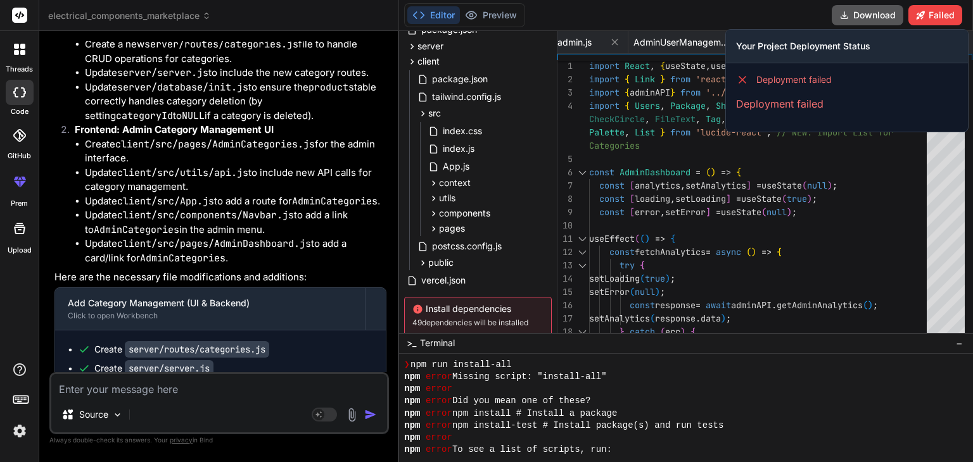
click at [864, 18] on button "Download" at bounding box center [867, 15] width 72 height 20
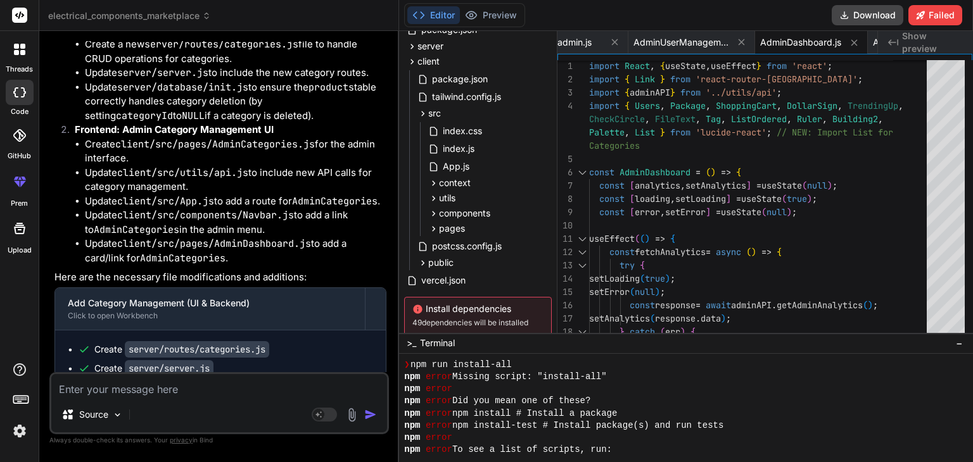
click at [165, 393] on textarea at bounding box center [219, 385] width 336 height 23
paste textarea "Module build failed (from ./node_modules/babel-loader/lib/index.js): SyntaxErro…"
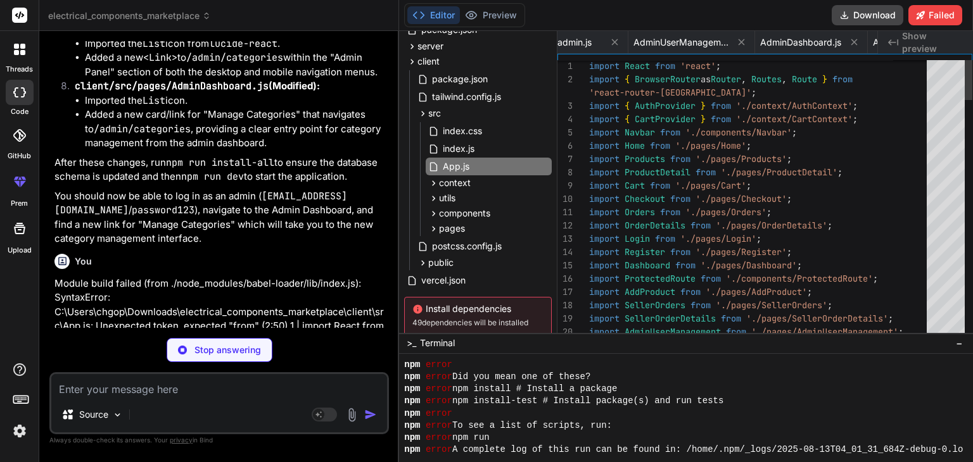
scroll to position [0, 1130]
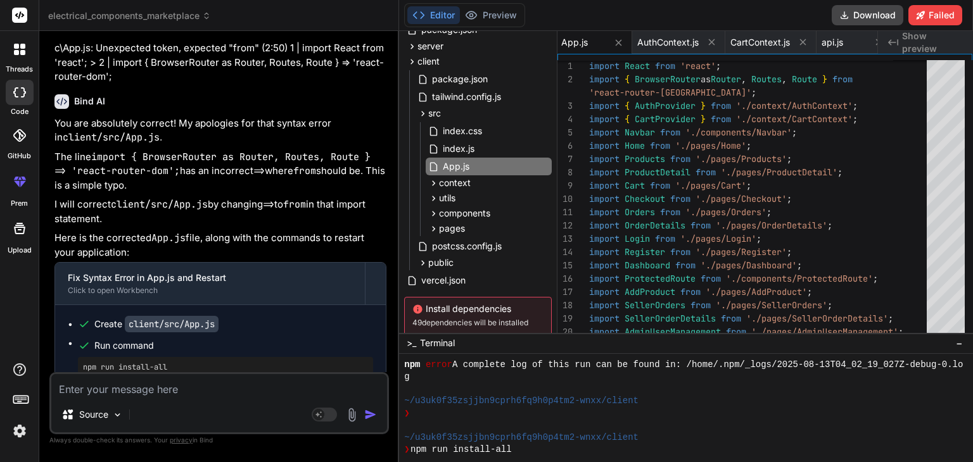
scroll to position [57133, 0]
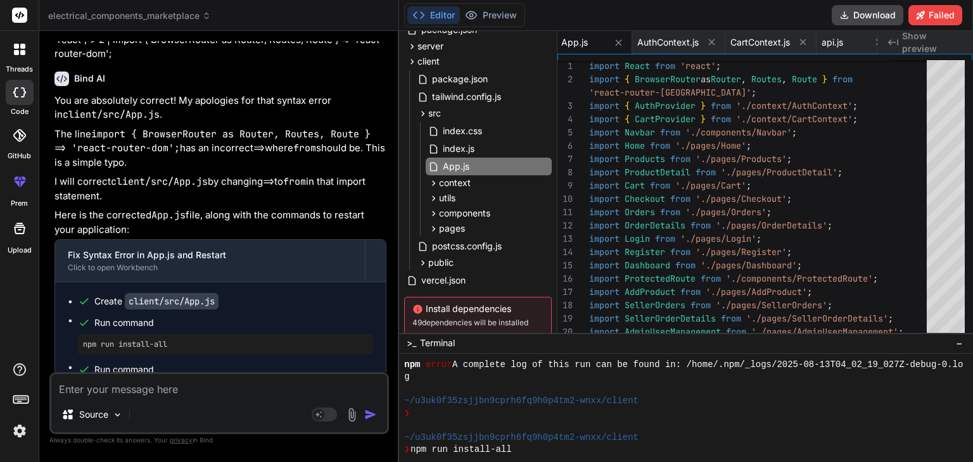
click at [236, 381] on textarea at bounding box center [219, 385] width 336 height 23
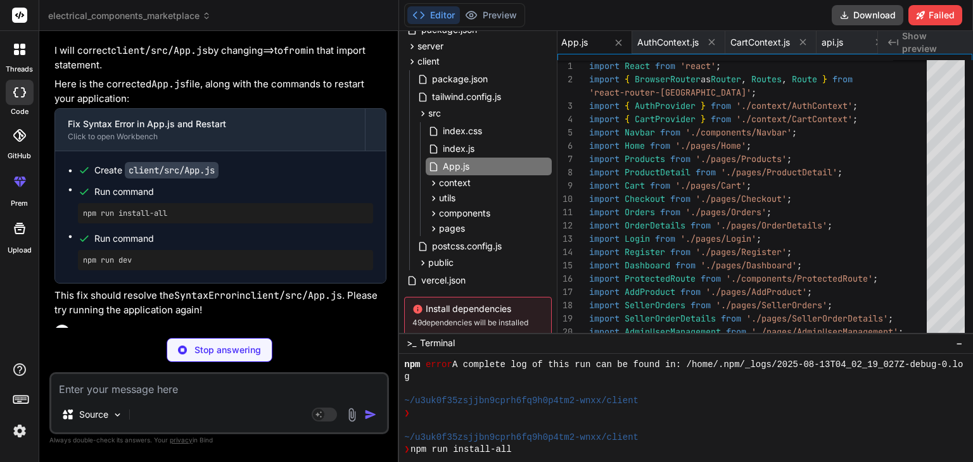
scroll to position [57264, 0]
click at [324, 372] on div "Bind AI" at bounding box center [220, 379] width 332 height 15
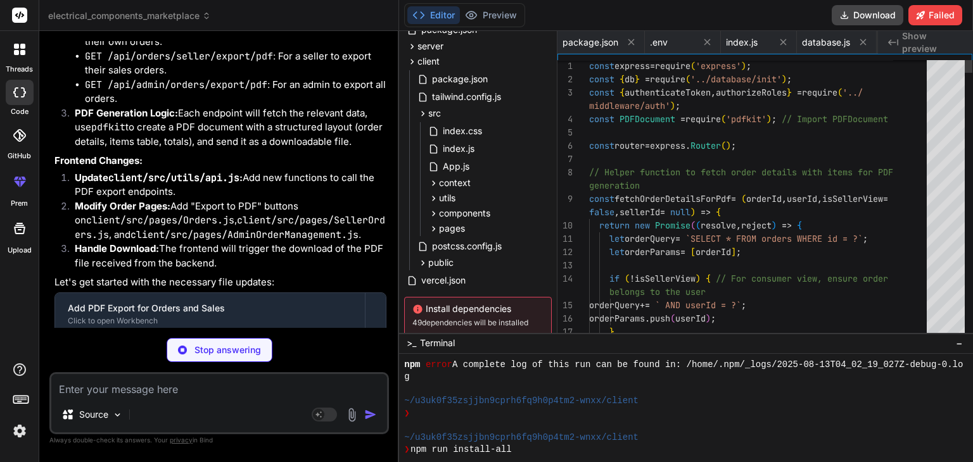
scroll to position [0, 393]
click at [325, 242] on li "Handle Download: The frontend will trigger the download of the PDF file receive…" at bounding box center [226, 256] width 322 height 28
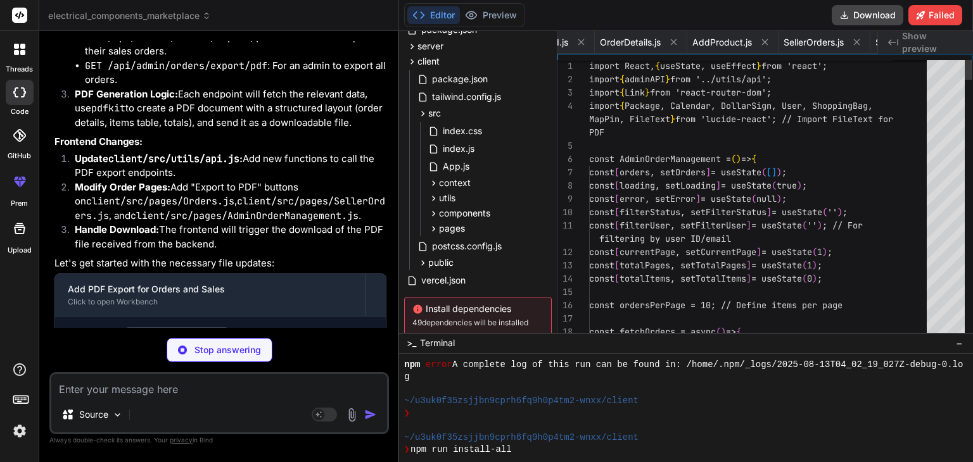
scroll to position [0, 3439]
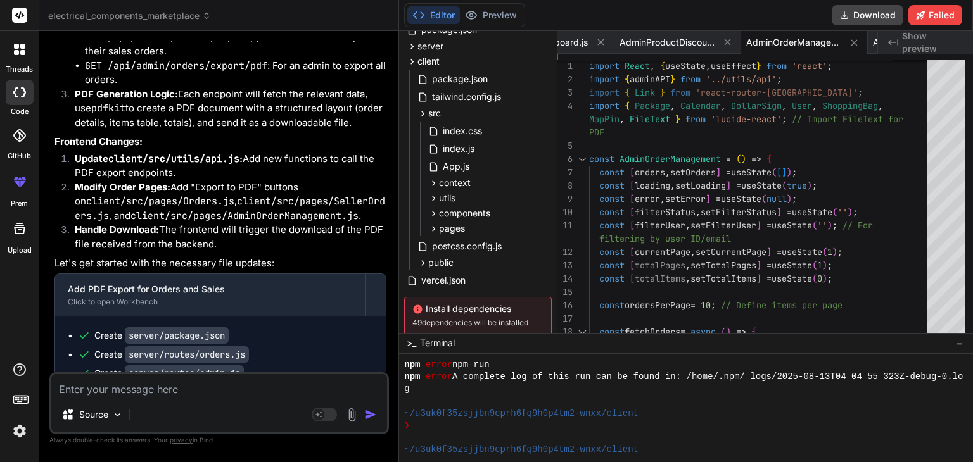
click at [325, 256] on p "Let's get started with the necessary file updates:" at bounding box center [220, 263] width 332 height 15
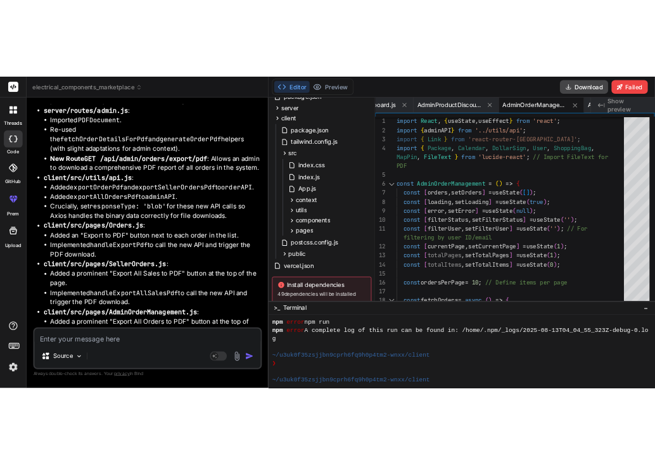
scroll to position [58583, 0]
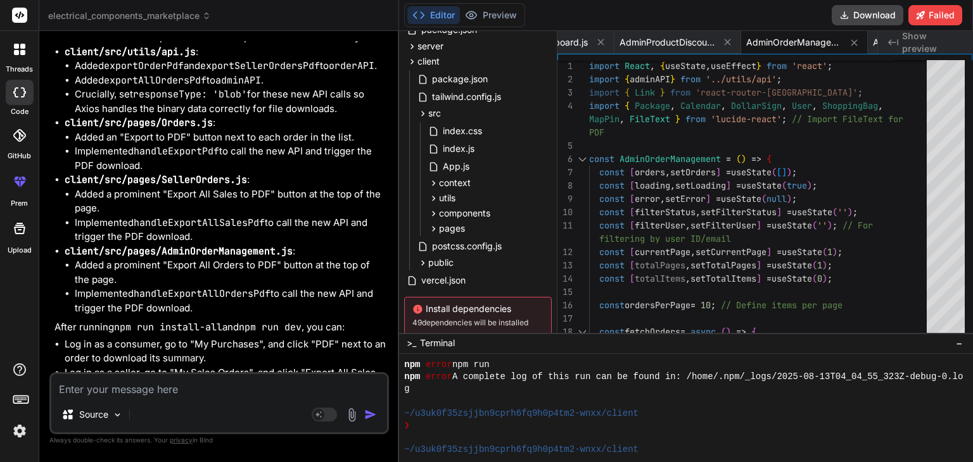
click at [369, 244] on li "client/src/pages/AdminOrderManagement.js : Added a prominent "Export All Orders…" at bounding box center [226, 280] width 322 height 72
click at [274, 287] on li "Implemented handleExportAllOrdersPdf to call the new API and trigger the PDF do…" at bounding box center [231, 301] width 312 height 28
click at [136, 393] on textarea at bounding box center [219, 385] width 336 height 23
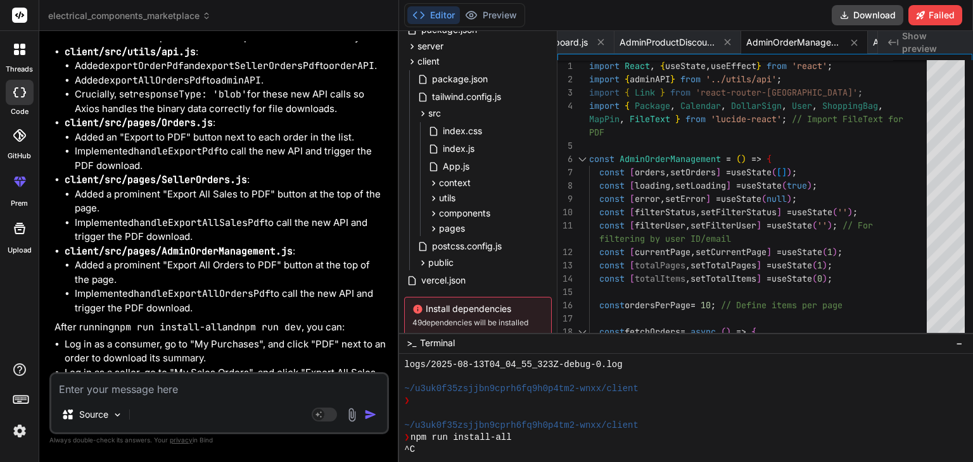
click at [306, 287] on li "Implemented handleExportAllOrdersPdf to call the new API and trigger the PDF do…" at bounding box center [231, 301] width 312 height 28
click at [876, 13] on button "Download" at bounding box center [867, 15] width 72 height 20
click at [210, 386] on textarea at bounding box center [219, 385] width 336 height 23
paste textarea "Module build failed (from ./node_modules/babel-loader/lib/index.js): SyntaxErro…"
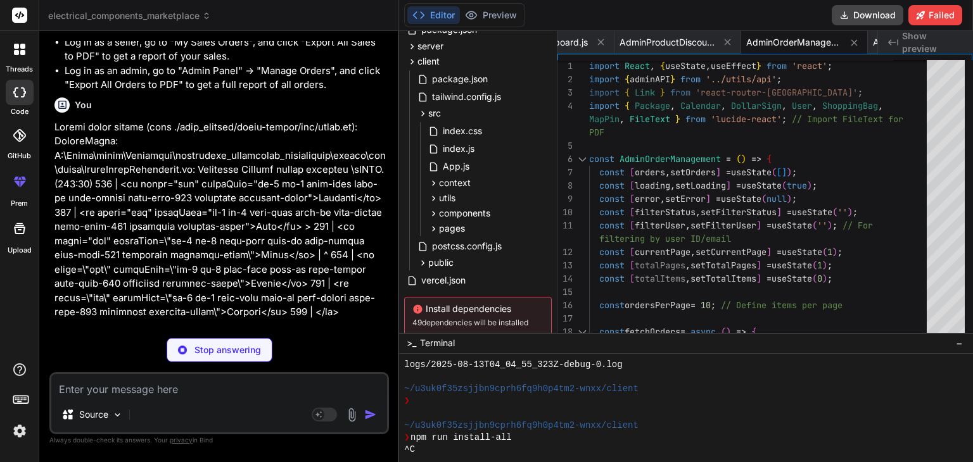
scroll to position [58914, 0]
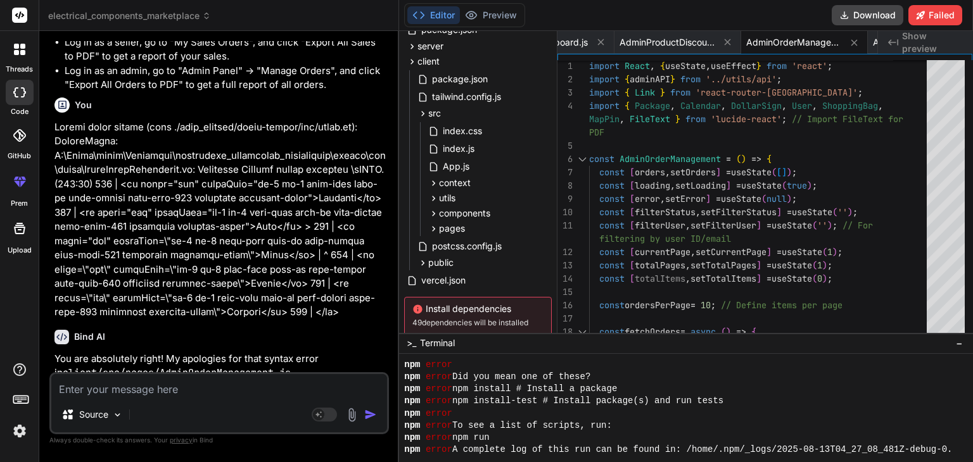
click at [228, 330] on div "Bind AI" at bounding box center [220, 337] width 332 height 15
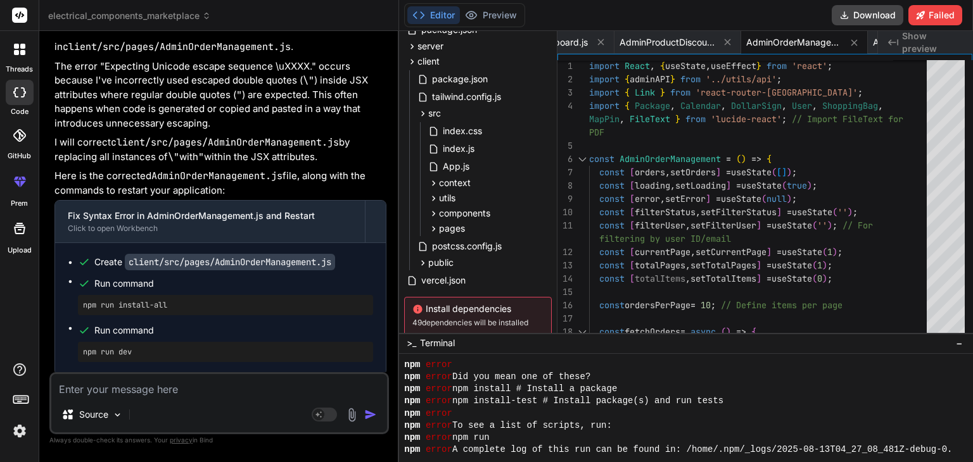
scroll to position [59257, 0]
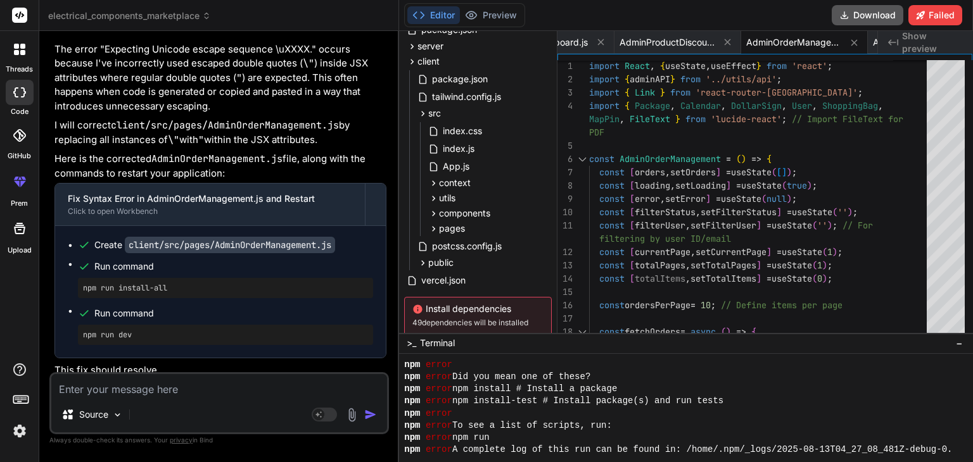
click at [864, 13] on button "Download" at bounding box center [867, 15] width 72 height 20
click at [213, 381] on textarea at bounding box center [219, 385] width 336 height 23
paste textarea "C:\Users\chgop\Downloads\electrical_components_marketplace\server\routes\admin.…"
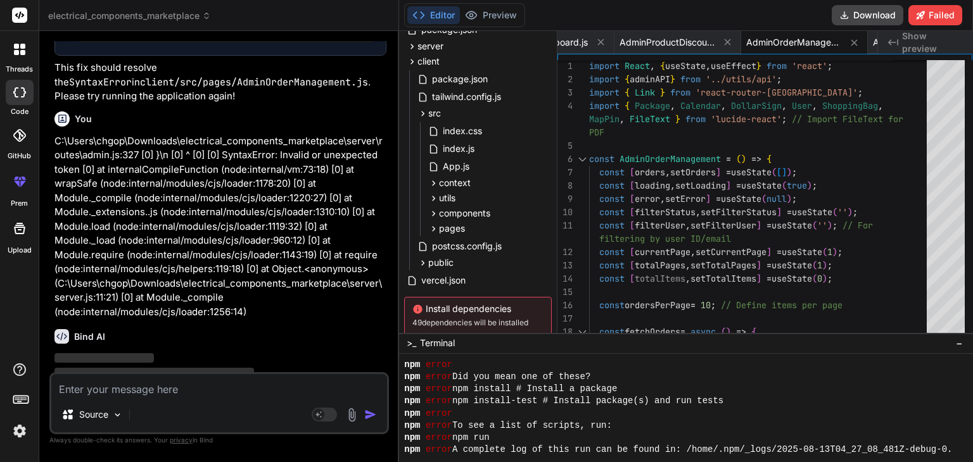
scroll to position [59560, 0]
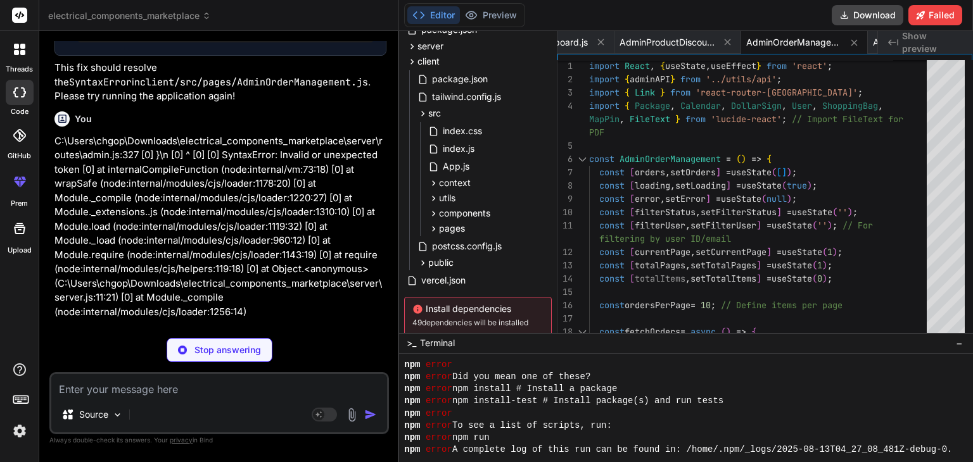
click at [299, 351] on p "You are absolutely right! My apologies for yet another syntax error, this time …" at bounding box center [220, 365] width 332 height 28
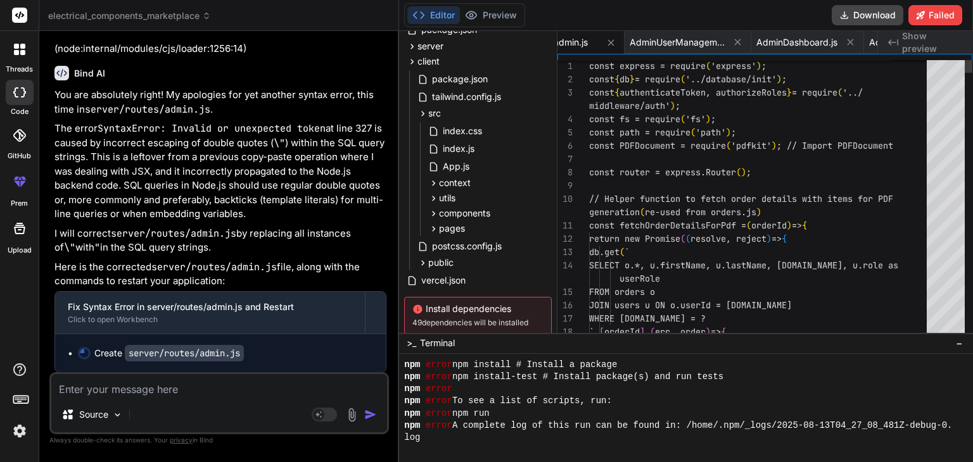
scroll to position [59831, 0]
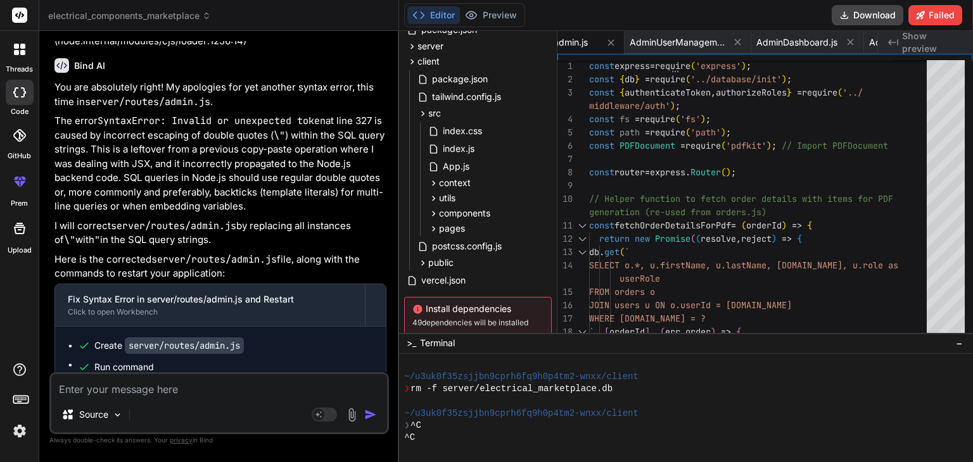
click at [311, 219] on p "I will correct server/routes/admin.js by replacing all instances of \" with " i…" at bounding box center [220, 233] width 332 height 28
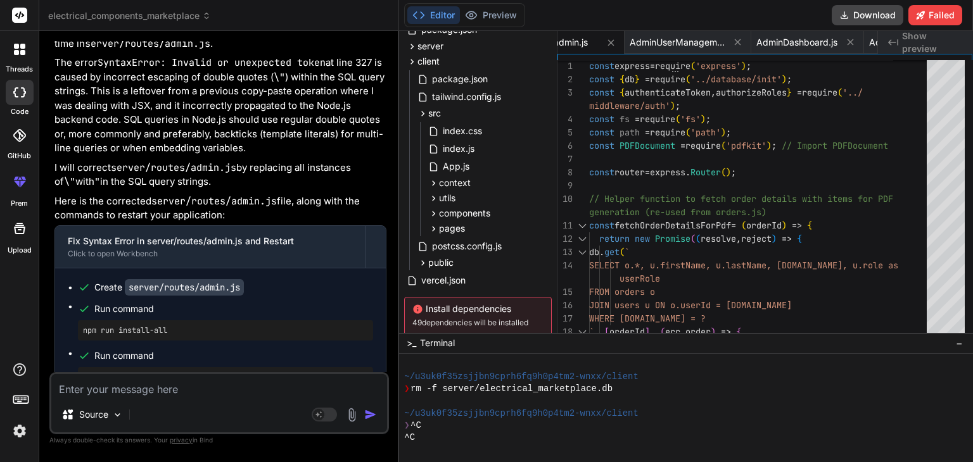
scroll to position [59917, 0]
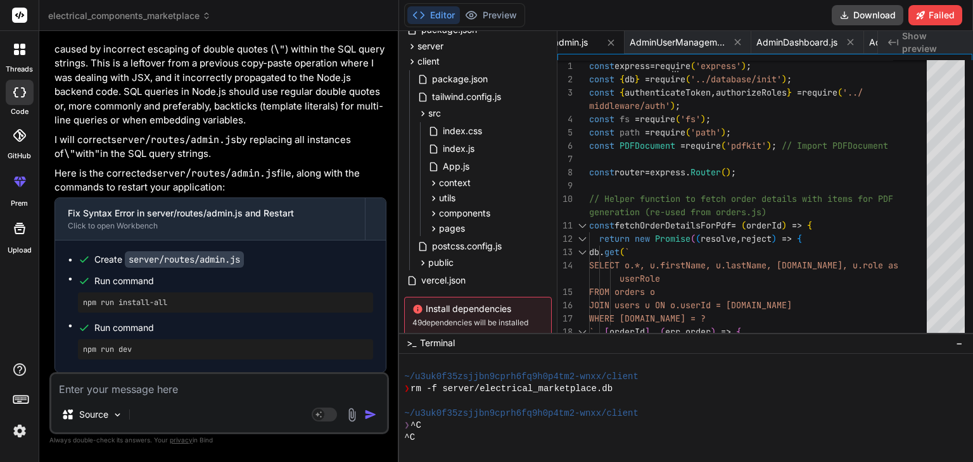
click at [223, 383] on textarea at bounding box center [219, 385] width 336 height 23
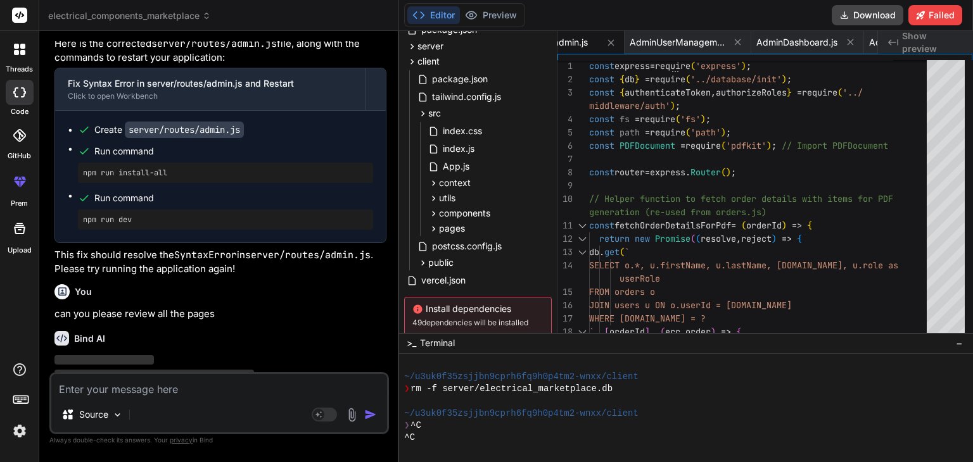
scroll to position [60048, 0]
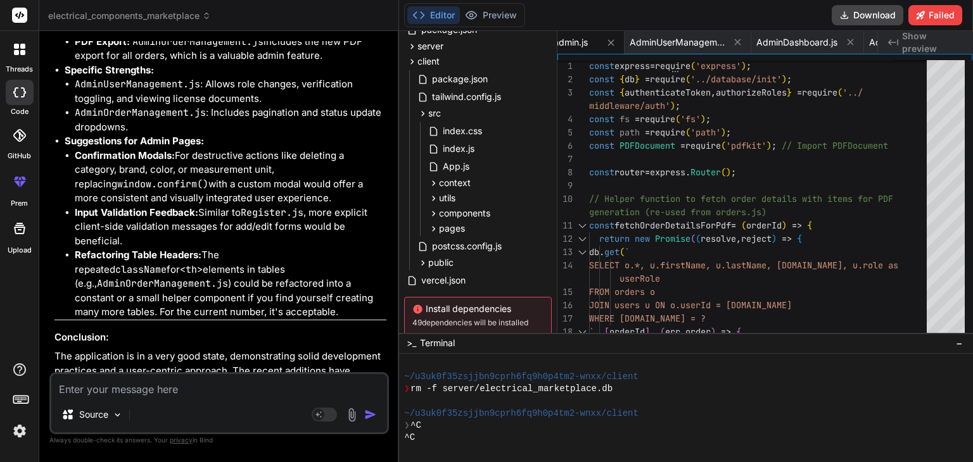
scroll to position [62136, 0]
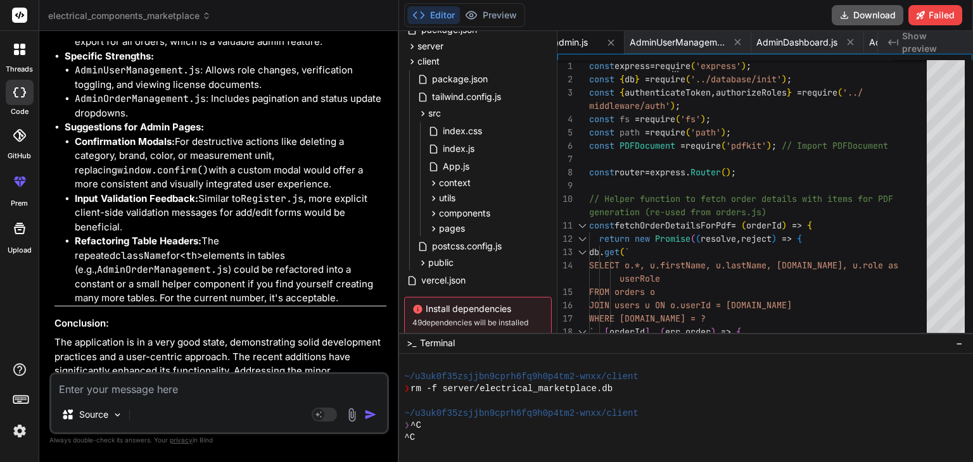
click at [861, 13] on button "Download" at bounding box center [867, 15] width 72 height 20
click at [143, 386] on textarea at bounding box center [219, 385] width 336 height 23
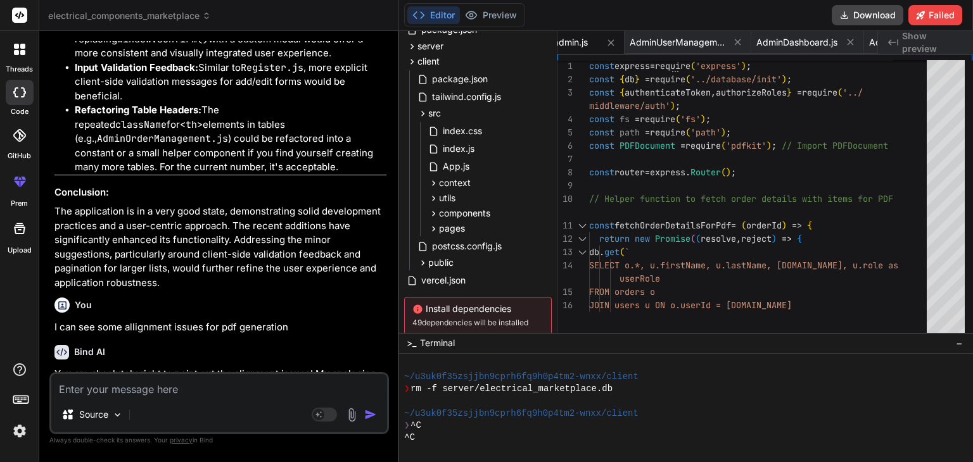
scroll to position [0, 2946]
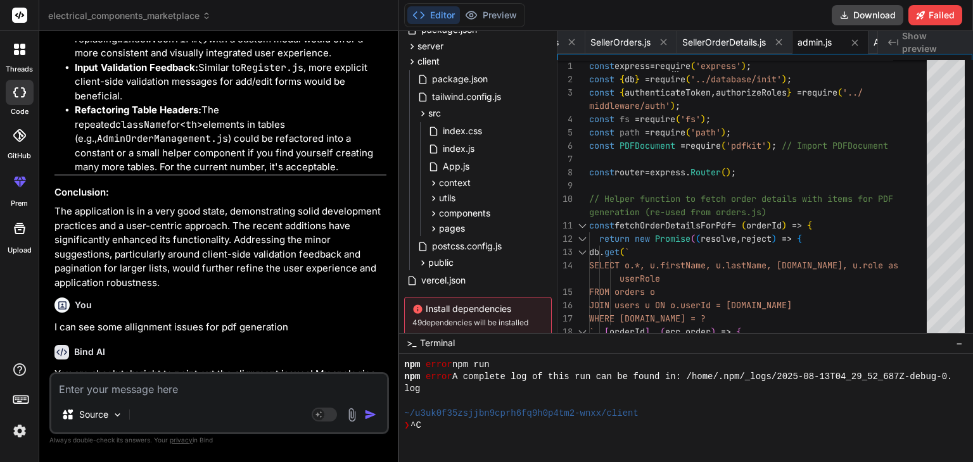
click at [257, 298] on div "You" at bounding box center [220, 305] width 332 height 15
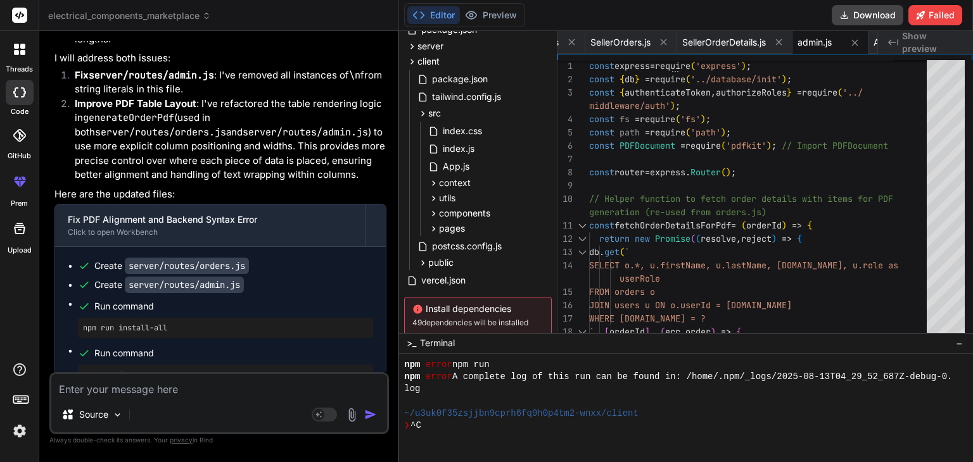
scroll to position [62791, 0]
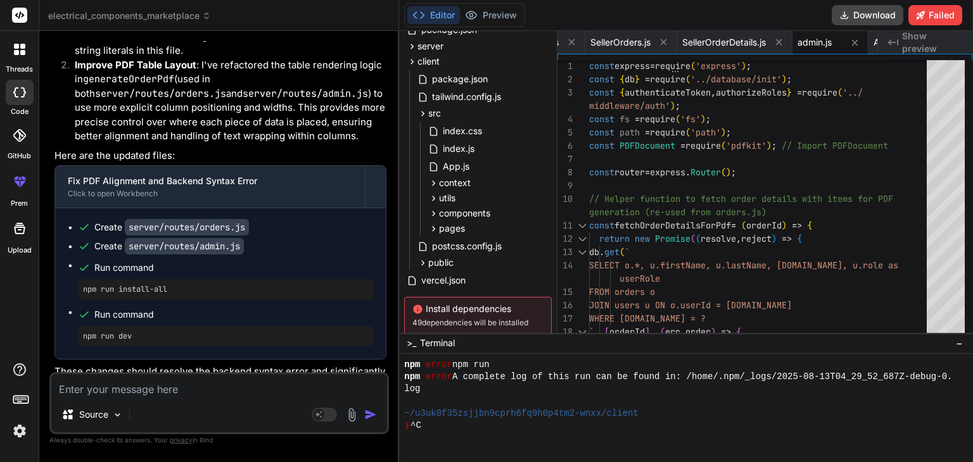
click at [171, 393] on textarea at bounding box center [219, 385] width 336 height 23
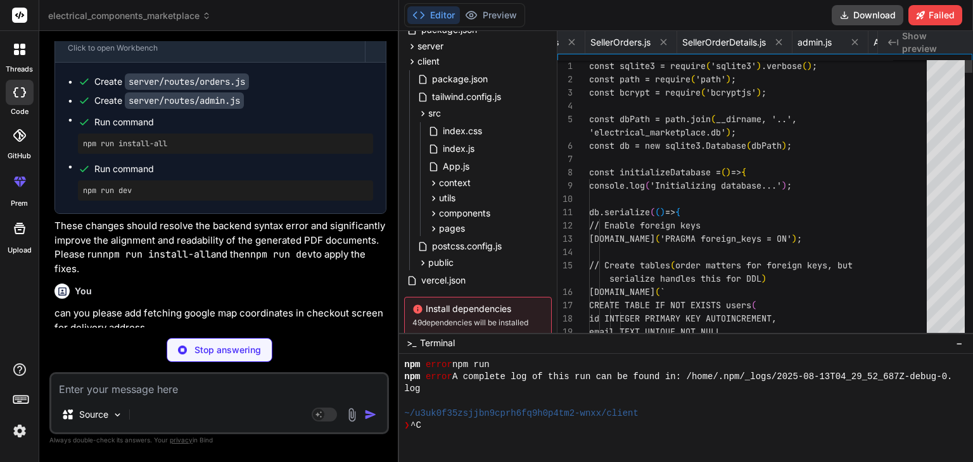
scroll to position [0, 1894]
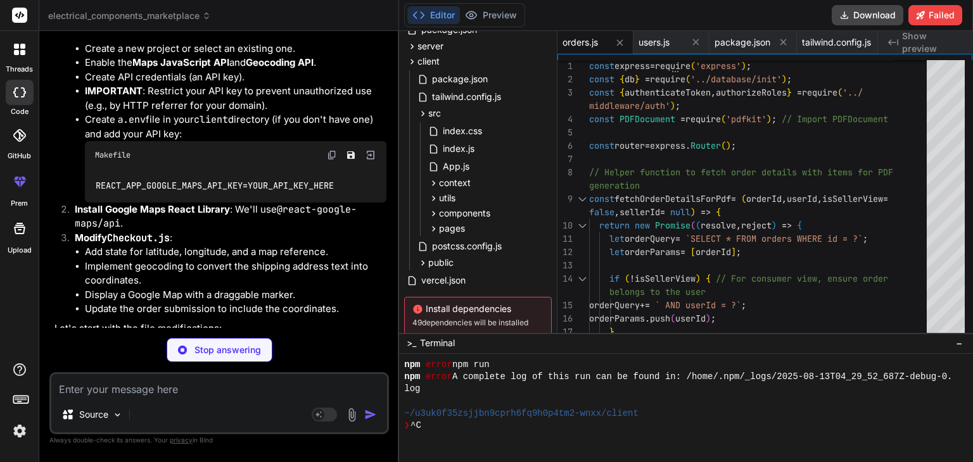
scroll to position [63617, 0]
